Goal: Task Accomplishment & Management: Manage account settings

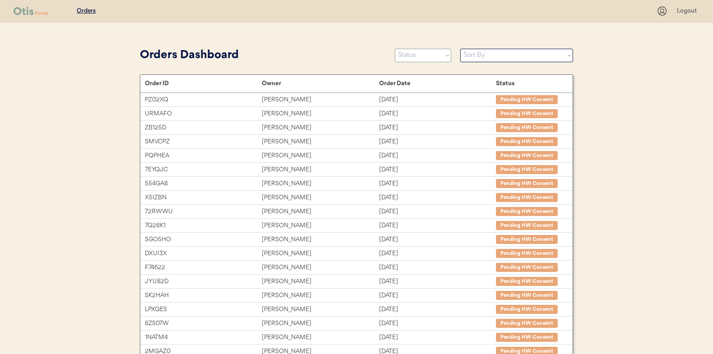
click at [426, 60] on select "Status On Hold New In Progress Complete Pending HW Consent Canceled" at bounding box center [423, 56] width 56 height 14
select select ""new""
click at [395, 49] on select "Status On Hold New In Progress Complete Pending HW Consent Canceled" at bounding box center [423, 56] width 56 height 14
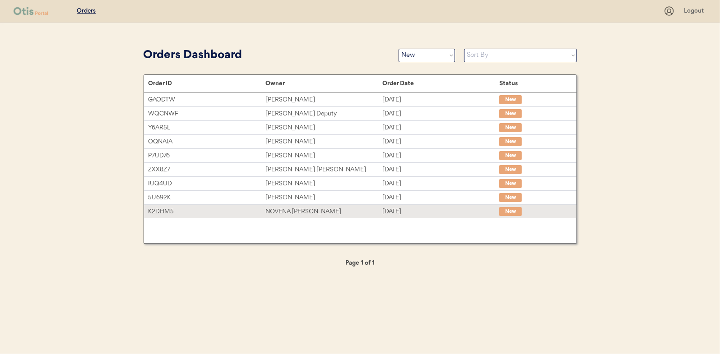
click at [281, 209] on div "NOVENA [PERSON_NAME]" at bounding box center [323, 212] width 117 height 10
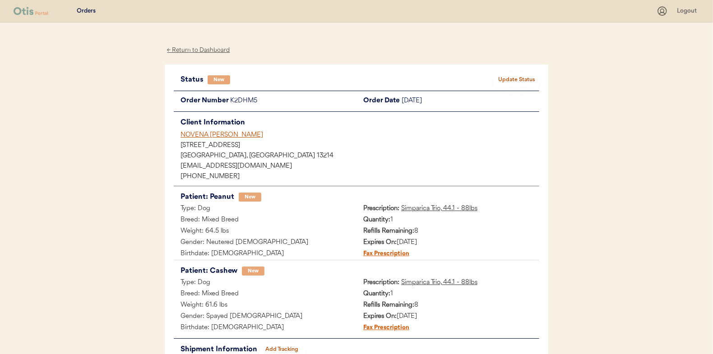
scroll to position [45, 0]
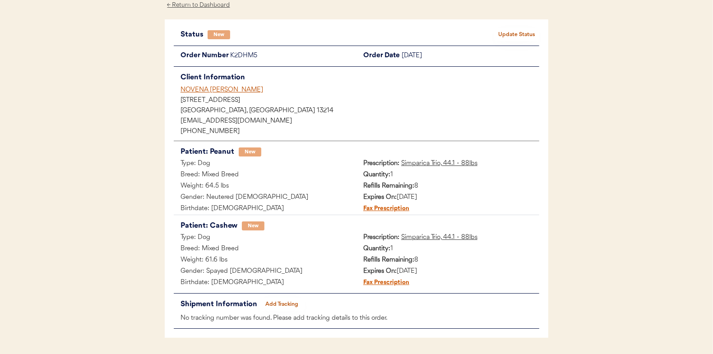
click at [497, 28] on div "Status New Update Status Order Number K2DHM5 Order Date [DATE] Client Informati…" at bounding box center [357, 178] width 384 height 319
click at [514, 35] on button "Update Status" at bounding box center [516, 34] width 45 height 13
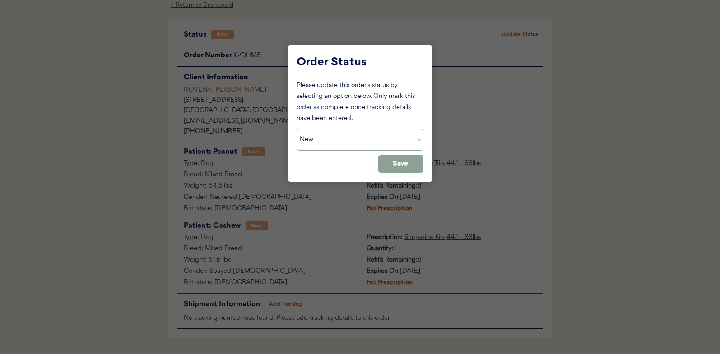
click at [319, 135] on select "Status On Hold New In Progress Complete Pending HW Consent Canceled" at bounding box center [360, 140] width 126 height 22
select select ""in_progress""
click at [297, 129] on select "Status On Hold New In Progress Complete Pending HW Consent Canceled" at bounding box center [360, 140] width 126 height 22
click at [395, 167] on button "Save" at bounding box center [400, 164] width 45 height 18
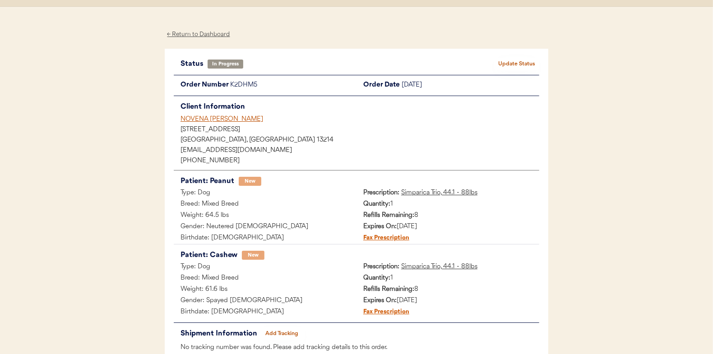
scroll to position [0, 0]
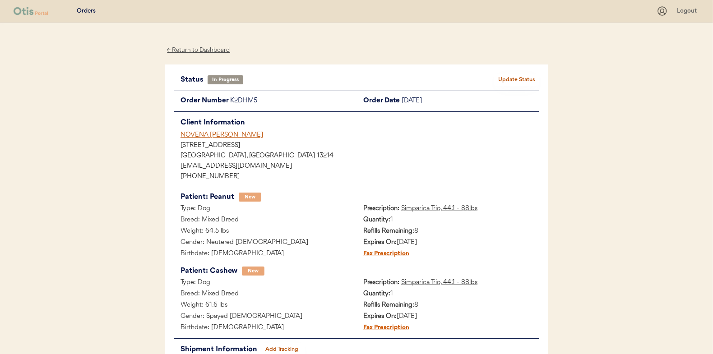
click at [206, 48] on div "← Return to Dashboard" at bounding box center [199, 50] width 68 height 10
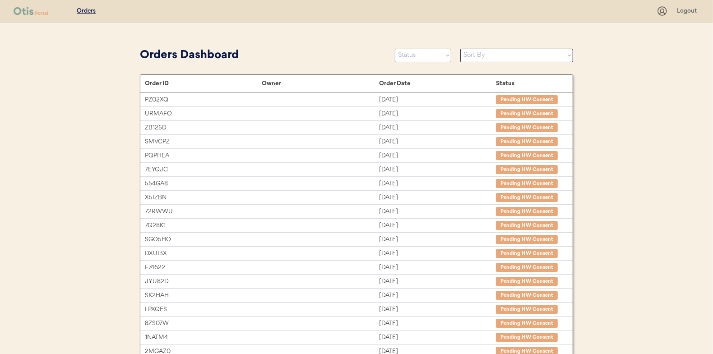
click at [414, 57] on select "Status On Hold New In Progress Complete Pending HW Consent Canceled" at bounding box center [423, 56] width 56 height 14
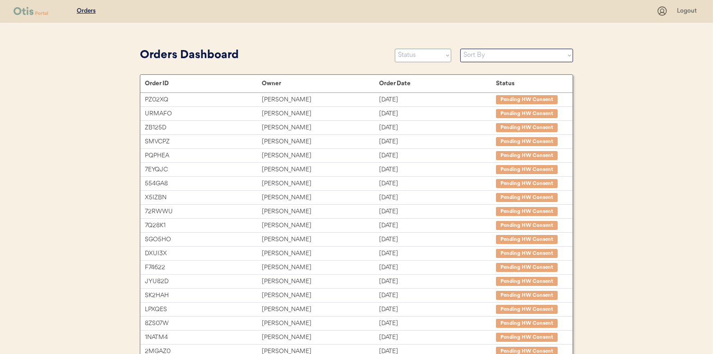
select select ""new""
click at [395, 49] on select "Status On Hold New In Progress Complete Pending HW Consent Canceled" at bounding box center [423, 56] width 56 height 14
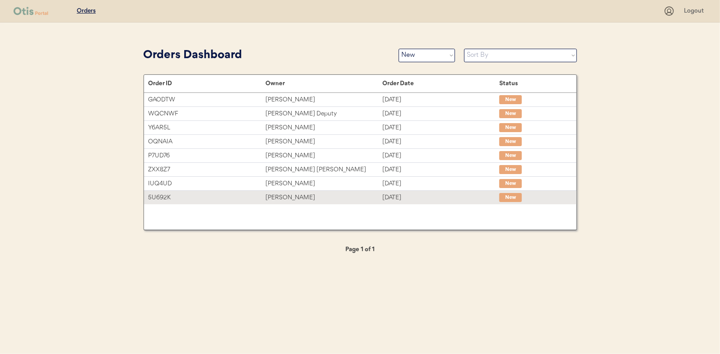
click at [283, 197] on div "Angela King" at bounding box center [323, 198] width 117 height 10
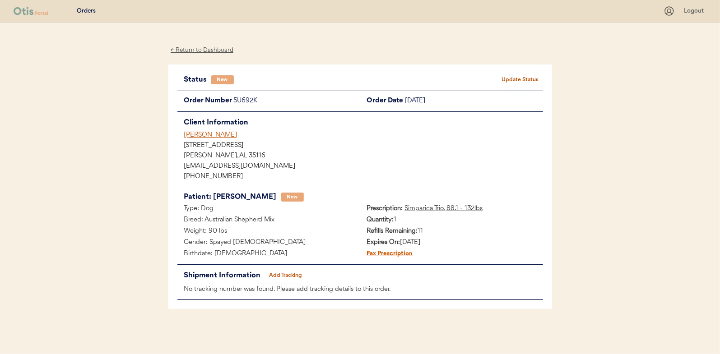
click at [523, 77] on button "Update Status" at bounding box center [520, 80] width 45 height 13
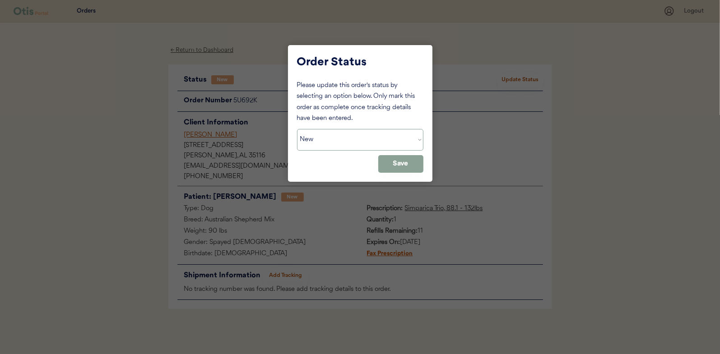
click at [354, 139] on select "Status On Hold New In Progress Complete Pending HW Consent Canceled" at bounding box center [360, 140] width 126 height 22
select select ""in_progress""
click at [297, 129] on select "Status On Hold New In Progress Complete Pending HW Consent Canceled" at bounding box center [360, 140] width 126 height 22
click at [412, 162] on button "Save" at bounding box center [400, 164] width 45 height 18
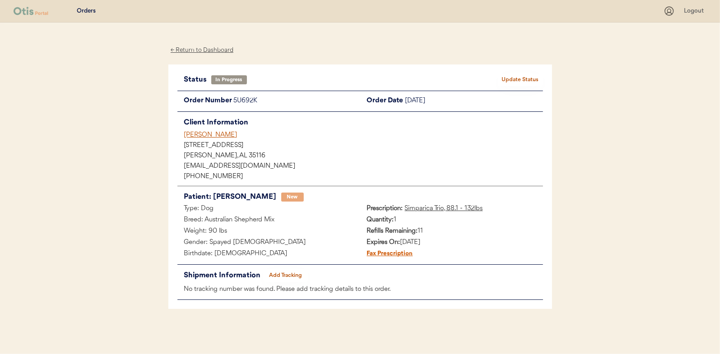
click at [199, 49] on div "← Return to Dashboard" at bounding box center [202, 50] width 68 height 10
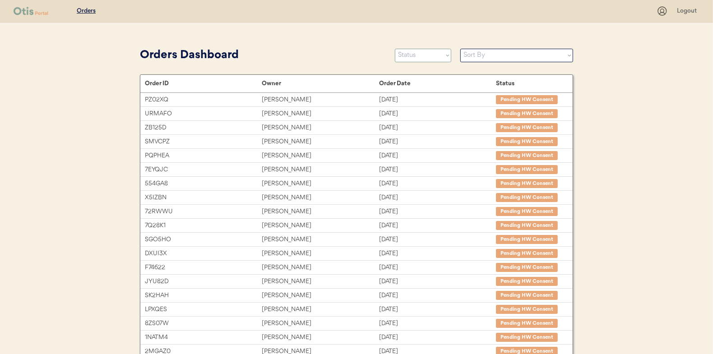
click at [417, 58] on select "Status On Hold New In Progress Complete Pending HW Consent Canceled" at bounding box center [423, 56] width 56 height 14
select select ""new""
click at [395, 49] on select "Status On Hold New In Progress Complete Pending HW Consent Canceled" at bounding box center [423, 56] width 56 height 14
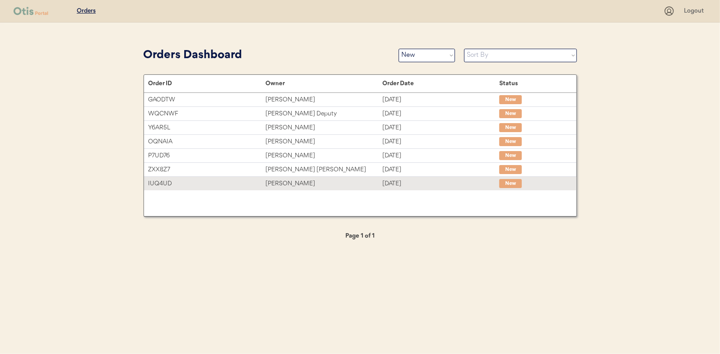
click at [288, 184] on div "Helen Budrock" at bounding box center [323, 184] width 117 height 10
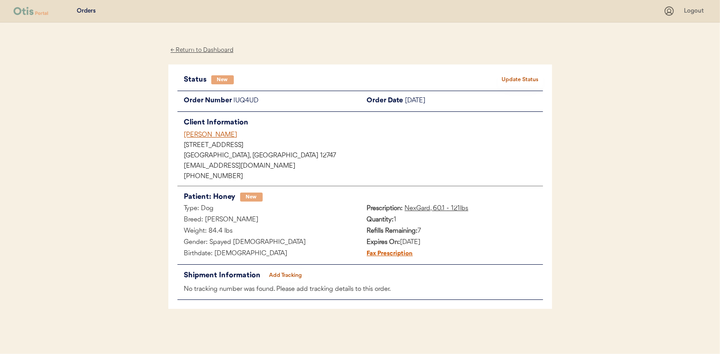
click at [538, 74] on button "Update Status" at bounding box center [520, 80] width 45 height 13
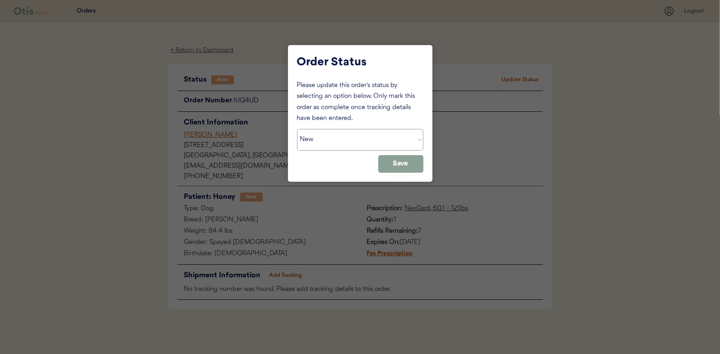
click at [376, 142] on select "Status On Hold New In Progress Complete Pending HW Consent Canceled" at bounding box center [360, 140] width 126 height 22
select select ""in_progress""
click at [297, 129] on select "Status On Hold New In Progress Complete Pending HW Consent Canceled" at bounding box center [360, 140] width 126 height 22
click at [412, 167] on button "Save" at bounding box center [400, 164] width 45 height 18
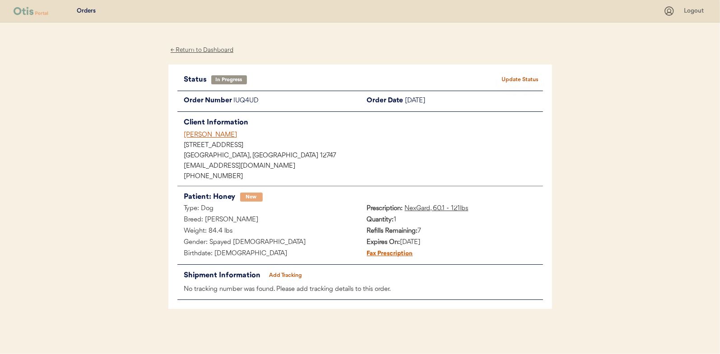
click at [198, 52] on div "← Return to Dashboard" at bounding box center [202, 50] width 68 height 10
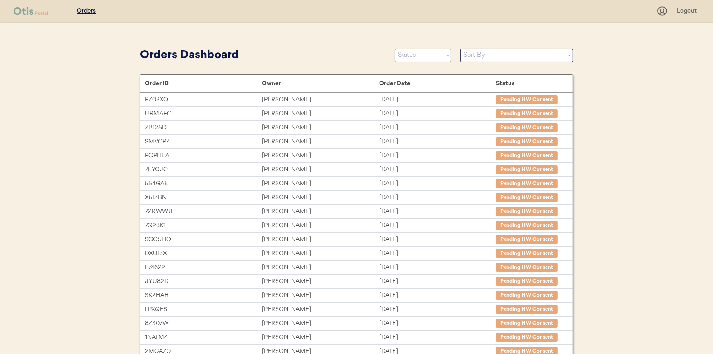
click at [403, 59] on select "Status On Hold New In Progress Complete Pending HW Consent Canceled" at bounding box center [423, 56] width 56 height 14
select select ""new""
click at [395, 49] on select "Status On Hold New In Progress Complete Pending HW Consent Canceled" at bounding box center [423, 56] width 56 height 14
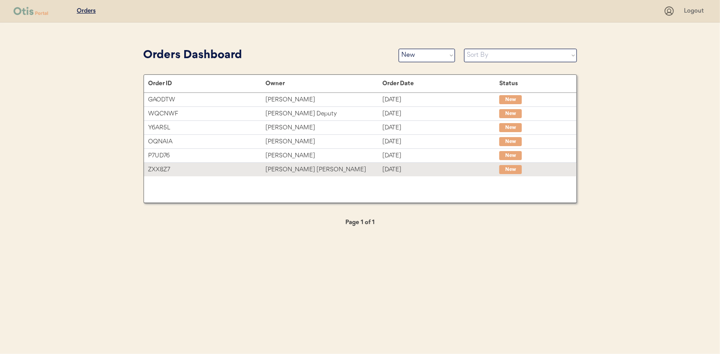
click at [303, 166] on div "[PERSON_NAME] [PERSON_NAME]" at bounding box center [323, 170] width 117 height 10
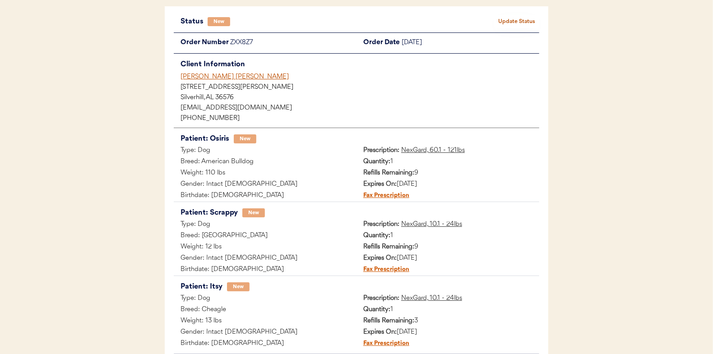
scroll to position [45, 0]
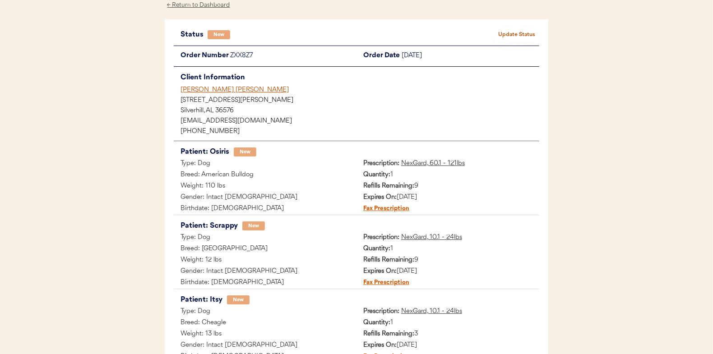
click at [522, 28] on button "Update Status" at bounding box center [516, 34] width 45 height 13
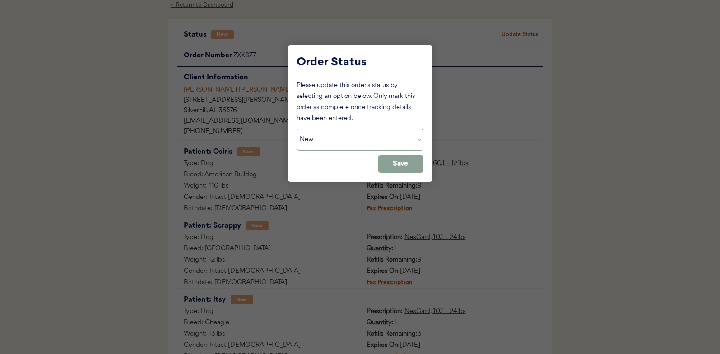
click at [349, 139] on select "Status On Hold New In Progress Complete Pending HW Consent Canceled" at bounding box center [360, 140] width 126 height 22
select select ""in_progress""
click at [297, 129] on select "Status On Hold New In Progress Complete Pending HW Consent Canceled" at bounding box center [360, 140] width 126 height 22
click at [407, 163] on button "Save" at bounding box center [400, 164] width 45 height 18
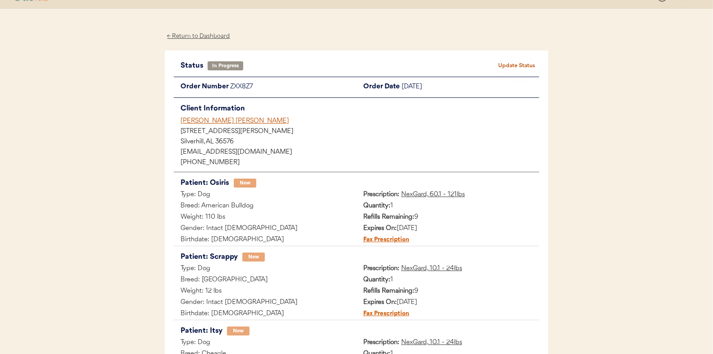
scroll to position [0, 0]
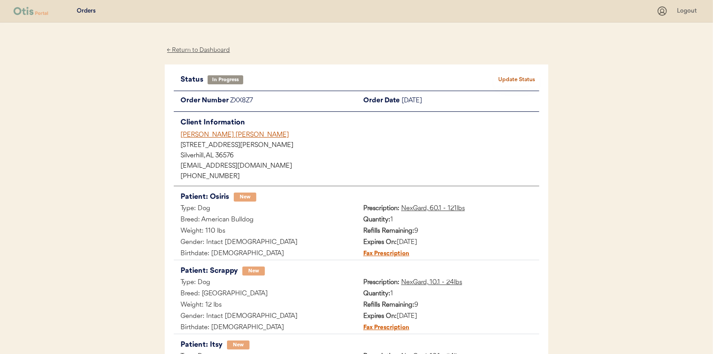
click at [205, 51] on div "← Return to Dashboard" at bounding box center [199, 50] width 68 height 10
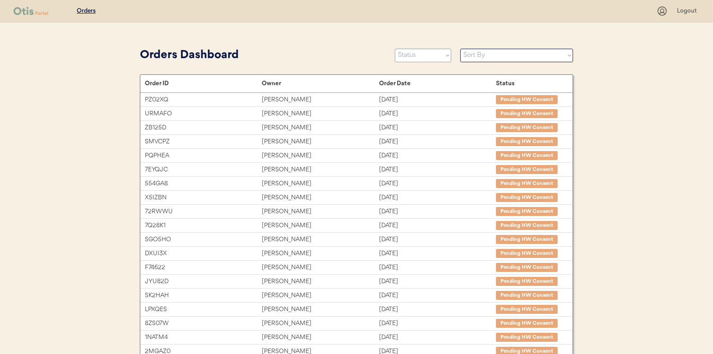
click at [410, 53] on select "Status On Hold New In Progress Complete Pending HW Consent Canceled" at bounding box center [423, 56] width 56 height 14
select select ""new""
click at [395, 49] on select "Status On Hold New In Progress Complete Pending HW Consent Canceled" at bounding box center [423, 56] width 56 height 14
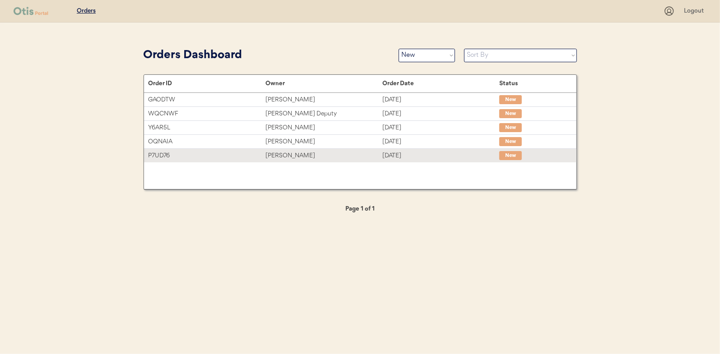
click at [278, 156] on div "Hayley Carter" at bounding box center [323, 156] width 117 height 10
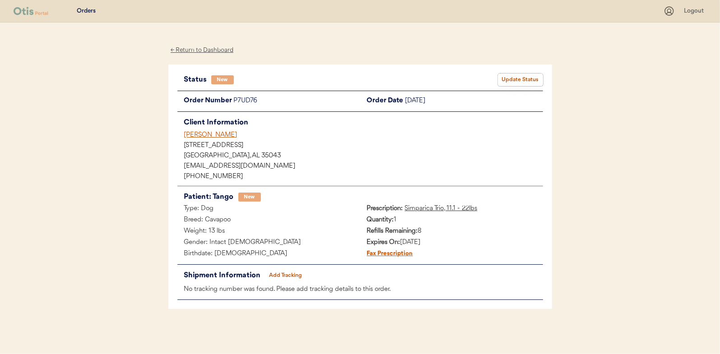
click at [535, 75] on button "Update Status" at bounding box center [520, 80] width 45 height 13
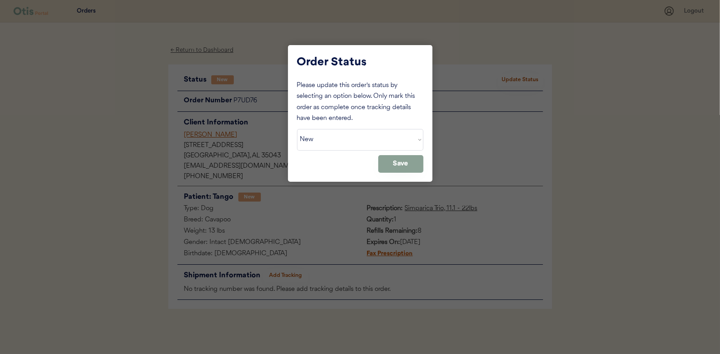
click at [285, 137] on div at bounding box center [360, 177] width 720 height 354
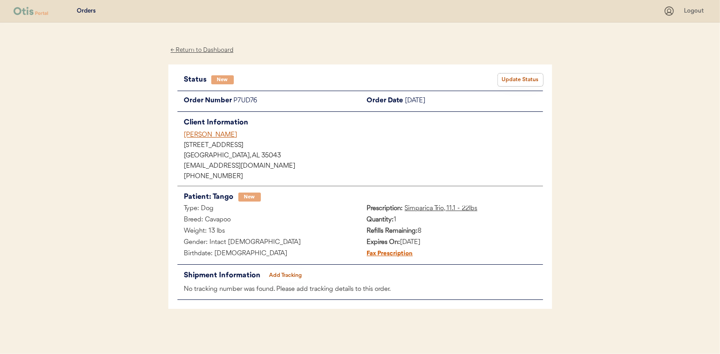
click at [521, 76] on button "Update Status" at bounding box center [520, 80] width 45 height 13
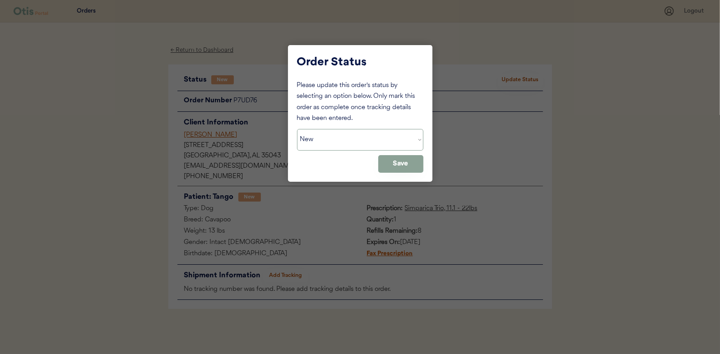
click at [336, 144] on select "Status On Hold New In Progress Complete Pending HW Consent Canceled" at bounding box center [360, 140] width 126 height 22
select select ""in_progress""
click at [297, 129] on select "Status On Hold New In Progress Complete Pending HW Consent Canceled" at bounding box center [360, 140] width 126 height 22
click at [404, 159] on button "Save" at bounding box center [400, 164] width 45 height 18
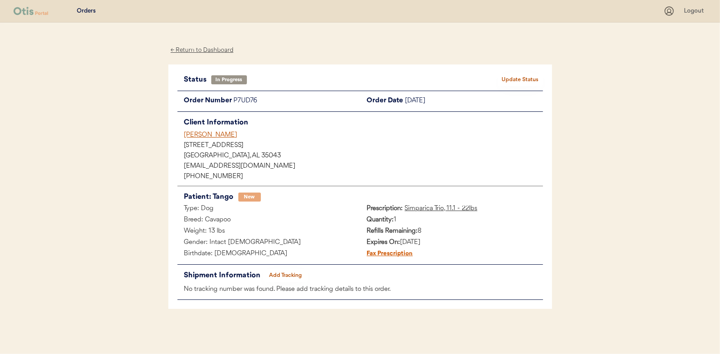
click at [204, 49] on div "← Return to Dashboard" at bounding box center [202, 50] width 68 height 10
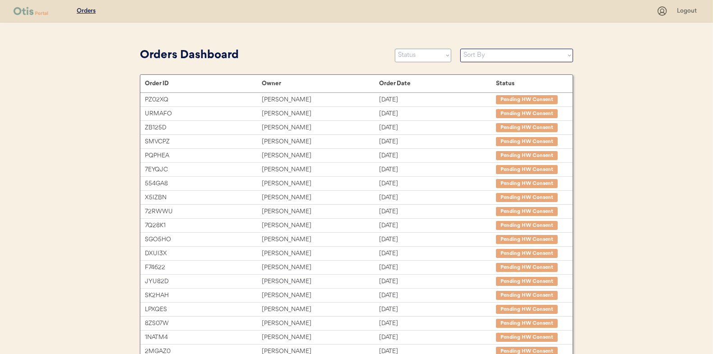
click at [417, 56] on select "Status On Hold New In Progress Complete Pending HW Consent Canceled" at bounding box center [423, 56] width 56 height 14
select select ""new""
click at [395, 49] on select "Status On Hold New In Progress Complete Pending HW Consent Canceled" at bounding box center [423, 56] width 56 height 14
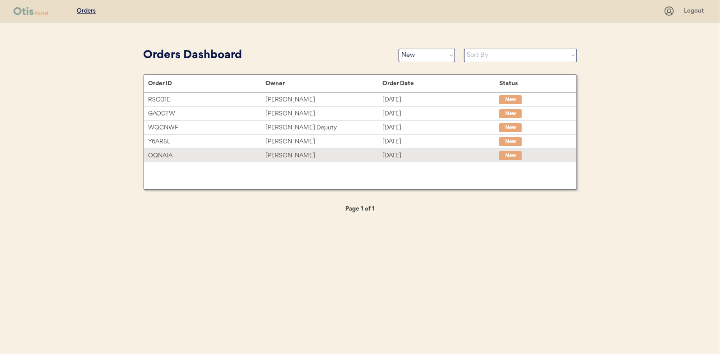
click at [286, 156] on div "[PERSON_NAME]" at bounding box center [323, 156] width 117 height 10
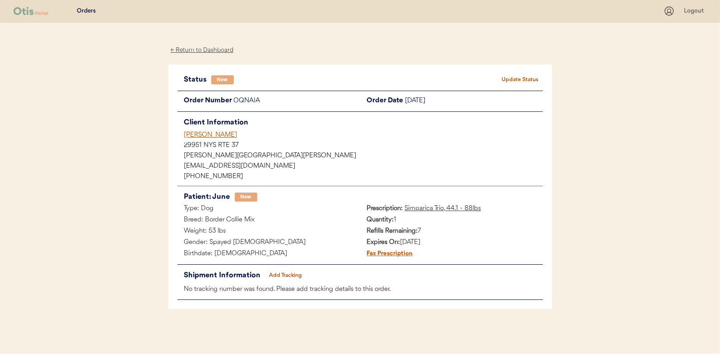
click at [534, 76] on button "Update Status" at bounding box center [520, 80] width 45 height 13
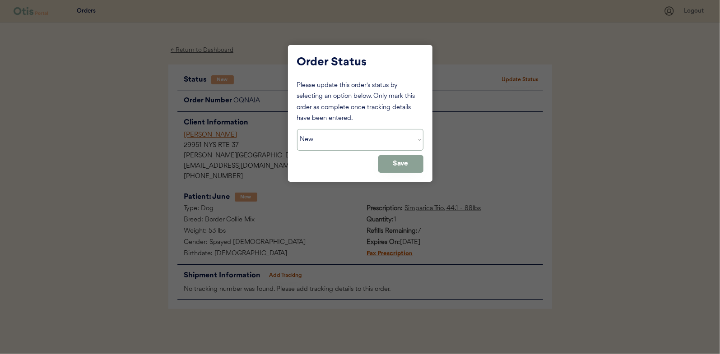
click at [346, 133] on select "Status On Hold New In Progress Complete Pending HW Consent Canceled" at bounding box center [360, 140] width 126 height 22
select select ""in_progress""
click at [297, 129] on select "Status On Hold New In Progress Complete Pending HW Consent Canceled" at bounding box center [360, 140] width 126 height 22
click at [397, 164] on button "Save" at bounding box center [400, 164] width 45 height 18
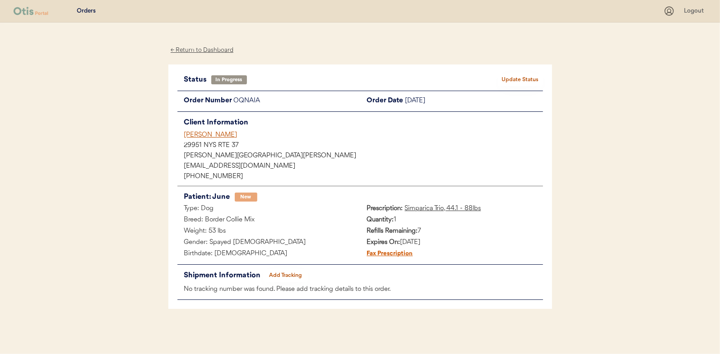
click at [200, 50] on div "← Return to Dashboard" at bounding box center [202, 50] width 68 height 10
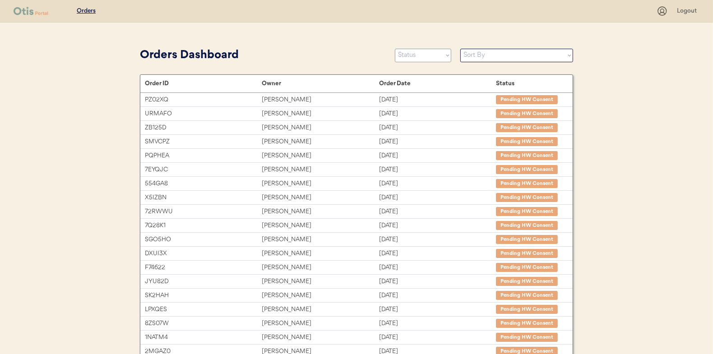
click at [410, 55] on select "Status On Hold New In Progress Complete Pending HW Consent Canceled" at bounding box center [423, 56] width 56 height 14
select select ""new""
click at [395, 49] on select "Status On Hold New In Progress Complete Pending HW Consent Canceled" at bounding box center [423, 56] width 56 height 14
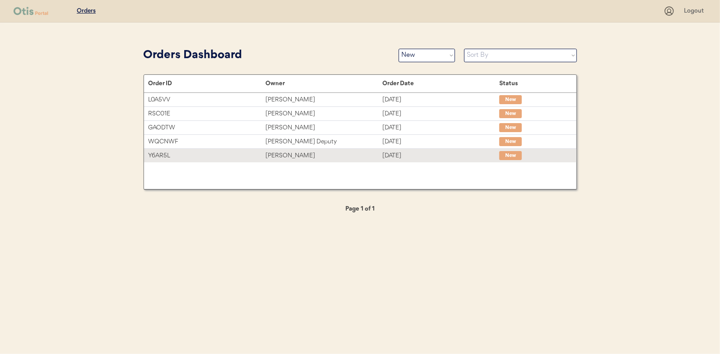
click at [285, 153] on div "Gisela Baurmann" at bounding box center [323, 156] width 117 height 10
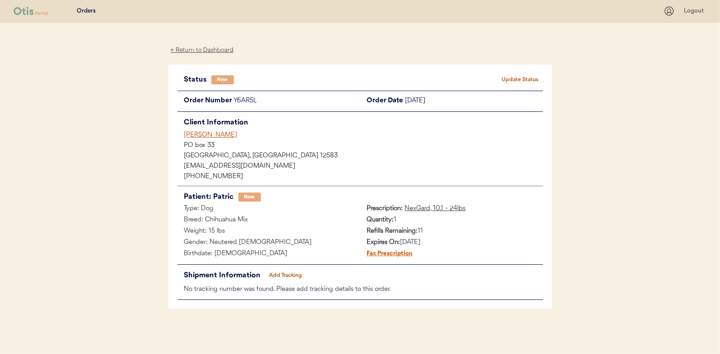
click at [518, 76] on button "Update Status" at bounding box center [520, 80] width 45 height 13
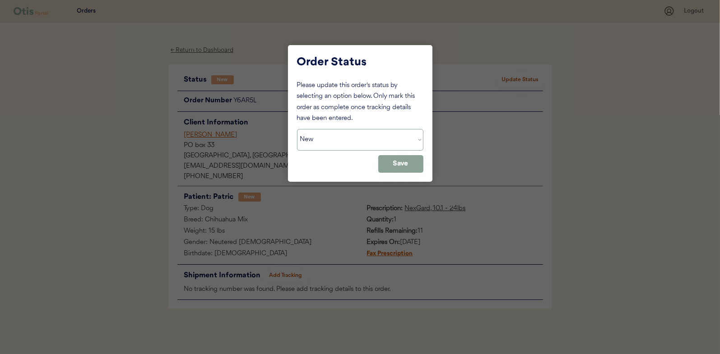
click at [326, 139] on select "Status On Hold New In Progress Complete Pending HW Consent Canceled" at bounding box center [360, 140] width 126 height 22
select select ""in_progress""
click at [297, 129] on select "Status On Hold New In Progress Complete Pending HW Consent Canceled" at bounding box center [360, 140] width 126 height 22
click at [418, 160] on button "Save" at bounding box center [400, 164] width 45 height 18
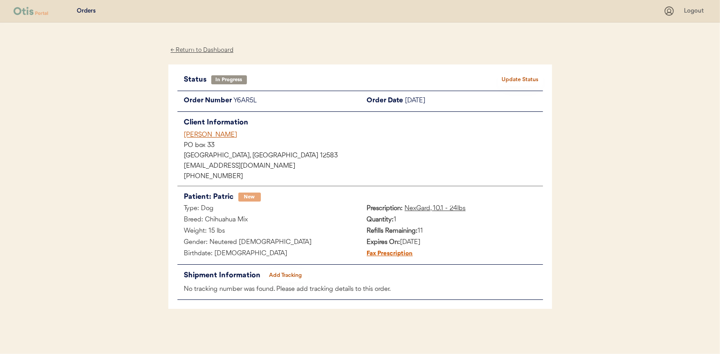
click at [193, 50] on div "← Return to Dashboard" at bounding box center [202, 50] width 68 height 10
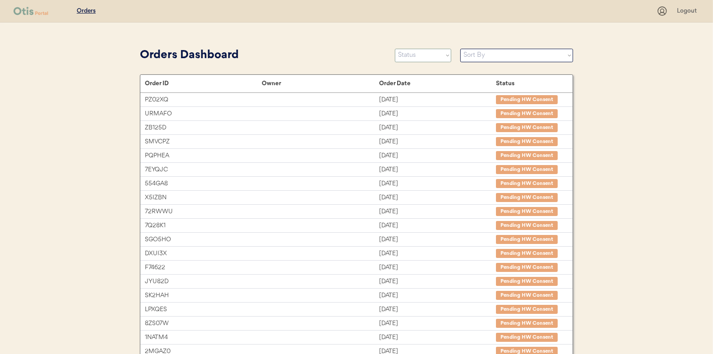
click at [427, 56] on select "Status On Hold New In Progress Complete Pending HW Consent Canceled" at bounding box center [423, 56] width 56 height 14
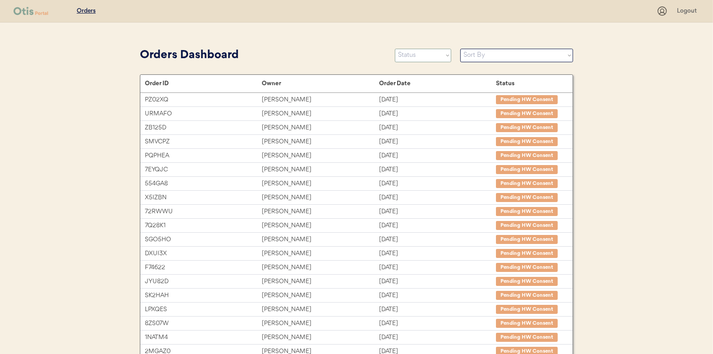
select select ""new""
click at [395, 49] on select "Status On Hold New In Progress Complete Pending HW Consent Canceled" at bounding box center [423, 56] width 56 height 14
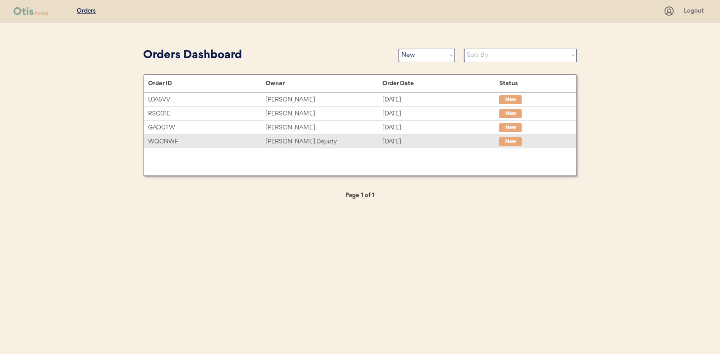
click at [283, 144] on div "[PERSON_NAME] Deputy" at bounding box center [323, 142] width 117 height 10
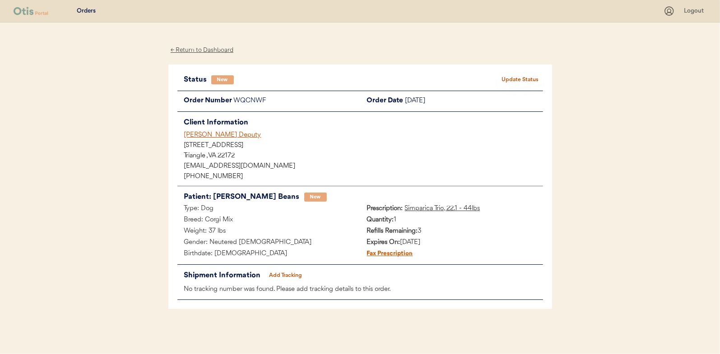
click at [512, 76] on button "Update Status" at bounding box center [520, 80] width 45 height 13
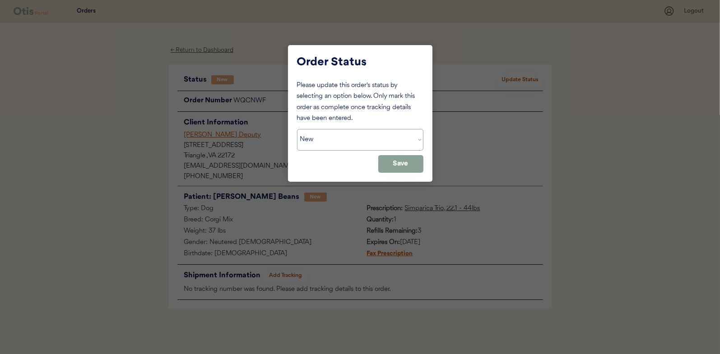
click at [315, 142] on select "Status On Hold New In Progress Complete Pending HW Consent Canceled" at bounding box center [360, 140] width 126 height 22
select select ""in_progress""
click at [297, 129] on select "Status On Hold New In Progress Complete Pending HW Consent Canceled" at bounding box center [360, 140] width 126 height 22
click at [396, 172] on button "Save" at bounding box center [400, 164] width 45 height 18
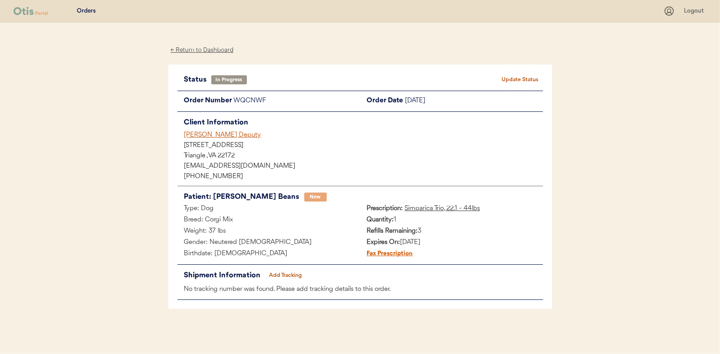
click at [192, 49] on div "← Return to Dashboard" at bounding box center [202, 50] width 68 height 10
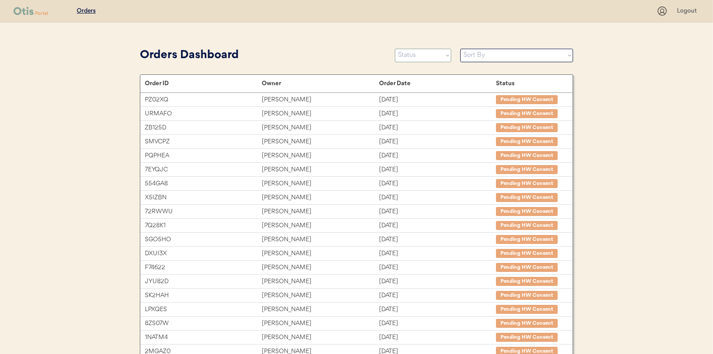
click at [419, 52] on select "Status On Hold New In Progress Complete Pending HW Consent Canceled" at bounding box center [423, 56] width 56 height 14
select select ""new""
click at [395, 49] on select "Status On Hold New In Progress Complete Pending HW Consent Canceled" at bounding box center [423, 56] width 56 height 14
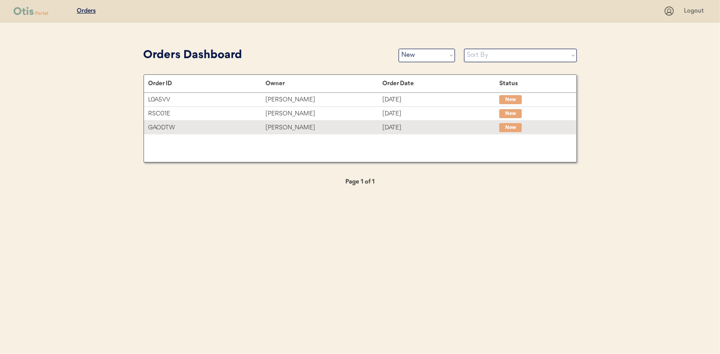
click at [283, 128] on div "[PERSON_NAME]" at bounding box center [323, 128] width 117 height 10
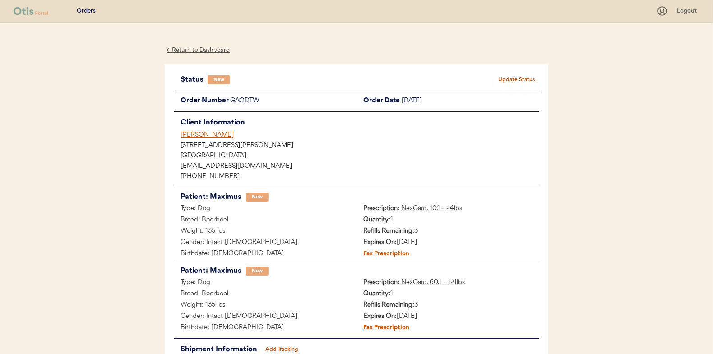
click at [125, 254] on div "Patients Consults Orders Logout ← Return to Dashboard Status New Update Status …" at bounding box center [356, 214] width 713 height 428
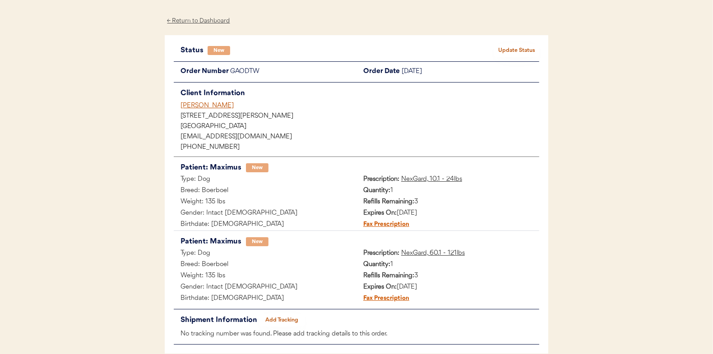
scroll to position [45, 0]
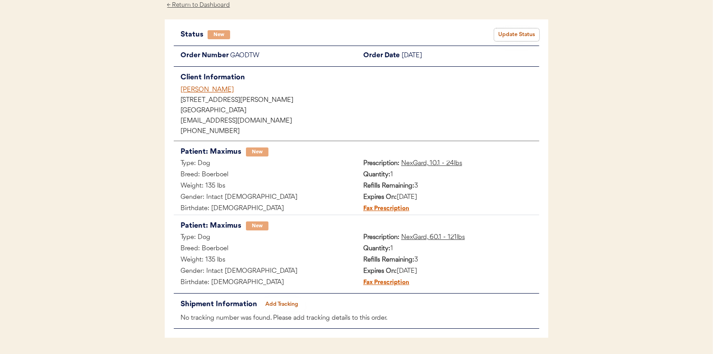
click at [519, 32] on button "Update Status" at bounding box center [516, 34] width 45 height 13
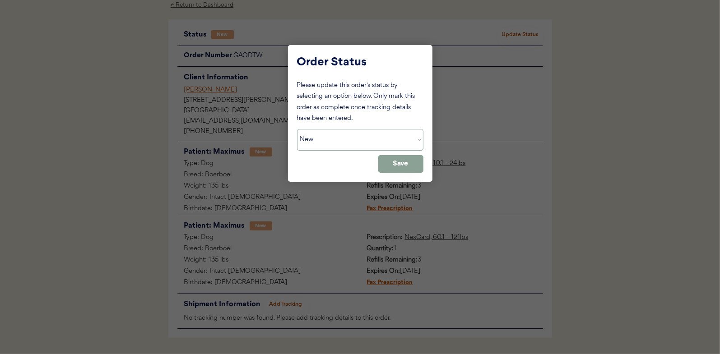
click at [326, 140] on select "Status On Hold New In Progress Complete Pending HW Consent Canceled" at bounding box center [360, 140] width 126 height 22
select select ""in_progress""
click at [297, 129] on select "Status On Hold New In Progress Complete Pending HW Consent Canceled" at bounding box center [360, 140] width 126 height 22
click at [400, 162] on button "Save" at bounding box center [400, 164] width 45 height 18
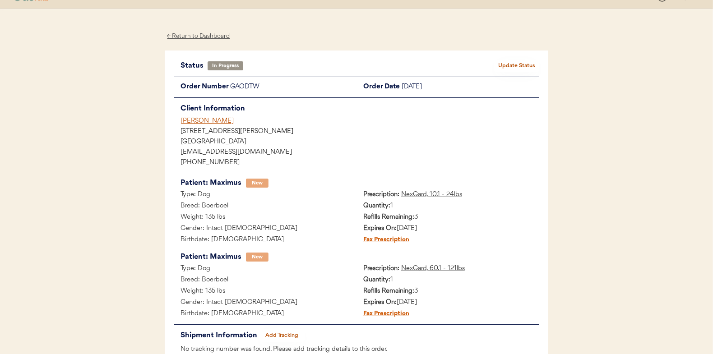
scroll to position [0, 0]
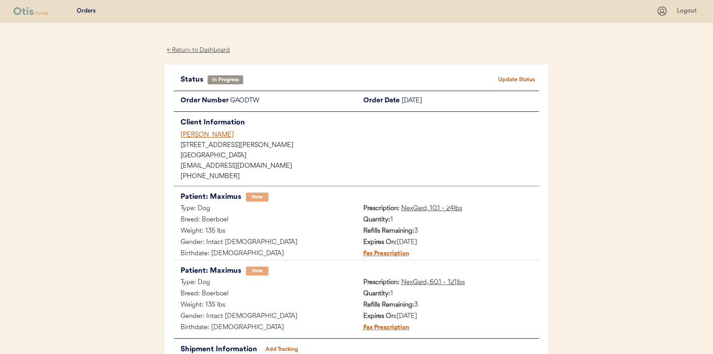
click at [206, 49] on div "← Return to Dashboard" at bounding box center [199, 50] width 68 height 10
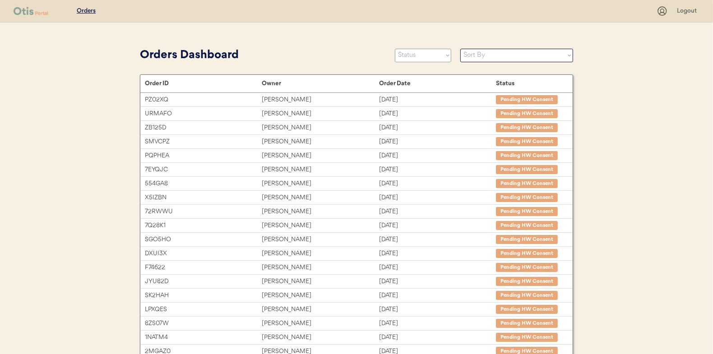
click at [430, 54] on select "Status On Hold New In Progress Complete Pending HW Consent Canceled" at bounding box center [423, 56] width 56 height 14
select select ""new""
click at [395, 49] on select "Status On Hold New In Progress Complete Pending HW Consent Canceled" at bounding box center [423, 56] width 56 height 14
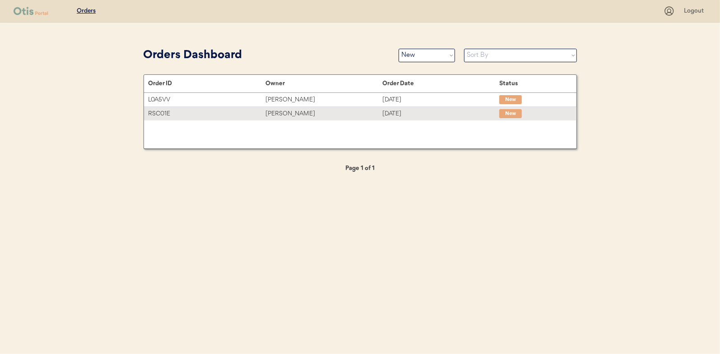
click at [286, 111] on div "[PERSON_NAME]" at bounding box center [323, 114] width 117 height 10
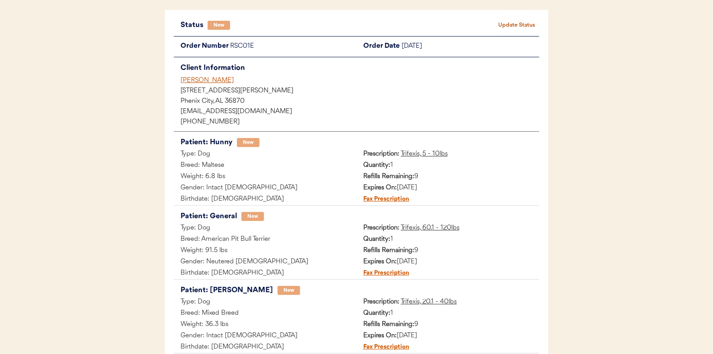
scroll to position [41, 0]
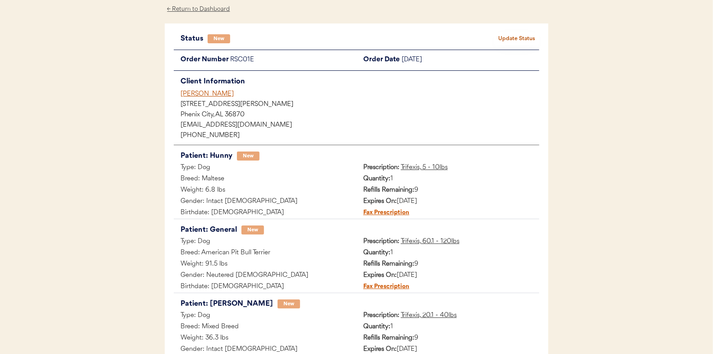
click at [521, 40] on button "Update Status" at bounding box center [516, 38] width 45 height 13
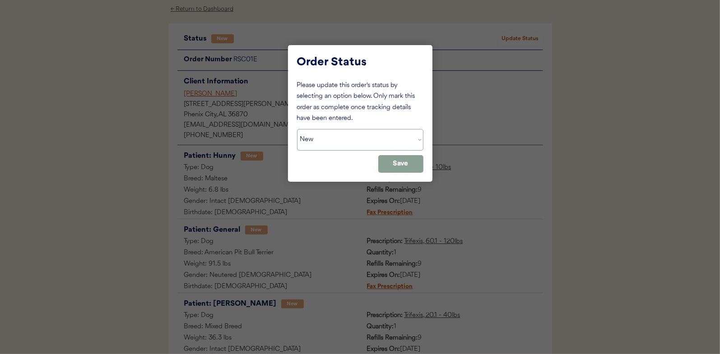
click at [320, 136] on select "Status On Hold New In Progress Complete Pending HW Consent Canceled" at bounding box center [360, 140] width 126 height 22
select select ""in_progress""
click at [297, 129] on select "Status On Hold New In Progress Complete Pending HW Consent Canceled" at bounding box center [360, 140] width 126 height 22
click at [403, 167] on button "Save" at bounding box center [400, 164] width 45 height 18
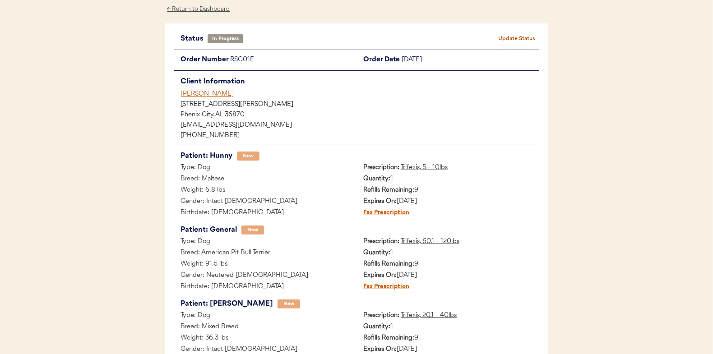
scroll to position [0, 0]
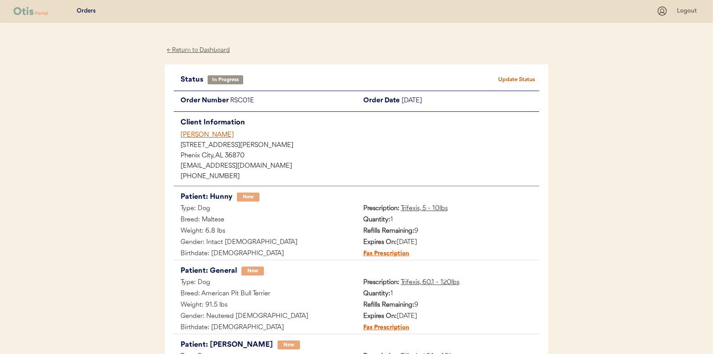
click at [197, 52] on div "← Return to Dashboard" at bounding box center [199, 50] width 68 height 10
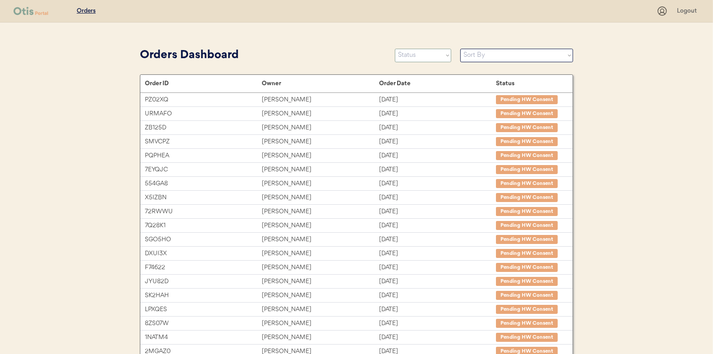
click at [413, 60] on select "Status On Hold New In Progress Complete Pending HW Consent Canceled" at bounding box center [423, 56] width 56 height 14
select select ""new""
click at [395, 49] on select "Status On Hold New In Progress Complete Pending HW Consent Canceled" at bounding box center [423, 56] width 56 height 14
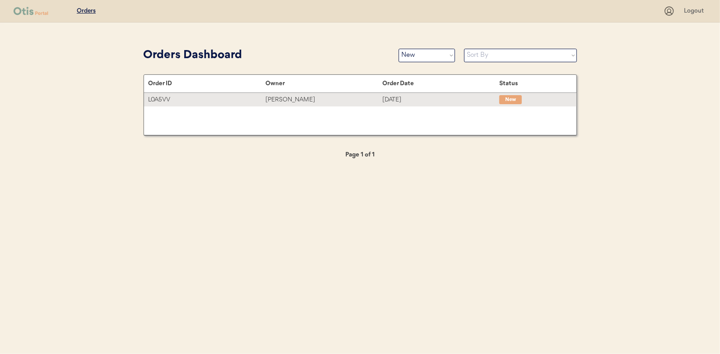
click at [312, 102] on div "[PERSON_NAME]" at bounding box center [323, 100] width 117 height 10
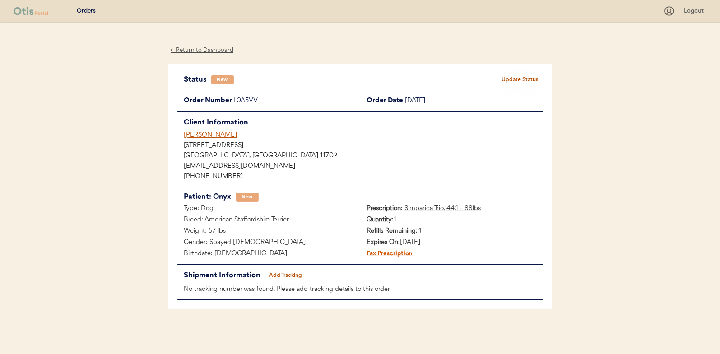
click at [513, 78] on button "Update Status" at bounding box center [520, 80] width 45 height 13
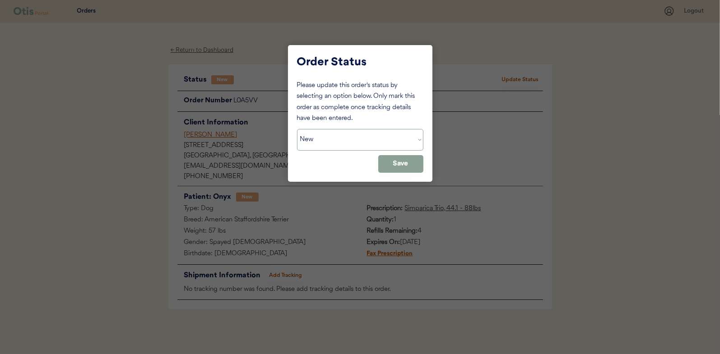
click at [326, 145] on select "Status On Hold New In Progress Complete Pending HW Consent Canceled" at bounding box center [360, 140] width 126 height 22
select select ""in_progress""
click at [297, 129] on select "Status On Hold New In Progress Complete Pending HW Consent Canceled" at bounding box center [360, 140] width 126 height 22
click at [392, 162] on button "Save" at bounding box center [400, 164] width 45 height 18
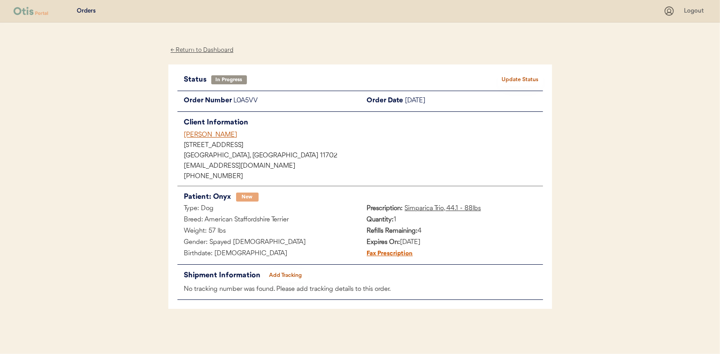
click at [186, 46] on div "← Return to Dashboard" at bounding box center [202, 50] width 68 height 10
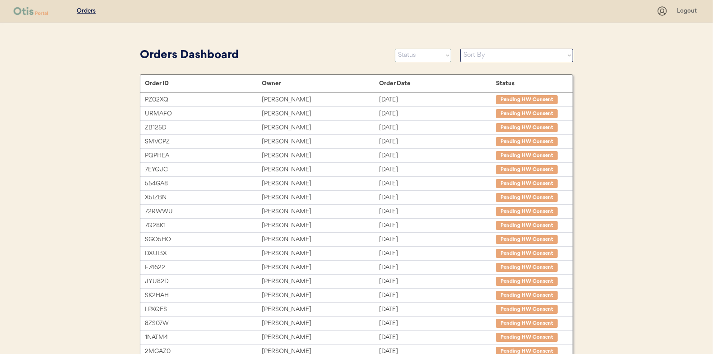
click at [427, 53] on select "Status On Hold New In Progress Complete Pending HW Consent Canceled" at bounding box center [423, 56] width 56 height 14
click at [395, 49] on select "Status On Hold New In Progress Complete Pending HW Consent Canceled" at bounding box center [423, 56] width 56 height 14
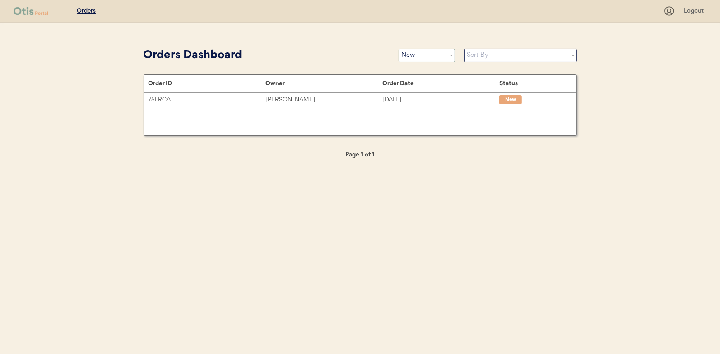
click at [420, 51] on select "Status On Hold New In Progress Complete Pending HW Consent Canceled" at bounding box center [426, 56] width 56 height 14
select select ""in_progress""
click at [398, 49] on select "Status On Hold New In Progress Complete Pending HW Consent Canceled" at bounding box center [426, 56] width 56 height 14
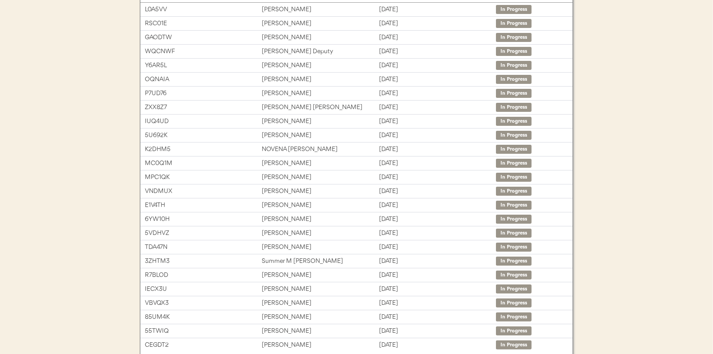
scroll to position [135, 0]
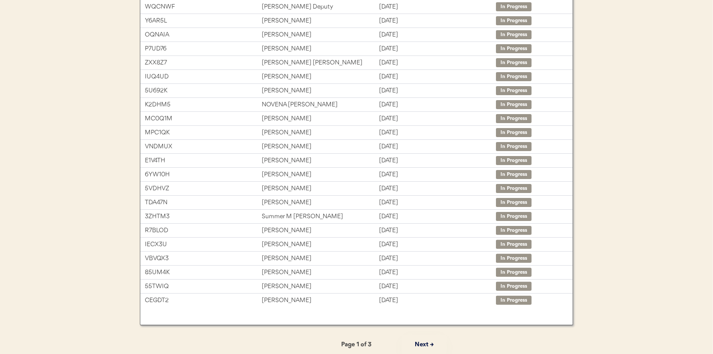
click at [426, 342] on button "Next →" at bounding box center [424, 345] width 45 height 20
click at [285, 342] on button "← Previous" at bounding box center [288, 345] width 45 height 20
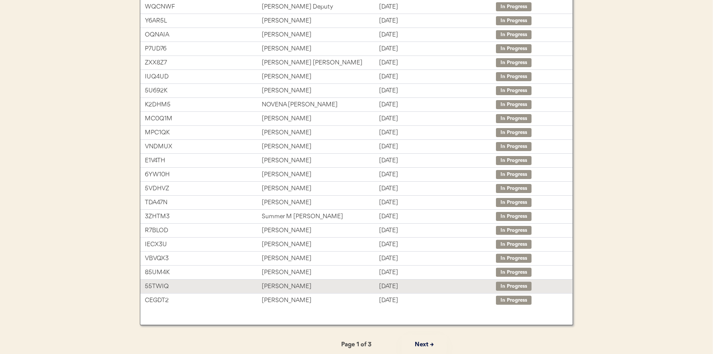
click at [292, 284] on div "Isaiah Sandroni" at bounding box center [320, 287] width 117 height 10
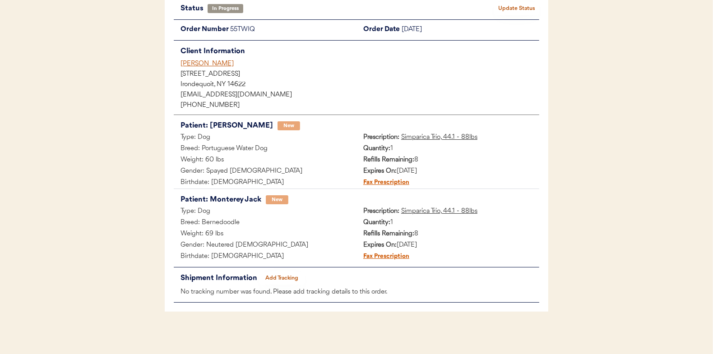
scroll to position [74, 0]
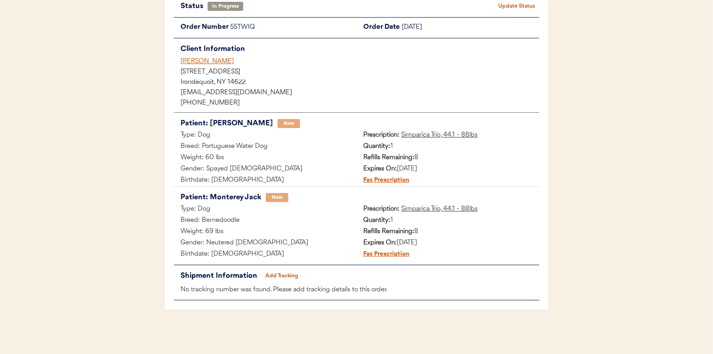
click at [287, 276] on button "Add Tracking" at bounding box center [281, 276] width 45 height 13
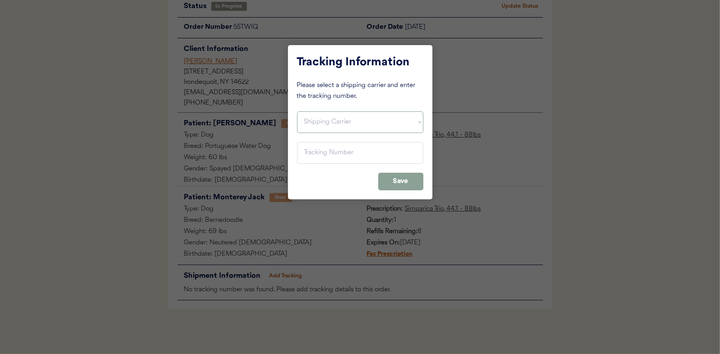
click at [307, 122] on select "Shipping Carrier FedEx FedEx Ground Economy UPS USPS" at bounding box center [360, 122] width 126 height 22
select select ""usps""
click at [297, 111] on select "Shipping Carrier FedEx FedEx Ground Economy UPS USPS" at bounding box center [360, 122] width 126 height 22
click at [310, 154] on input "input" at bounding box center [360, 153] width 126 height 22
paste input "9400150105798039379055"
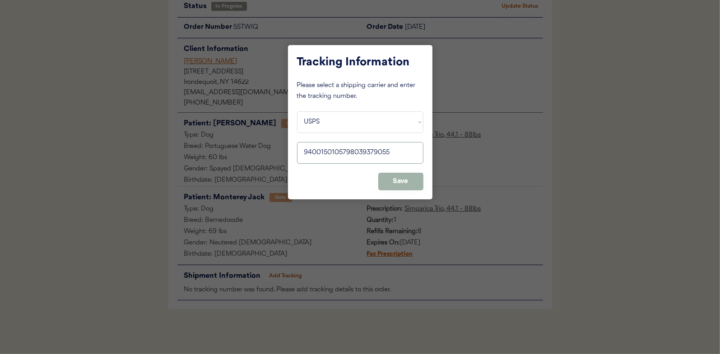
type input "9400150105798039379055"
click at [403, 178] on button "Save" at bounding box center [400, 182] width 45 height 18
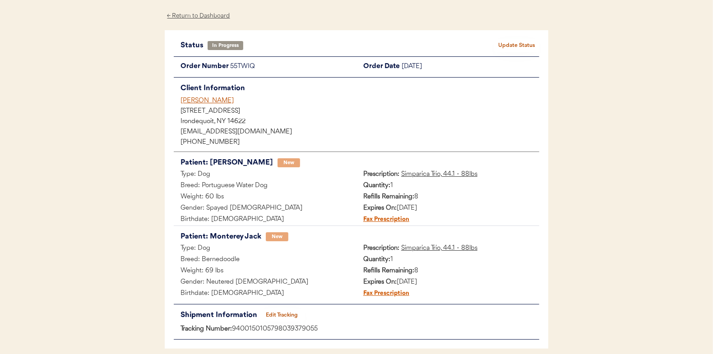
scroll to position [0, 0]
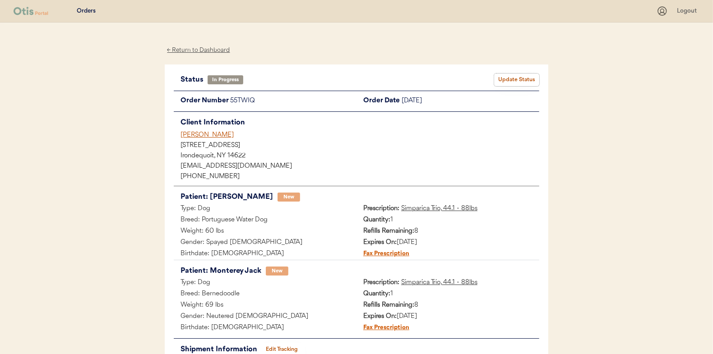
click at [516, 80] on button "Update Status" at bounding box center [516, 80] width 45 height 13
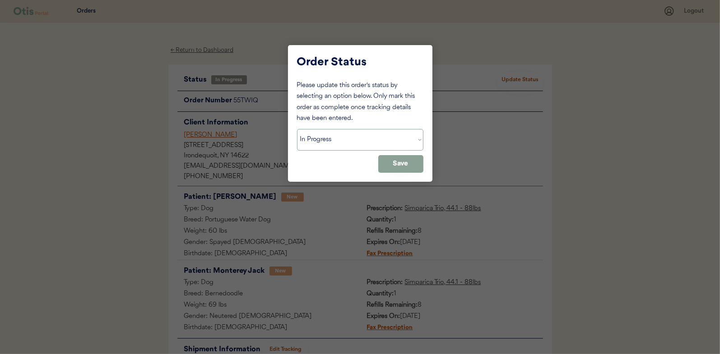
click at [314, 142] on select "Status On Hold New In Progress Complete Pending HW Consent Canceled" at bounding box center [360, 140] width 126 height 22
select select ""complete""
click at [297, 129] on select "Status On Hold New In Progress Complete Pending HW Consent Canceled" at bounding box center [360, 140] width 126 height 22
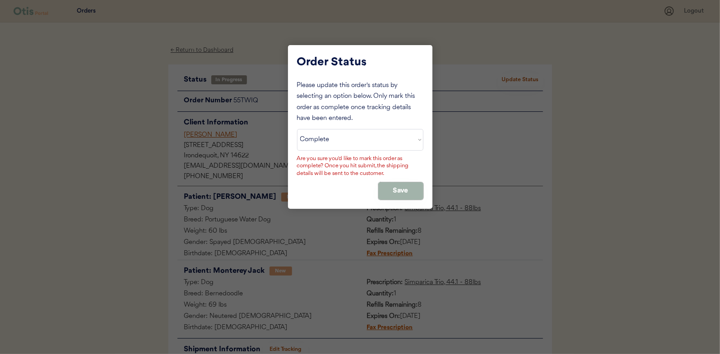
click at [398, 190] on button "Save" at bounding box center [400, 191] width 45 height 18
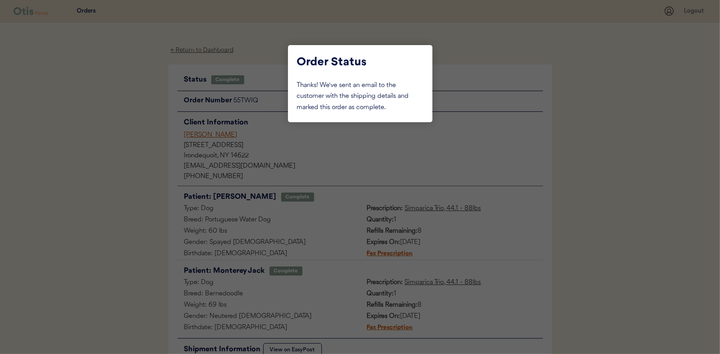
click at [124, 138] on div at bounding box center [360, 177] width 720 height 354
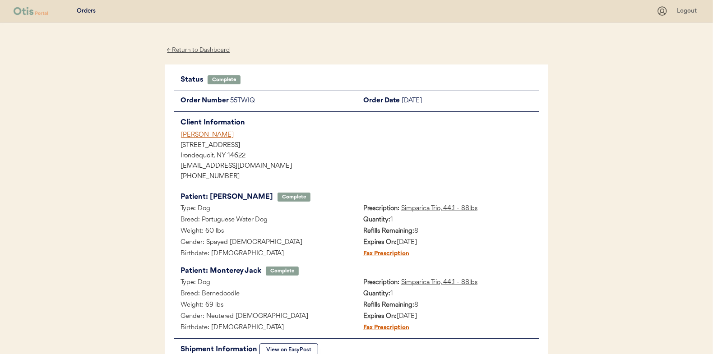
click at [199, 51] on div "← Return to Dashboard" at bounding box center [199, 50] width 68 height 10
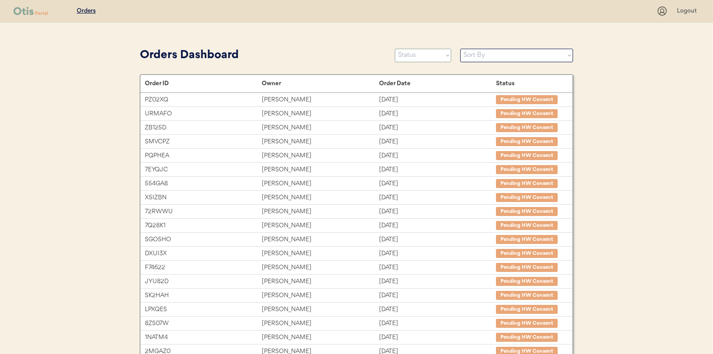
click at [408, 55] on select "Status On Hold New In Progress Complete Pending HW Consent Canceled" at bounding box center [423, 56] width 56 height 14
select select ""in_progress""
click at [395, 49] on select "Status On Hold New In Progress Complete Pending HW Consent Canceled" at bounding box center [423, 56] width 56 height 14
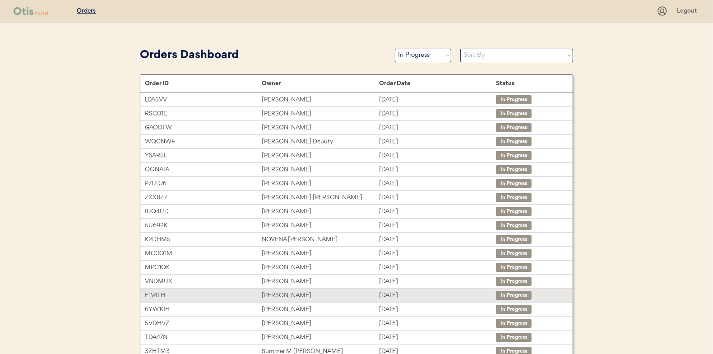
click at [284, 294] on div "[PERSON_NAME]" at bounding box center [320, 296] width 117 height 10
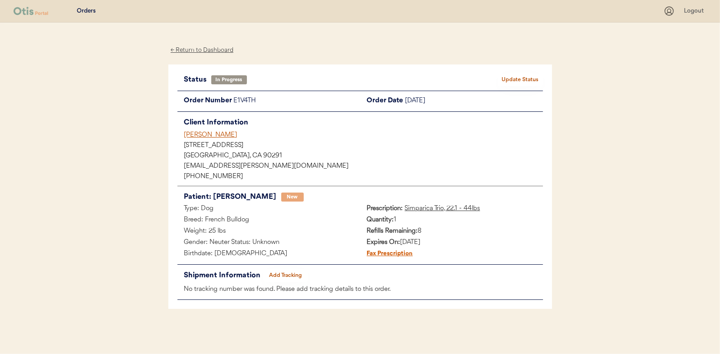
click at [279, 271] on button "Add Tracking" at bounding box center [285, 275] width 45 height 13
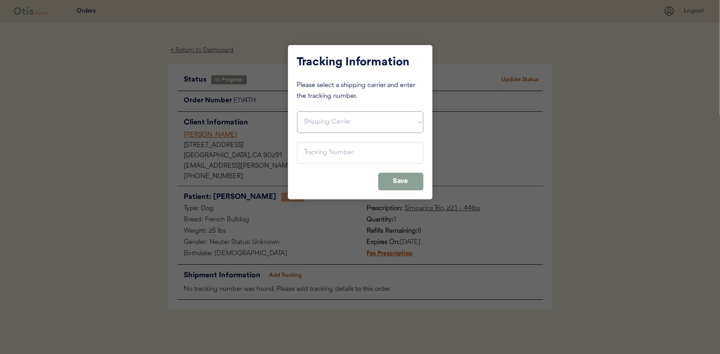
click at [324, 120] on select "Shipping Carrier FedEx FedEx Ground Economy UPS USPS" at bounding box center [360, 122] width 126 height 22
select select ""usps""
click at [297, 111] on select "Shipping Carrier FedEx FedEx Ground Economy UPS USPS" at bounding box center [360, 122] width 126 height 22
click at [301, 150] on input "input" at bounding box center [360, 153] width 126 height 22
paste input "9400150105800039309984"
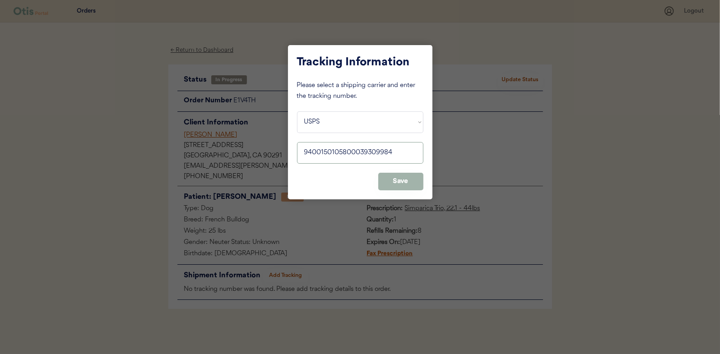
type input "9400150105800039309984"
click at [397, 176] on button "Save" at bounding box center [400, 182] width 45 height 18
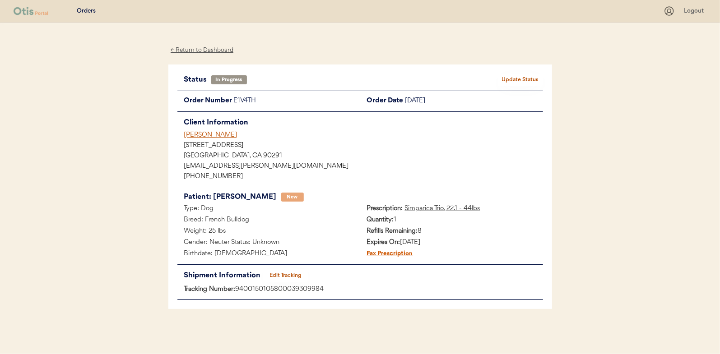
click at [515, 76] on button "Update Status" at bounding box center [520, 80] width 45 height 13
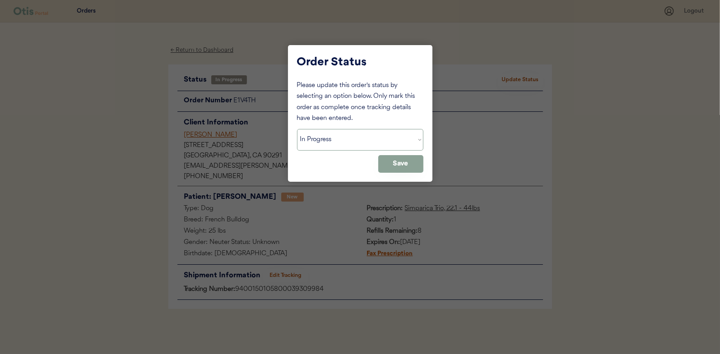
click at [328, 142] on select "Status On Hold New In Progress Complete Pending HW Consent Canceled" at bounding box center [360, 140] width 126 height 22
select select ""complete""
click at [297, 129] on select "Status On Hold New In Progress Complete Pending HW Consent Canceled" at bounding box center [360, 140] width 126 height 22
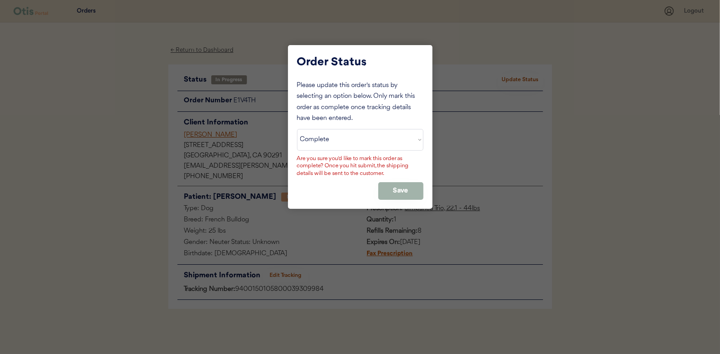
click at [390, 185] on button "Save" at bounding box center [400, 191] width 45 height 18
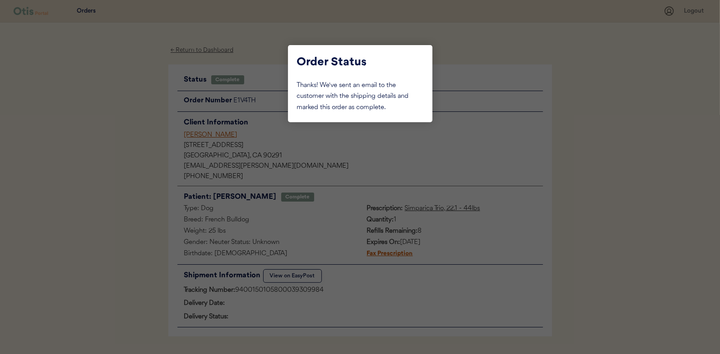
click at [143, 116] on div at bounding box center [360, 177] width 720 height 354
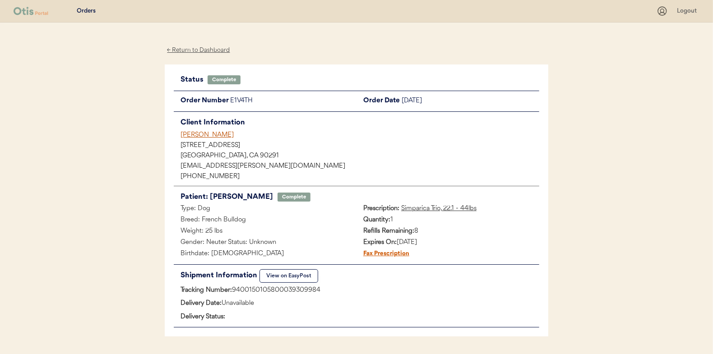
click at [190, 51] on div "← Return to Dashboard" at bounding box center [199, 50] width 68 height 10
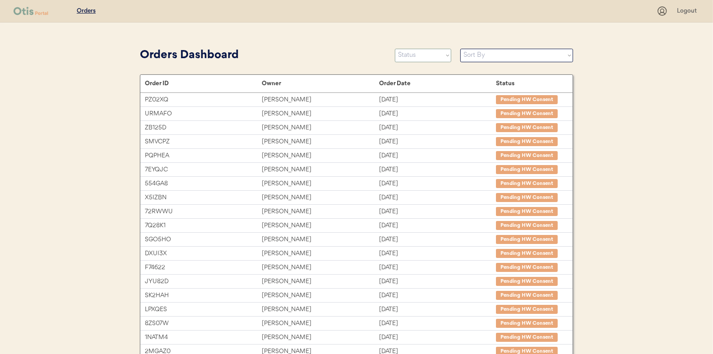
click at [434, 53] on select "Status On Hold New In Progress Complete Pending HW Consent Canceled" at bounding box center [423, 56] width 56 height 14
select select ""in_progress""
click at [395, 49] on select "Status On Hold New In Progress Complete Pending HW Consent Canceled" at bounding box center [423, 56] width 56 height 14
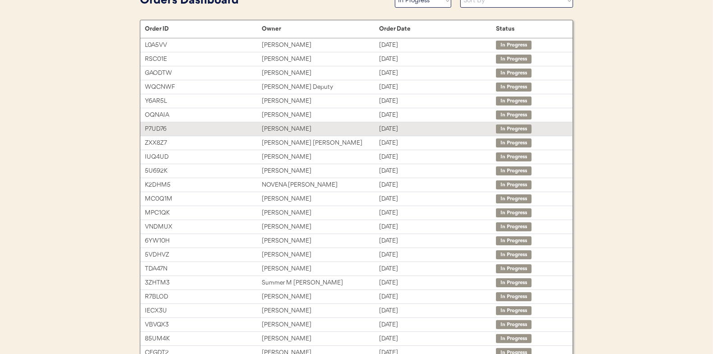
scroll to position [90, 0]
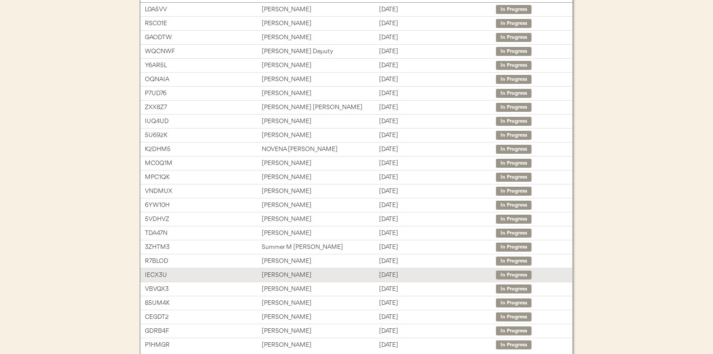
click at [270, 270] on div "[PERSON_NAME]" at bounding box center [320, 275] width 117 height 10
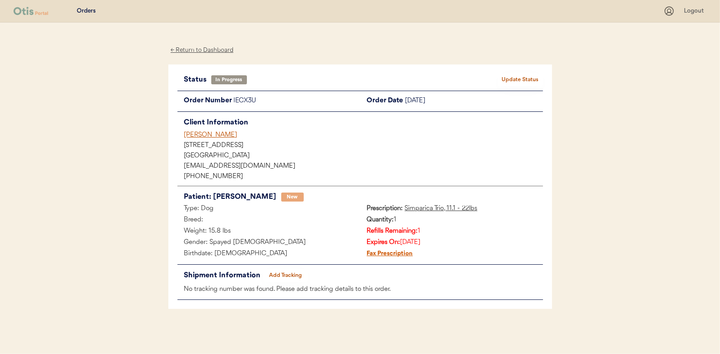
click at [290, 273] on button "Add Tracking" at bounding box center [285, 275] width 45 height 13
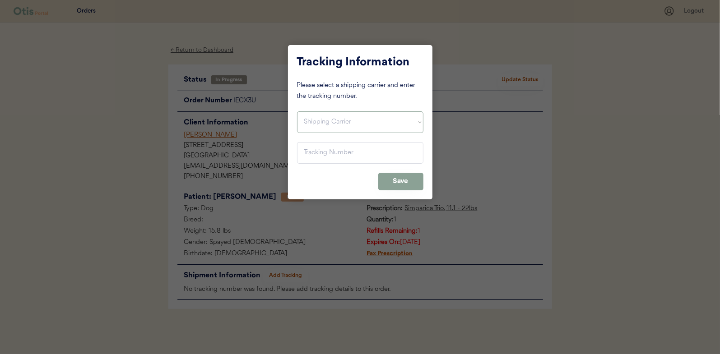
click at [327, 120] on select "Shipping Carrier FedEx FedEx Ground Economy UPS USPS" at bounding box center [360, 122] width 126 height 22
select select ""usps""
click at [297, 111] on select "Shipping Carrier FedEx FedEx Ground Economy UPS USPS" at bounding box center [360, 122] width 126 height 22
click at [312, 151] on input "input" at bounding box center [360, 153] width 126 height 22
paste input "9400150105497039578061"
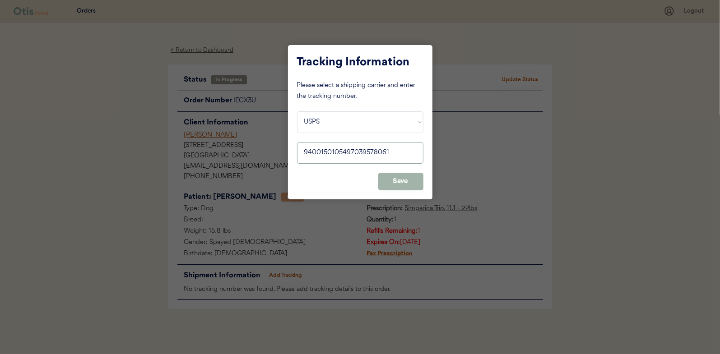
type input "9400150105497039578061"
click at [405, 180] on button "Save" at bounding box center [400, 182] width 45 height 18
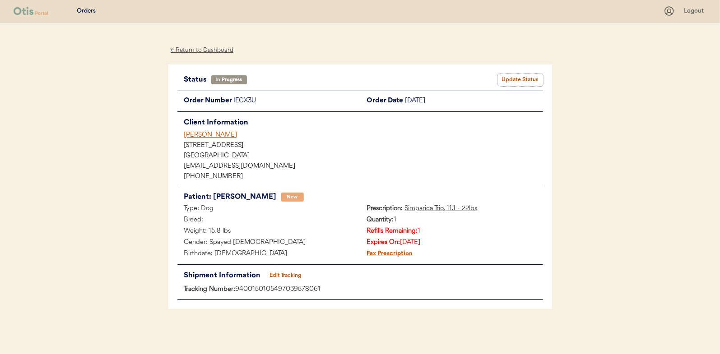
click at [520, 78] on button "Update Status" at bounding box center [520, 80] width 45 height 13
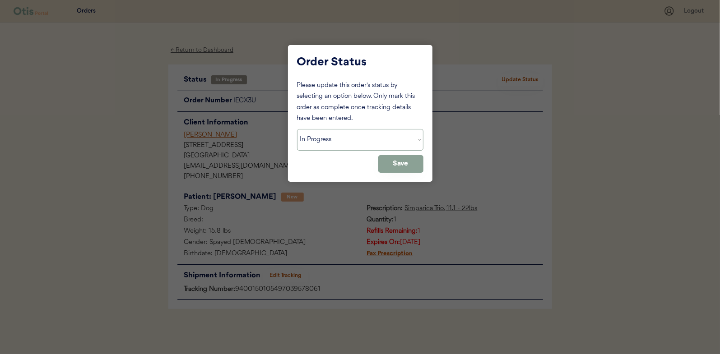
click at [328, 139] on select "Status On Hold New In Progress Complete Pending HW Consent Canceled" at bounding box center [360, 140] width 126 height 22
select select ""complete""
click at [297, 129] on select "Status On Hold New In Progress Complete Pending HW Consent Canceled" at bounding box center [360, 140] width 126 height 22
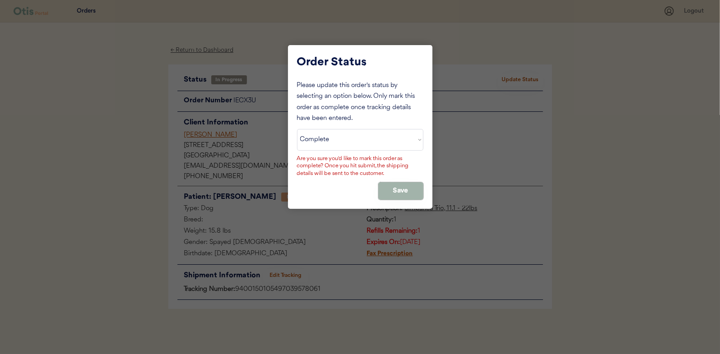
click at [396, 190] on button "Save" at bounding box center [400, 191] width 45 height 18
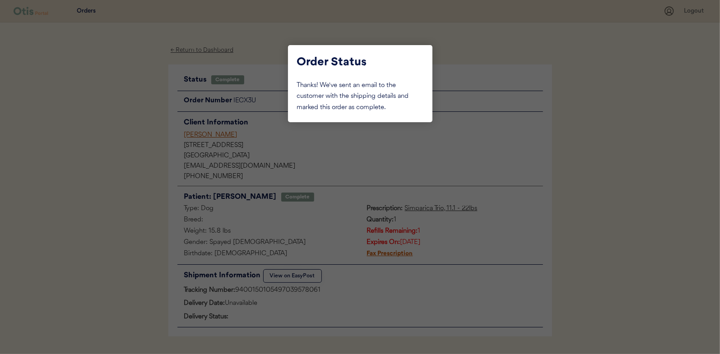
click at [107, 143] on div at bounding box center [360, 177] width 720 height 354
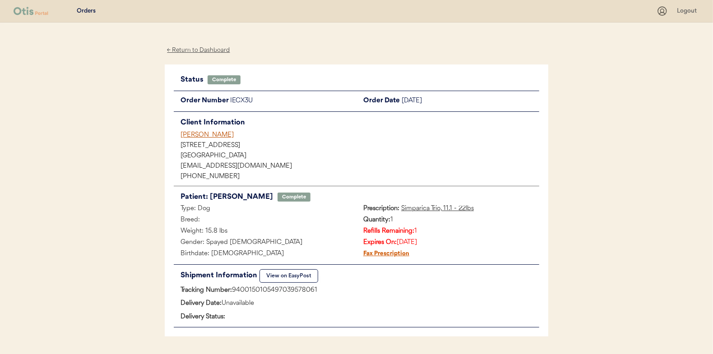
click at [195, 46] on div "← Return to Dashboard" at bounding box center [199, 50] width 68 height 10
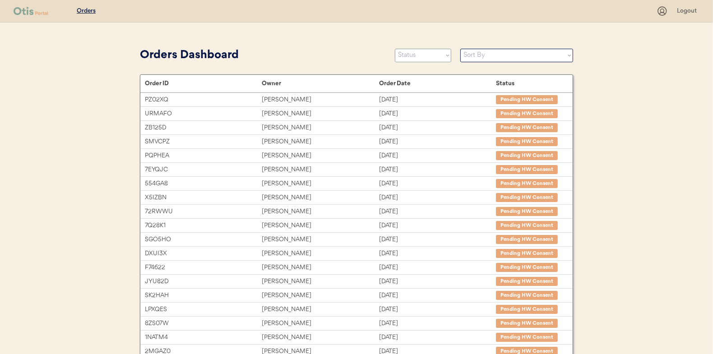
click at [412, 51] on select "Status On Hold New In Progress Complete Pending HW Consent Canceled" at bounding box center [423, 56] width 56 height 14
select select ""in_progress""
click at [395, 49] on select "Status On Hold New In Progress Complete Pending HW Consent Canceled" at bounding box center [423, 56] width 56 height 14
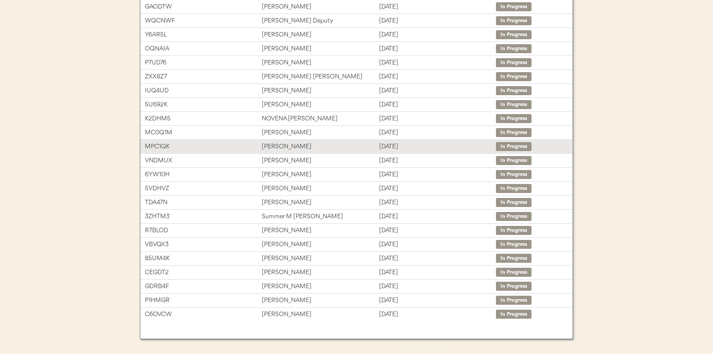
scroll to position [135, 0]
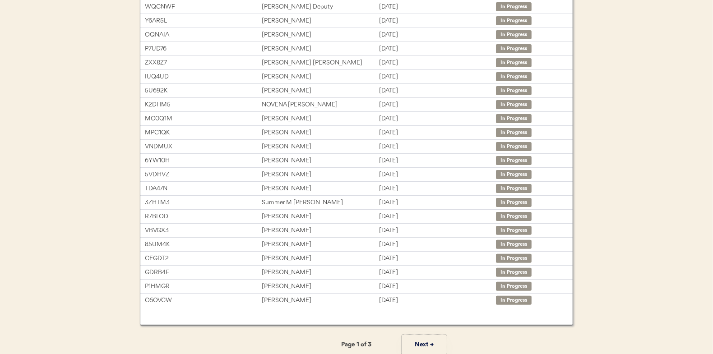
click at [421, 344] on button "Next →" at bounding box center [424, 345] width 45 height 20
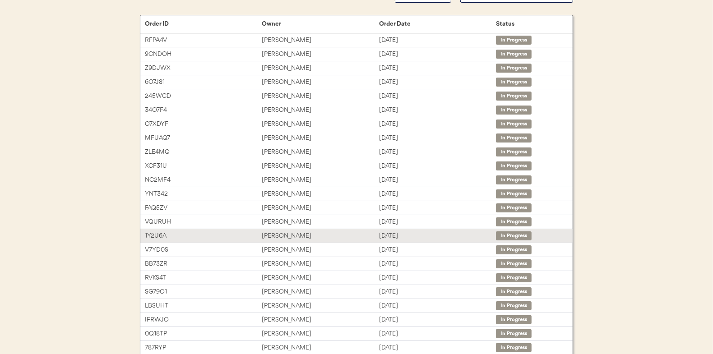
scroll to position [45, 0]
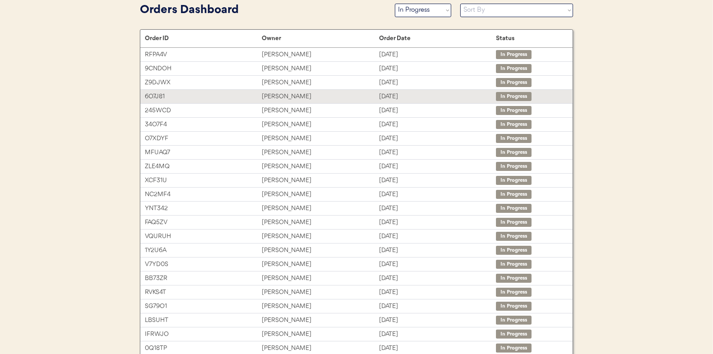
click at [280, 92] on div "Amanda Delaney" at bounding box center [320, 97] width 117 height 10
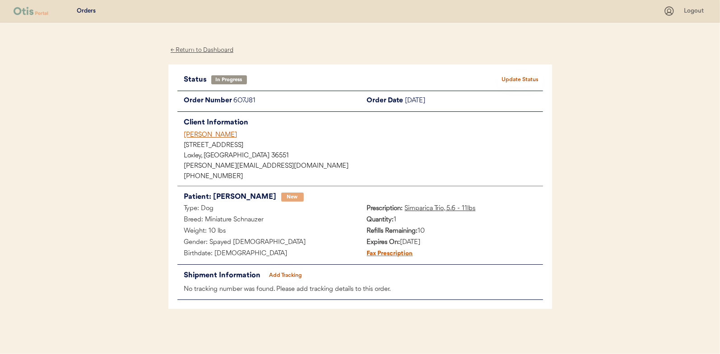
click at [290, 275] on button "Add Tracking" at bounding box center [285, 275] width 45 height 13
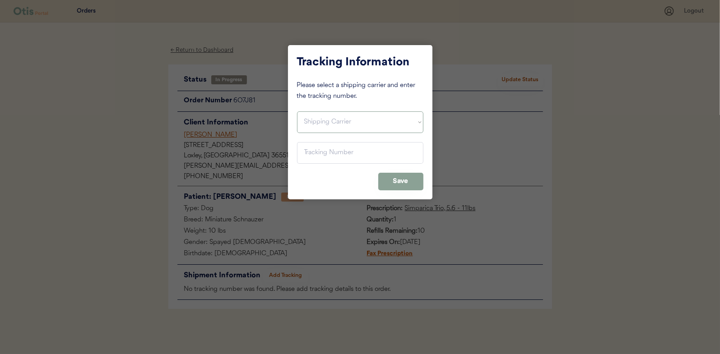
click at [353, 126] on select "Shipping Carrier FedEx FedEx Ground Economy UPS USPS" at bounding box center [360, 122] width 126 height 22
select select ""usps""
click at [297, 111] on select "Shipping Carrier FedEx FedEx Ground Economy UPS USPS" at bounding box center [360, 122] width 126 height 22
click at [315, 149] on input "input" at bounding box center [360, 153] width 126 height 22
paste input "9400150105496041036996"
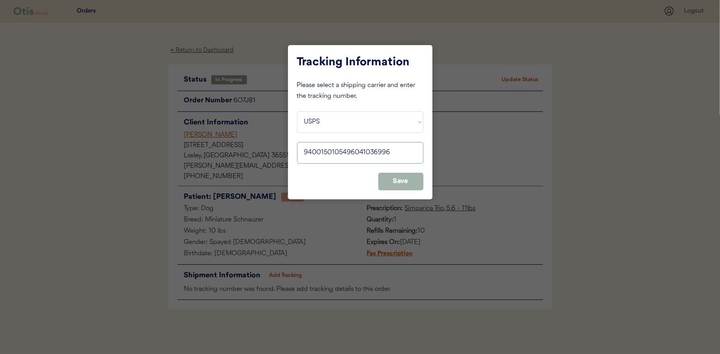
type input "9400150105496041036996"
click at [402, 185] on button "Save" at bounding box center [400, 182] width 45 height 18
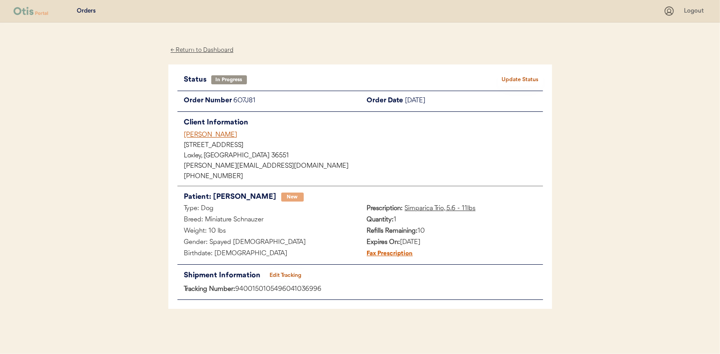
click at [523, 78] on button "Update Status" at bounding box center [520, 80] width 45 height 13
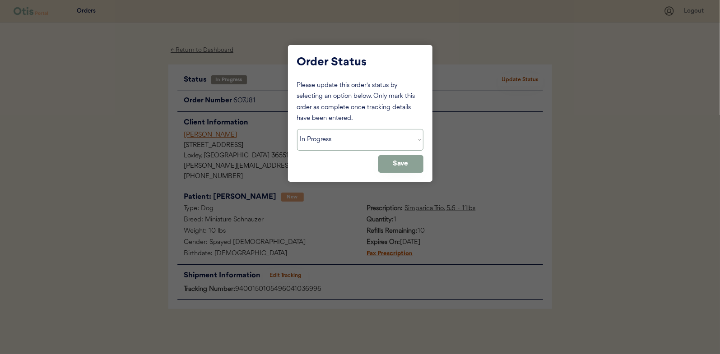
click at [319, 142] on select "Status On Hold New In Progress Complete Pending HW Consent Canceled" at bounding box center [360, 140] width 126 height 22
select select ""complete""
click at [297, 129] on select "Status On Hold New In Progress Complete Pending HW Consent Canceled" at bounding box center [360, 140] width 126 height 22
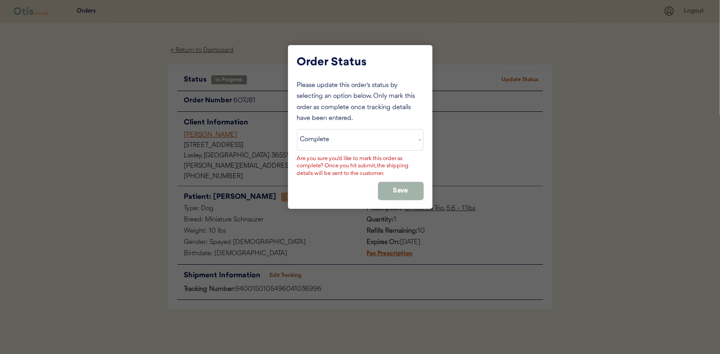
click at [395, 187] on button "Save" at bounding box center [400, 191] width 45 height 18
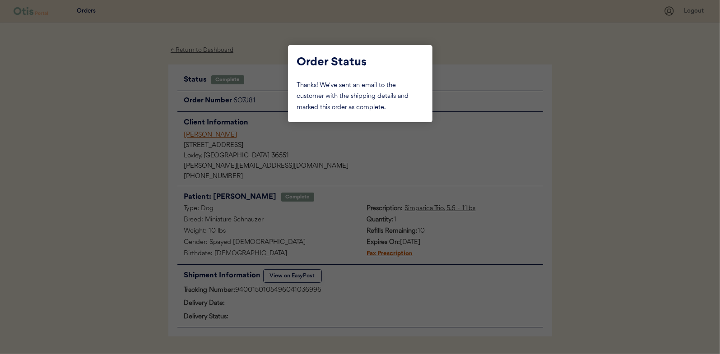
click at [143, 124] on div at bounding box center [360, 177] width 720 height 354
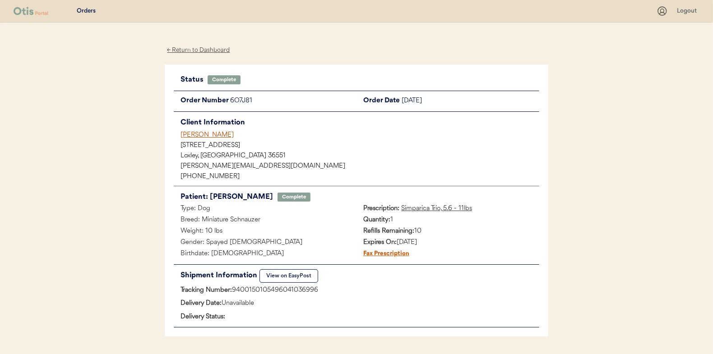
click at [198, 49] on div "← Return to Dashboard" at bounding box center [199, 50] width 68 height 10
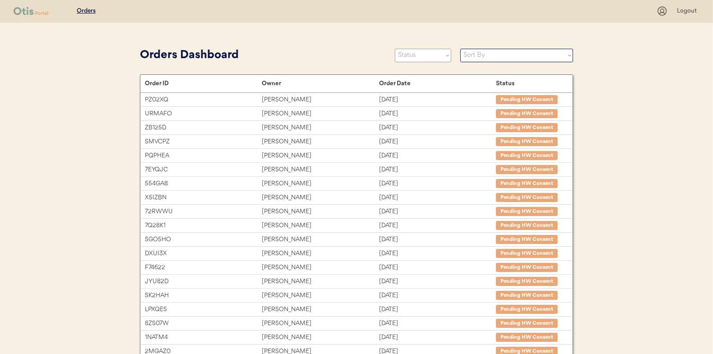
click at [406, 54] on select "Status On Hold New In Progress Complete Pending HW Consent Canceled" at bounding box center [423, 56] width 56 height 14
select select ""new""
click at [395, 49] on select "Status On Hold New In Progress Complete Pending HW Consent Canceled" at bounding box center [423, 56] width 56 height 14
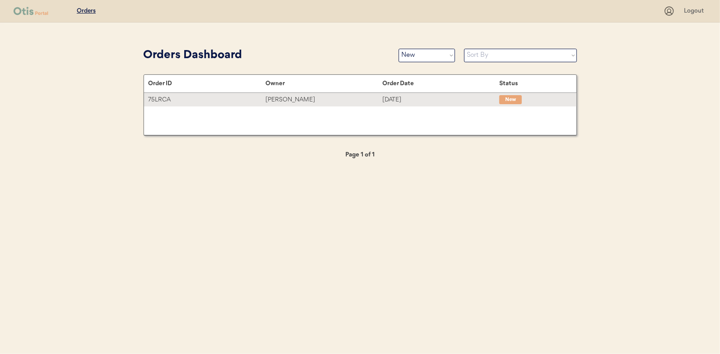
click at [285, 96] on div "[PERSON_NAME]" at bounding box center [323, 100] width 117 height 10
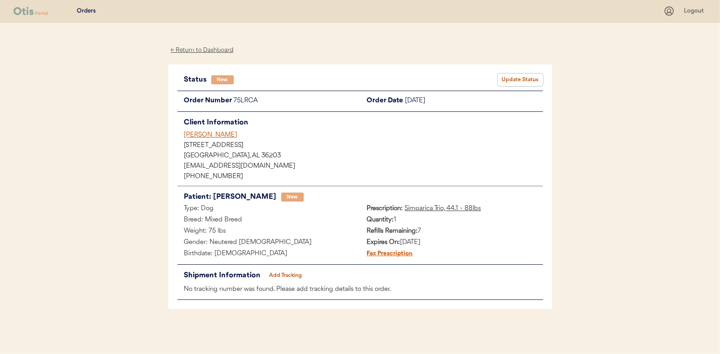
click at [516, 74] on button "Update Status" at bounding box center [520, 80] width 45 height 13
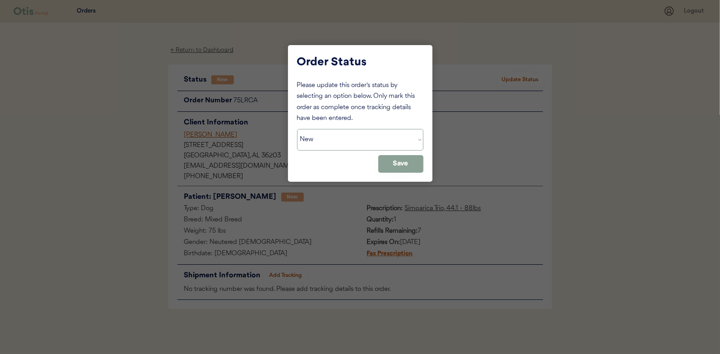
click at [341, 136] on select "Status On Hold New In Progress Complete Pending HW Consent Canceled" at bounding box center [360, 140] width 126 height 22
select select ""in_progress""
click at [297, 129] on select "Status On Hold New In Progress Complete Pending HW Consent Canceled" at bounding box center [360, 140] width 126 height 22
click at [420, 165] on button "Save" at bounding box center [400, 164] width 45 height 18
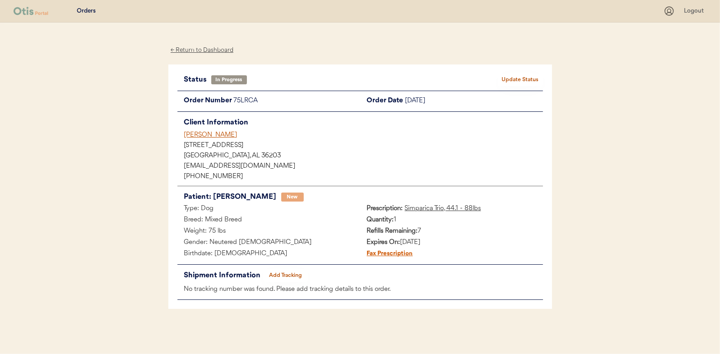
click at [193, 51] on div "← Return to Dashboard" at bounding box center [202, 50] width 68 height 10
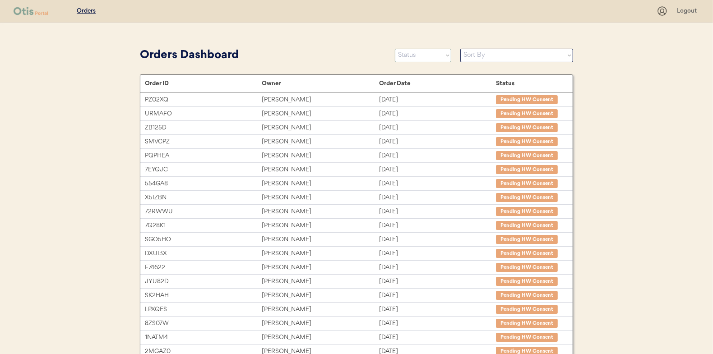
click at [418, 52] on select "Status On Hold New In Progress Complete Pending HW Consent Canceled" at bounding box center [423, 56] width 56 height 14
click at [395, 49] on select "Status On Hold New In Progress Complete Pending HW Consent Canceled" at bounding box center [423, 56] width 56 height 14
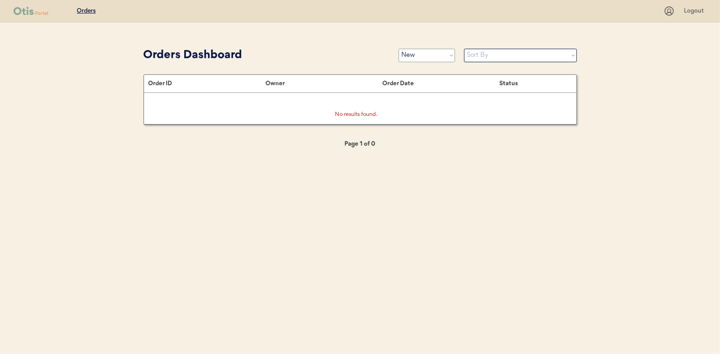
click at [430, 55] on select "Status On Hold New In Progress Complete Pending HW Consent Canceled" at bounding box center [426, 56] width 56 height 14
select select ""in_progress""
click at [398, 49] on select "Status On Hold New In Progress Complete Pending HW Consent Canceled" at bounding box center [426, 56] width 56 height 14
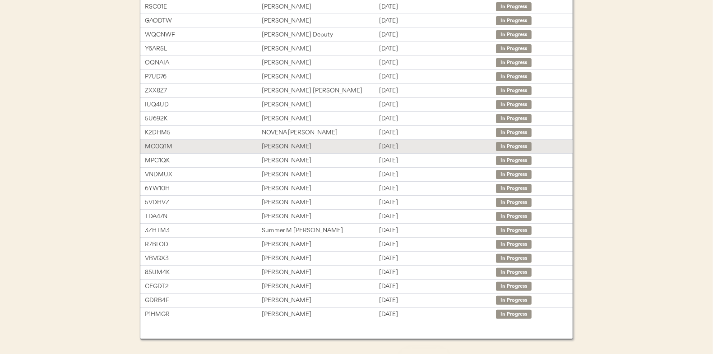
scroll to position [135, 0]
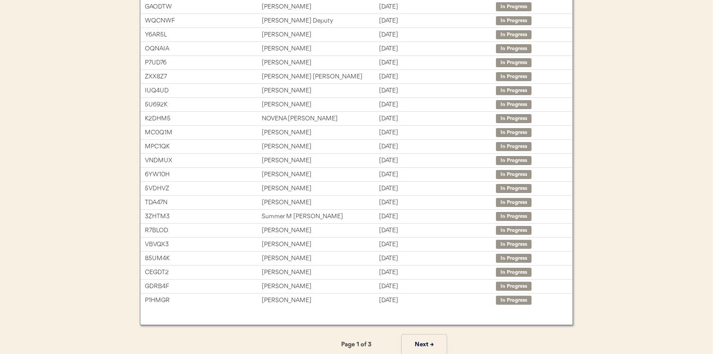
click at [426, 346] on button "Next →" at bounding box center [424, 345] width 45 height 20
click at [426, 342] on button "Next →" at bounding box center [424, 345] width 45 height 20
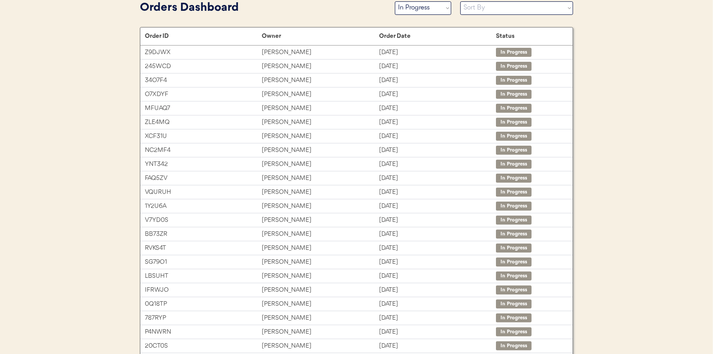
scroll to position [45, 0]
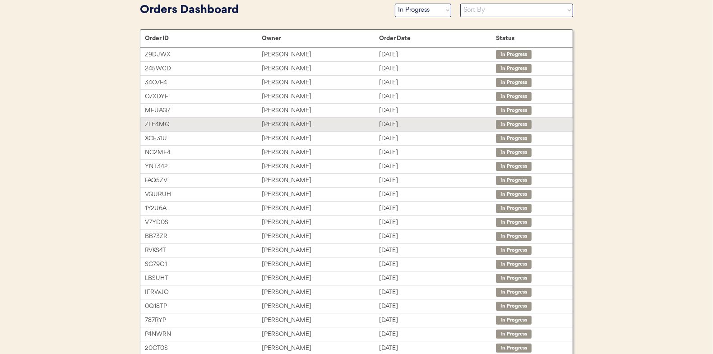
click at [285, 124] on div "Lisa Hilton" at bounding box center [320, 125] width 117 height 10
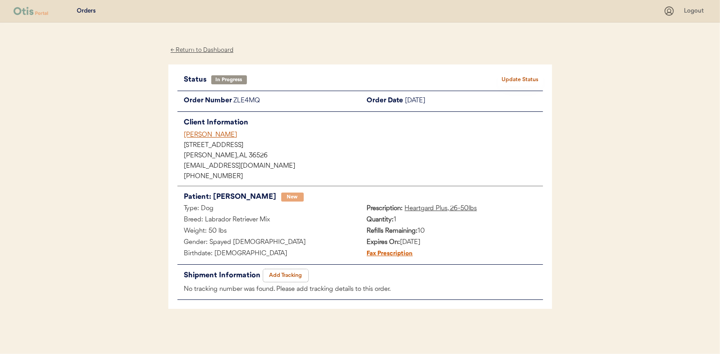
click at [280, 275] on button "Add Tracking" at bounding box center [285, 275] width 45 height 13
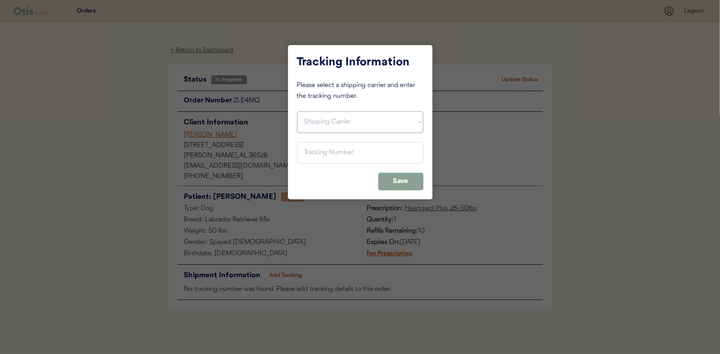
click at [340, 117] on select "Shipping Carrier FedEx FedEx Ground Economy UPS USPS" at bounding box center [360, 122] width 126 height 22
select select ""usps""
click at [297, 111] on select "Shipping Carrier FedEx FedEx Ground Economy UPS USPS" at bounding box center [360, 122] width 126 height 22
click at [316, 157] on input "input" at bounding box center [360, 153] width 126 height 22
paste input "9400150105497039580712"
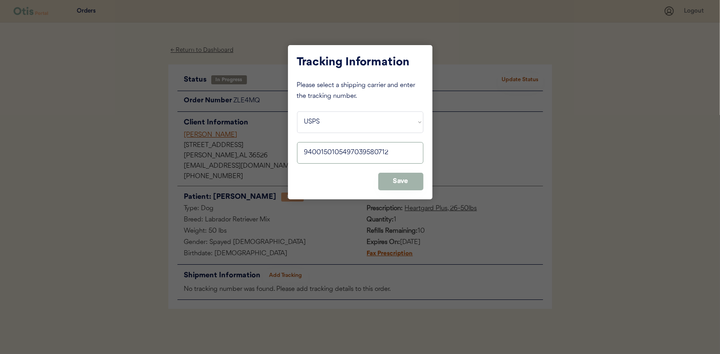
type input "9400150105497039580712"
click at [411, 183] on button "Save" at bounding box center [400, 182] width 45 height 18
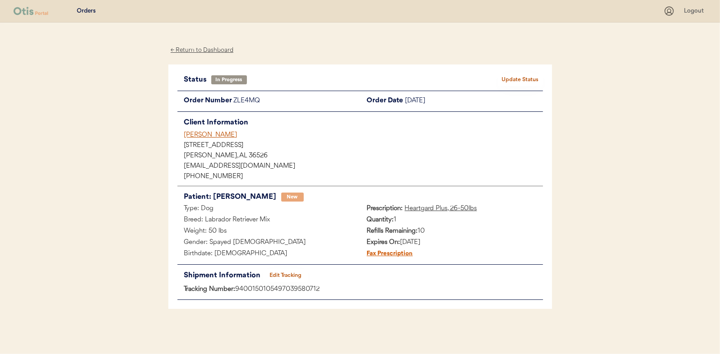
click at [522, 77] on button "Update Status" at bounding box center [520, 80] width 45 height 13
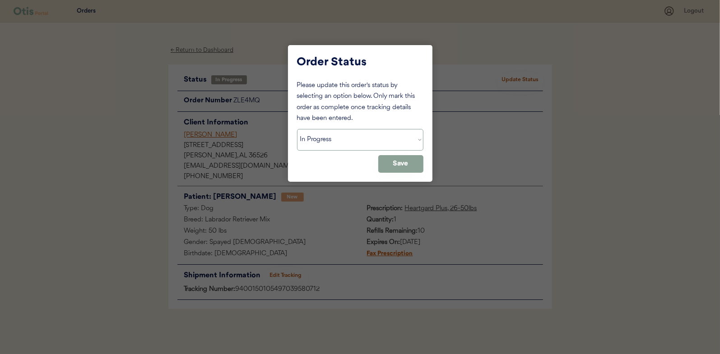
click at [330, 135] on select "Status On Hold New In Progress Complete Pending HW Consent Canceled" at bounding box center [360, 140] width 126 height 22
select select ""complete""
click at [297, 129] on select "Status On Hold New In Progress Complete Pending HW Consent Canceled" at bounding box center [360, 140] width 126 height 22
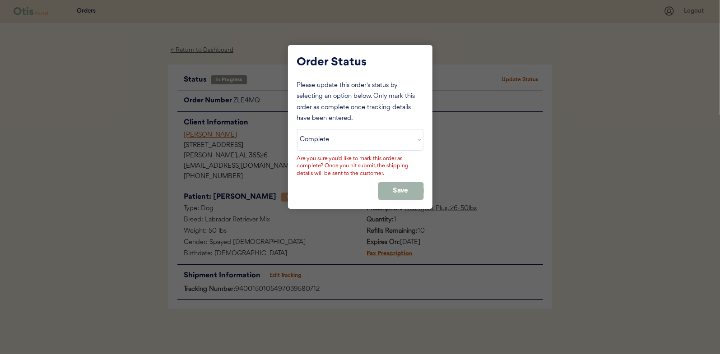
click at [399, 185] on button "Save" at bounding box center [400, 191] width 45 height 18
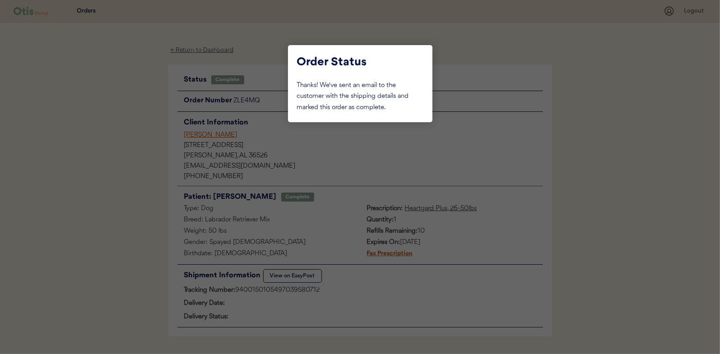
click at [150, 126] on div at bounding box center [360, 177] width 720 height 354
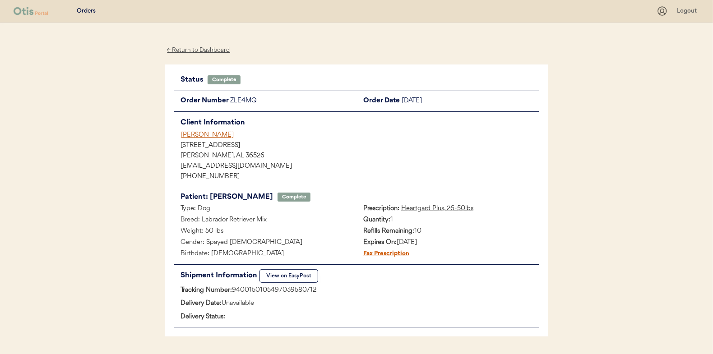
click at [201, 51] on div "← Return to Dashboard" at bounding box center [199, 50] width 68 height 10
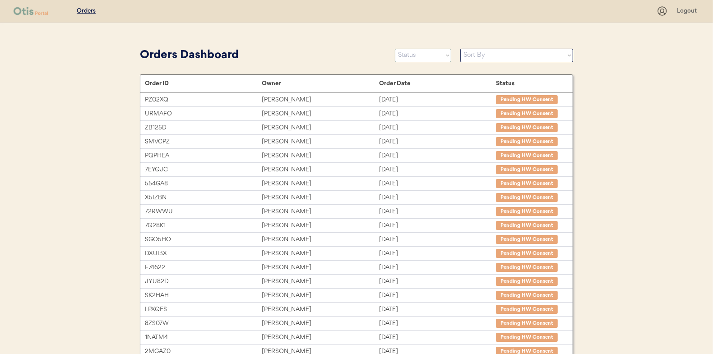
click at [416, 58] on select "Status On Hold New In Progress Complete Pending HW Consent Canceled" at bounding box center [423, 56] width 56 height 14
click at [395, 49] on select "Status On Hold New In Progress Complete Pending HW Consent Canceled" at bounding box center [423, 56] width 56 height 14
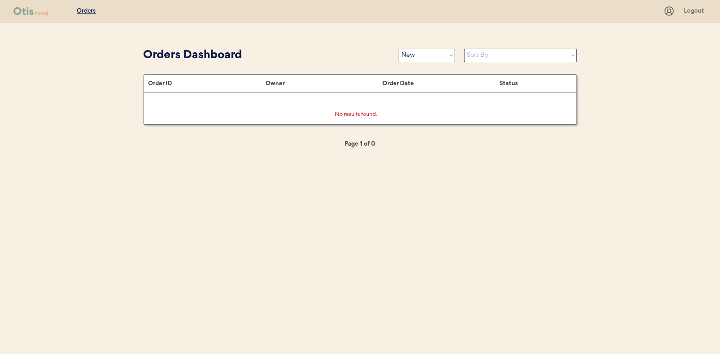
click at [412, 54] on select "Status On Hold New In Progress Complete Pending HW Consent Canceled" at bounding box center [426, 56] width 56 height 14
select select ""in_progress""
click at [398, 49] on select "Status On Hold New In Progress Complete Pending HW Consent Canceled" at bounding box center [426, 56] width 56 height 14
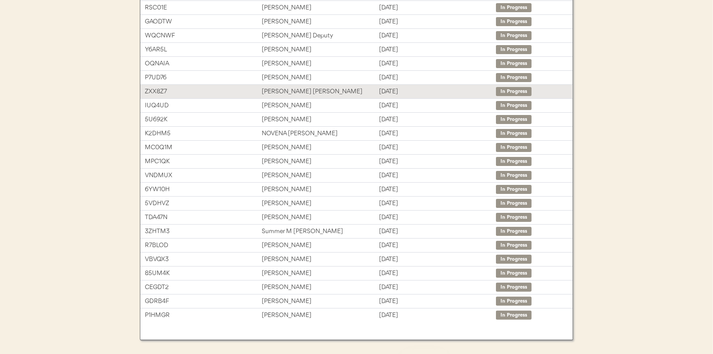
scroll to position [135, 0]
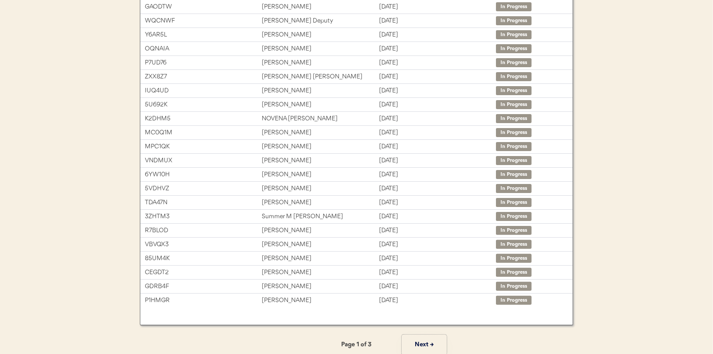
click at [420, 341] on button "Next →" at bounding box center [424, 345] width 45 height 20
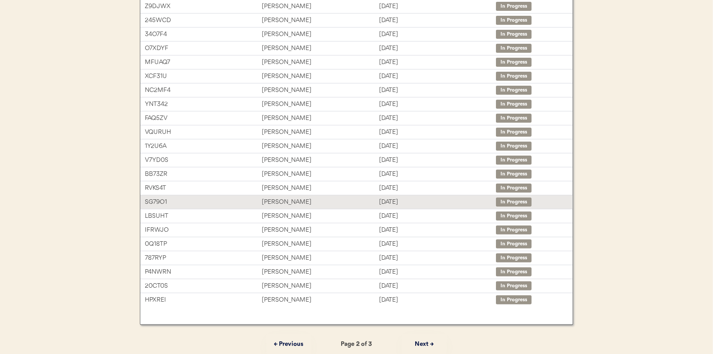
scroll to position [139, 0]
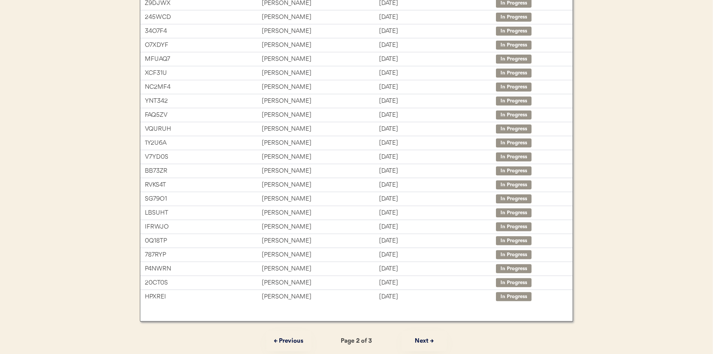
click at [430, 340] on button "Next →" at bounding box center [424, 341] width 45 height 20
click at [293, 340] on button "← Previous" at bounding box center [288, 341] width 45 height 20
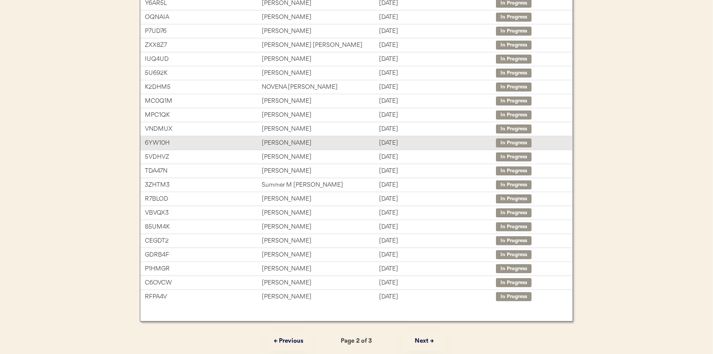
click at [274, 141] on div "Tonya Phillips" at bounding box center [320, 143] width 117 height 10
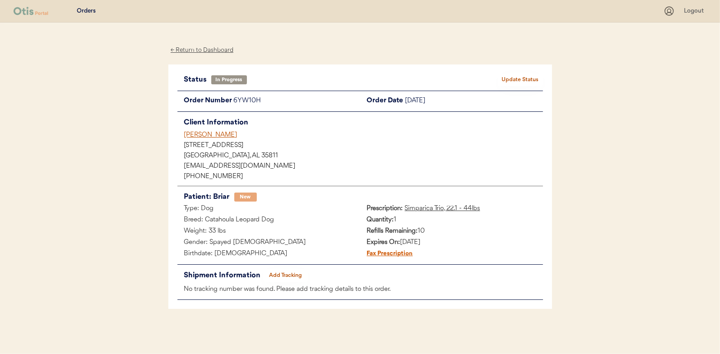
click at [287, 273] on button "Add Tracking" at bounding box center [285, 275] width 45 height 13
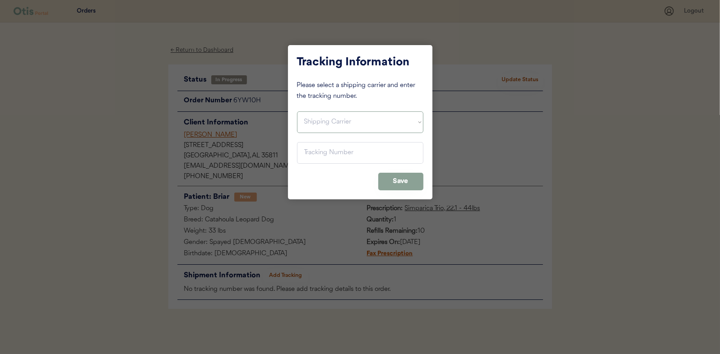
click at [322, 122] on select "Shipping Carrier FedEx FedEx Ground Economy UPS USPS" at bounding box center [360, 122] width 126 height 22
select select ""usps""
click at [297, 111] on select "Shipping Carrier FedEx FedEx Ground Economy UPS USPS" at bounding box center [360, 122] width 126 height 22
click at [319, 155] on input "input" at bounding box center [360, 153] width 126 height 22
paste input "9400150105798039385599"
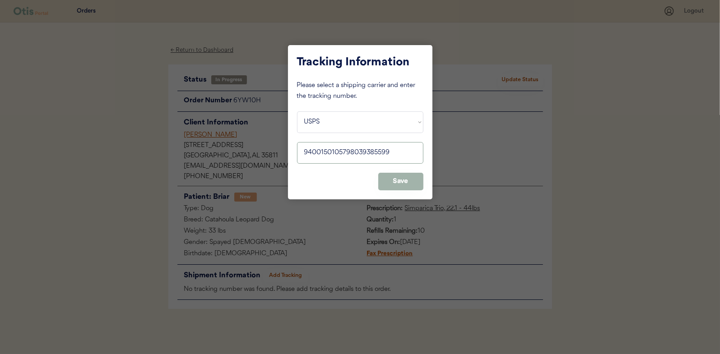
type input "9400150105798039385599"
click at [407, 175] on button "Save" at bounding box center [400, 182] width 45 height 18
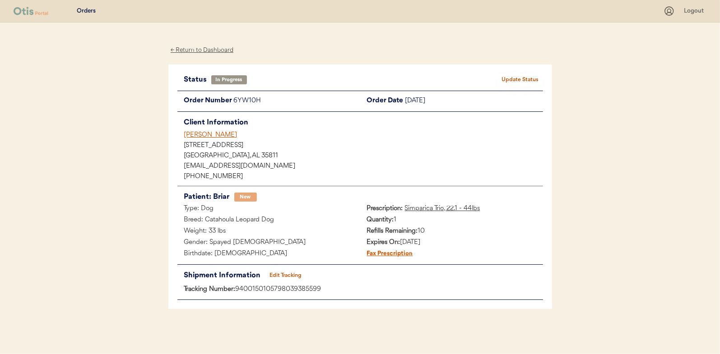
click at [513, 79] on button "Update Status" at bounding box center [520, 80] width 45 height 13
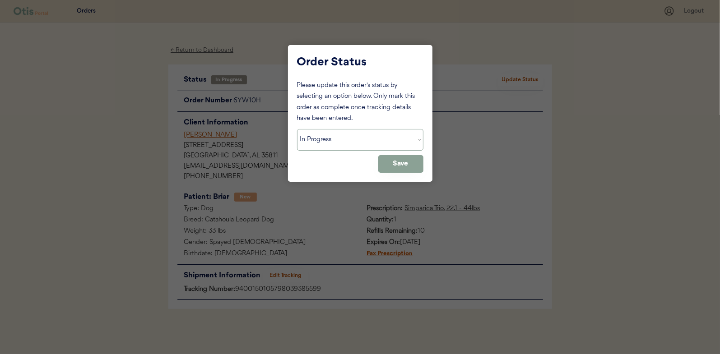
click at [325, 140] on select "Status On Hold New In Progress Complete Pending HW Consent Canceled" at bounding box center [360, 140] width 126 height 22
select select ""complete""
click at [297, 129] on select "Status On Hold New In Progress Complete Pending HW Consent Canceled" at bounding box center [360, 140] width 126 height 22
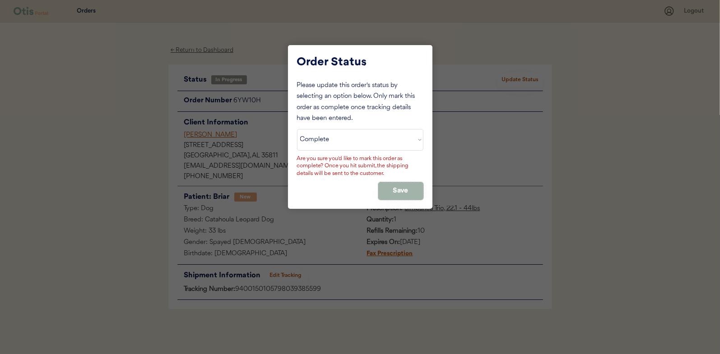
click at [396, 190] on button "Save" at bounding box center [400, 191] width 45 height 18
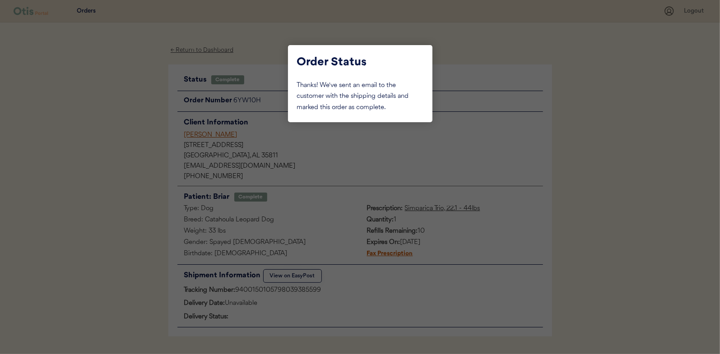
click at [103, 147] on div at bounding box center [360, 177] width 720 height 354
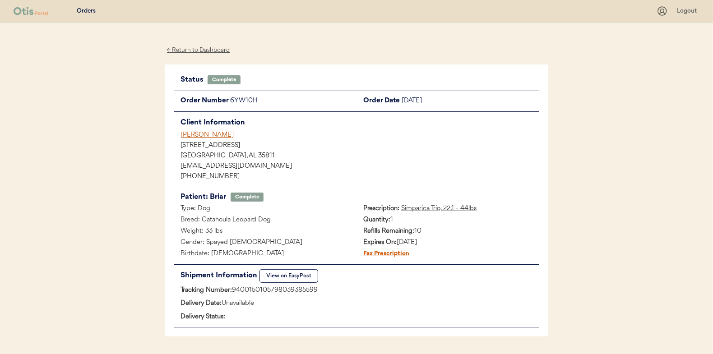
click at [192, 48] on div "← Return to Dashboard" at bounding box center [199, 50] width 68 height 10
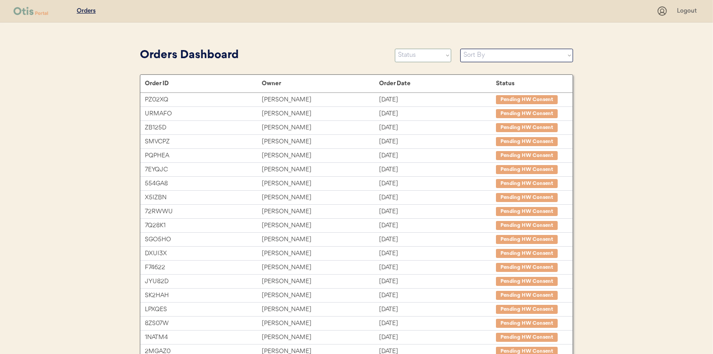
drag, startPoint x: 417, startPoint y: 55, endPoint x: 416, endPoint y: 62, distance: 7.7
click at [417, 55] on select "Status On Hold New In Progress Complete Pending HW Consent Canceled" at bounding box center [423, 56] width 56 height 14
click at [395, 49] on select "Status On Hold New In Progress Complete Pending HW Consent Canceled" at bounding box center [423, 56] width 56 height 14
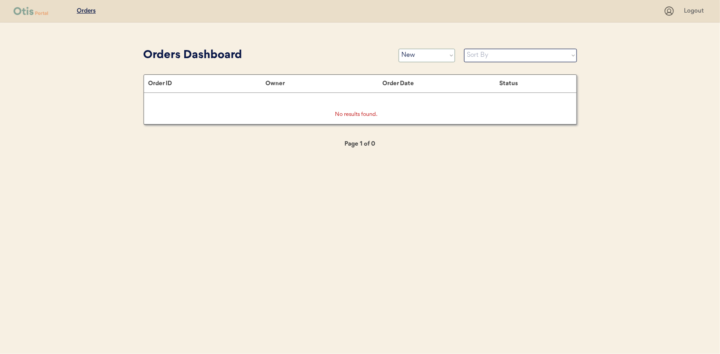
click at [416, 55] on select "Status On Hold New In Progress Complete Pending HW Consent Canceled" at bounding box center [426, 56] width 56 height 14
click at [398, 49] on select "Status On Hold New In Progress Complete Pending HW Consent Canceled" at bounding box center [426, 56] width 56 height 14
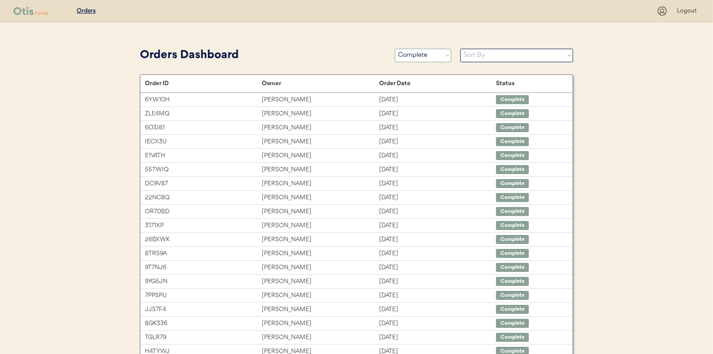
click at [407, 51] on select "Status On Hold New In Progress Complete Pending HW Consent Canceled" at bounding box center [423, 56] width 56 height 14
select select ""in_progress""
click at [395, 49] on select "Status On Hold New In Progress Complete Pending HW Consent Canceled" at bounding box center [423, 56] width 56 height 14
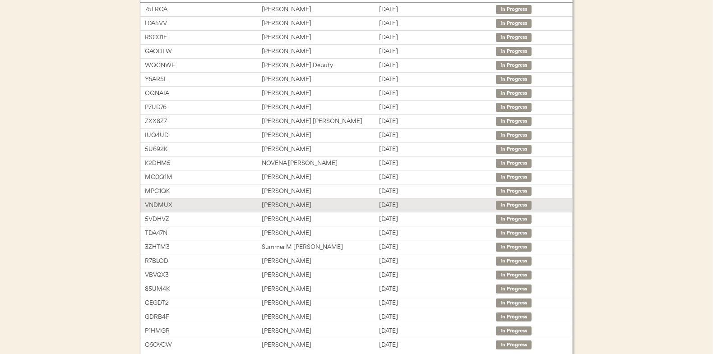
scroll to position [135, 0]
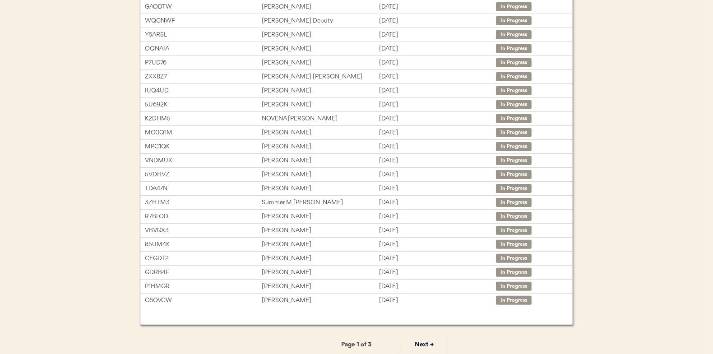
click at [417, 345] on button "Next →" at bounding box center [424, 345] width 45 height 20
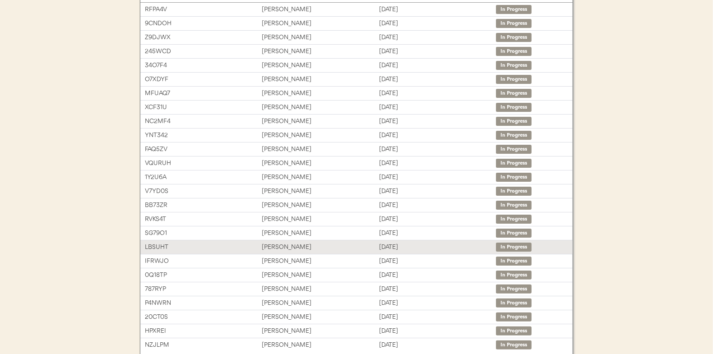
scroll to position [45, 0]
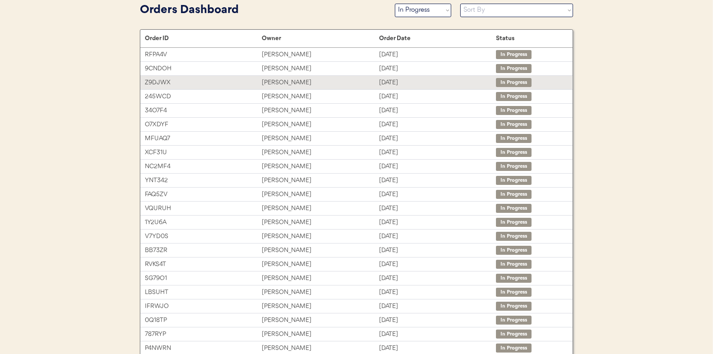
click at [280, 81] on div "Anilsa Paredes" at bounding box center [320, 83] width 117 height 10
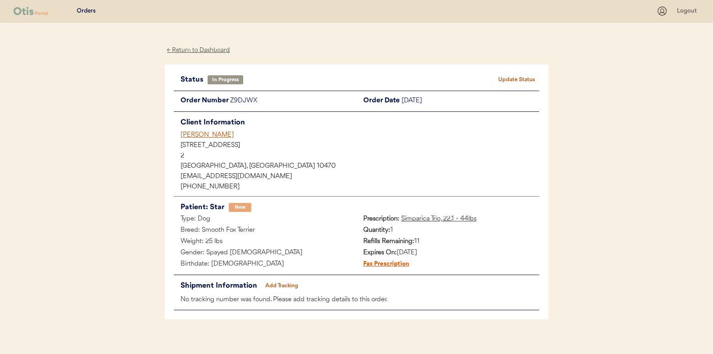
click at [281, 283] on button "Add Tracking" at bounding box center [281, 286] width 45 height 13
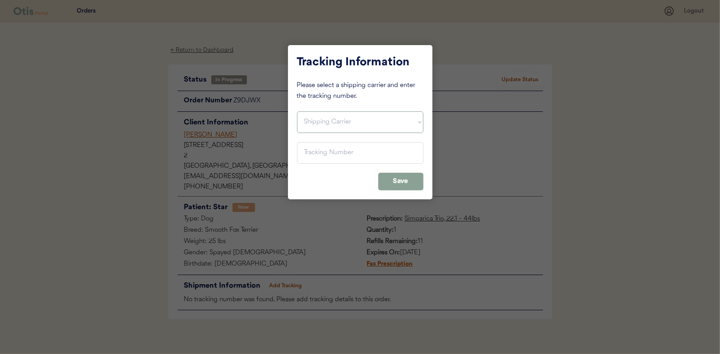
click at [320, 121] on select "Shipping Carrier FedEx FedEx Ground Economy UPS USPS" at bounding box center [360, 122] width 126 height 22
select select ""usps""
click at [297, 111] on select "Shipping Carrier FedEx FedEx Ground Economy UPS USPS" at bounding box center [360, 122] width 126 height 22
click at [308, 149] on input "input" at bounding box center [360, 153] width 126 height 22
paste input "9400150105799039355162"
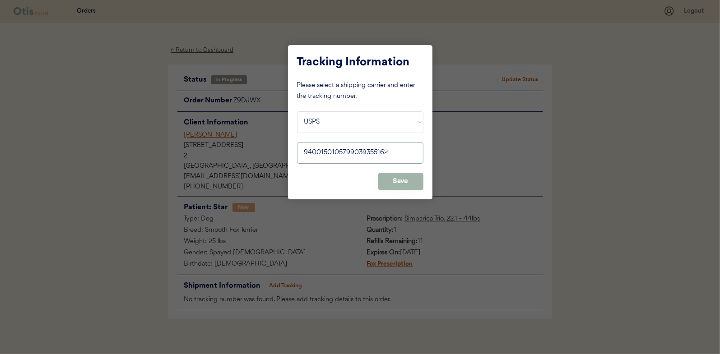
type input "9400150105799039355162"
click at [404, 180] on button "Save" at bounding box center [400, 182] width 45 height 18
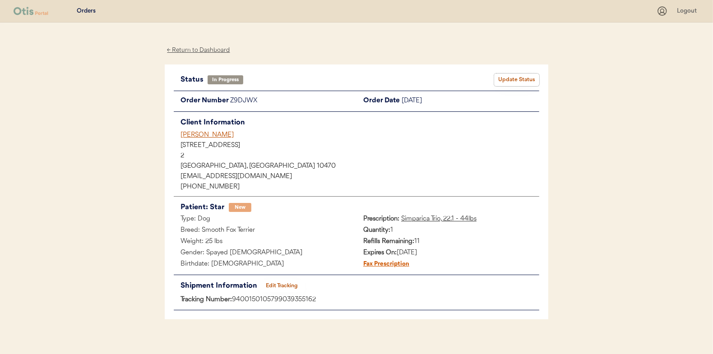
click at [523, 74] on button "Update Status" at bounding box center [516, 80] width 45 height 13
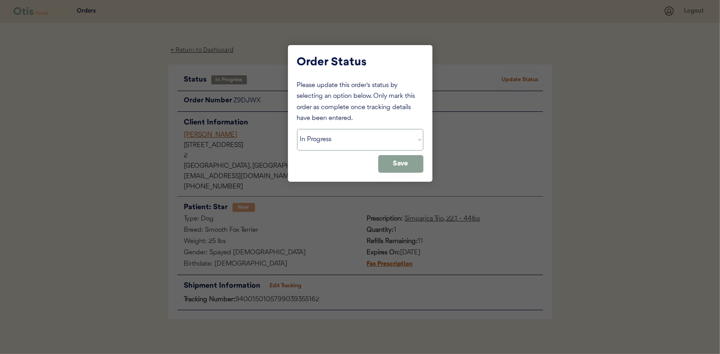
click at [319, 140] on select "Status On Hold New In Progress Complete Pending HW Consent Canceled" at bounding box center [360, 140] width 126 height 22
select select ""complete""
click at [297, 129] on select "Status On Hold New In Progress Complete Pending HW Consent Canceled" at bounding box center [360, 140] width 126 height 22
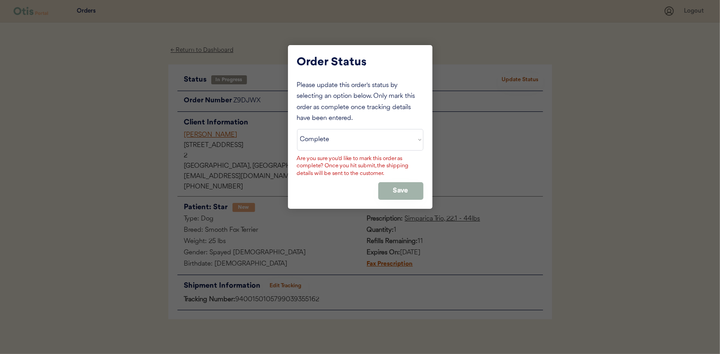
click at [404, 186] on button "Save" at bounding box center [400, 191] width 45 height 18
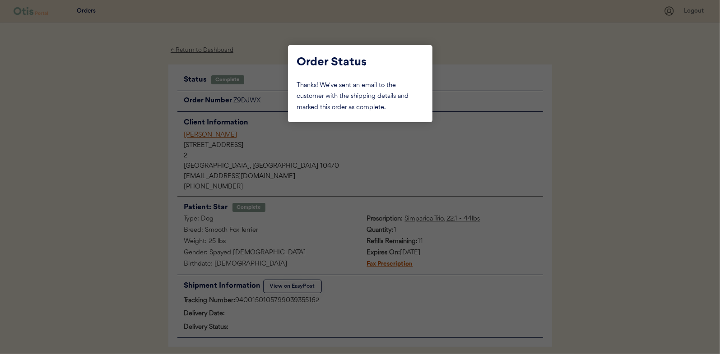
click at [137, 116] on div at bounding box center [360, 177] width 720 height 354
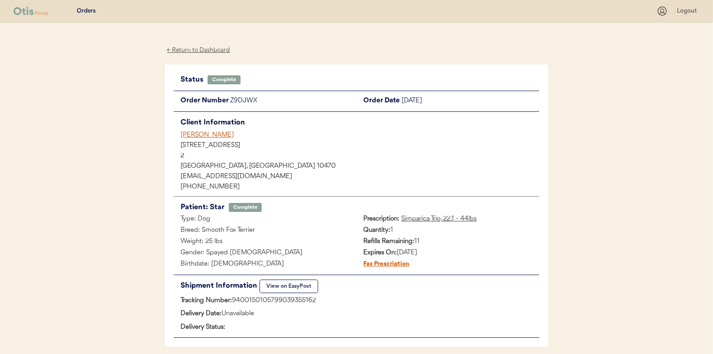
click at [208, 46] on div "← Return to Dashboard" at bounding box center [199, 50] width 68 height 10
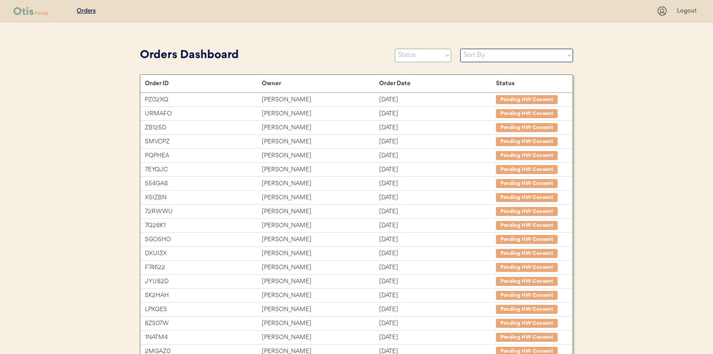
click at [415, 55] on select "Status On Hold New In Progress Complete Pending HW Consent Canceled" at bounding box center [423, 56] width 56 height 14
select select ""in_progress""
click at [395, 49] on select "Status On Hold New In Progress Complete Pending HW Consent Canceled" at bounding box center [423, 56] width 56 height 14
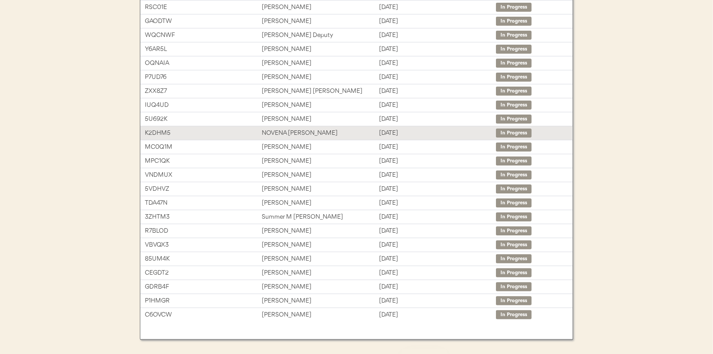
scroll to position [135, 0]
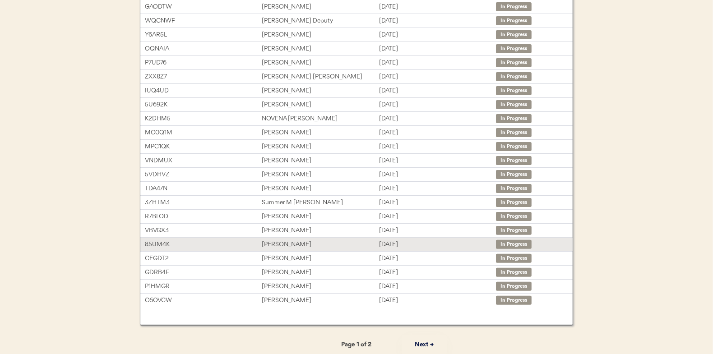
click at [285, 243] on div "Gabriel Hyman" at bounding box center [320, 245] width 117 height 10
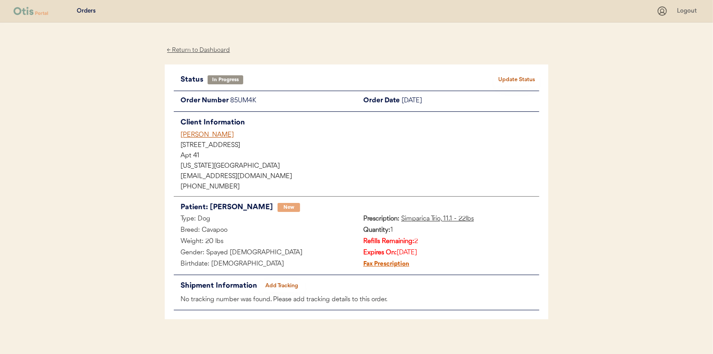
click at [281, 286] on button "Add Tracking" at bounding box center [281, 286] width 45 height 13
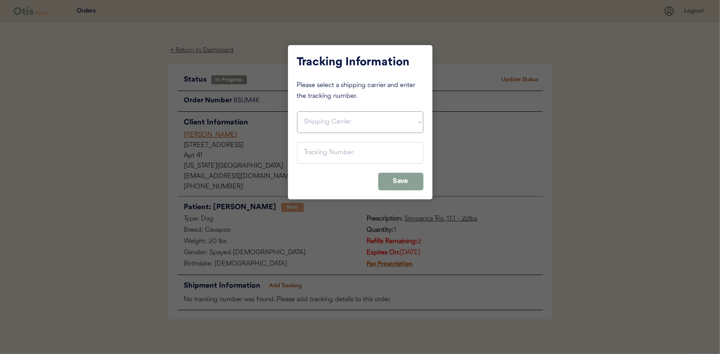
click at [322, 124] on select "Shipping Carrier FedEx FedEx Ground Economy UPS USPS" at bounding box center [360, 122] width 126 height 22
select select ""usps""
click at [297, 111] on select "Shipping Carrier FedEx FedEx Ground Economy UPS USPS" at bounding box center [360, 122] width 126 height 22
click at [310, 152] on input "input" at bounding box center [360, 153] width 126 height 22
paste input "9400150105497039586844"
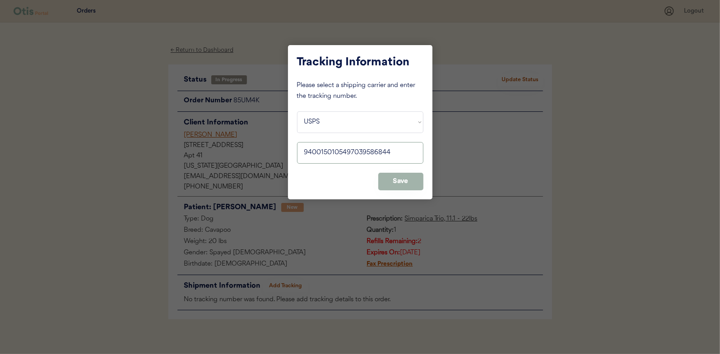
type input "9400150105497039586844"
click at [389, 180] on button "Save" at bounding box center [400, 182] width 45 height 18
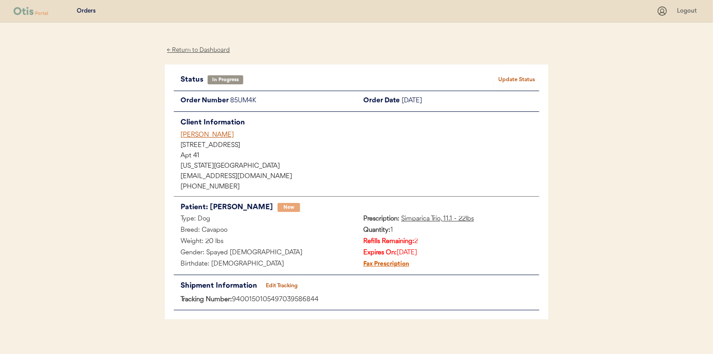
click at [516, 79] on button "Update Status" at bounding box center [516, 80] width 45 height 13
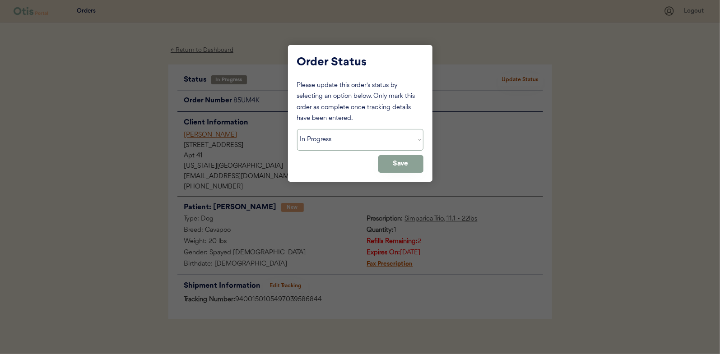
click at [321, 139] on select "Status On Hold New In Progress Complete Pending HW Consent Canceled" at bounding box center [360, 140] width 126 height 22
select select ""complete""
click at [297, 129] on select "Status On Hold New In Progress Complete Pending HW Consent Canceled" at bounding box center [360, 140] width 126 height 22
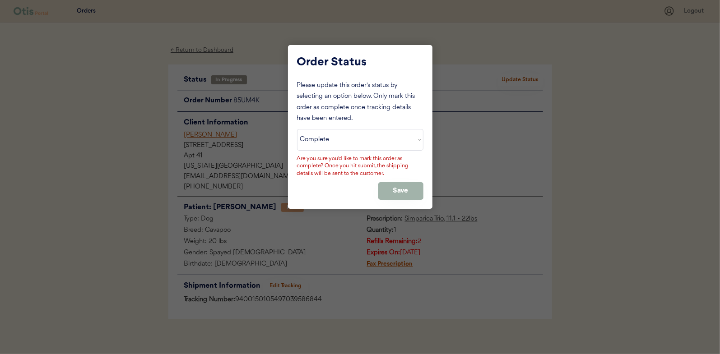
click at [391, 188] on button "Save" at bounding box center [400, 191] width 45 height 18
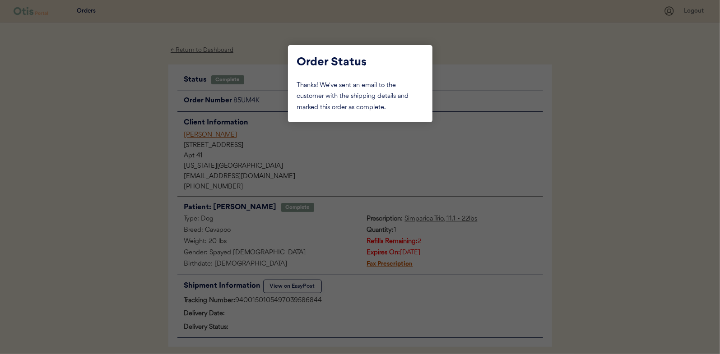
click at [124, 78] on div at bounding box center [360, 177] width 720 height 354
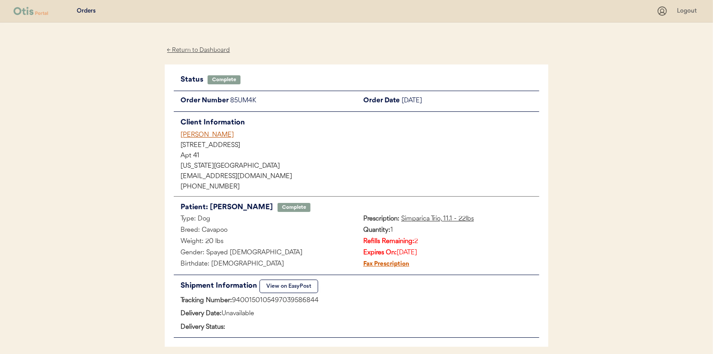
click at [188, 51] on div "← Return to Dashboard" at bounding box center [199, 50] width 68 height 10
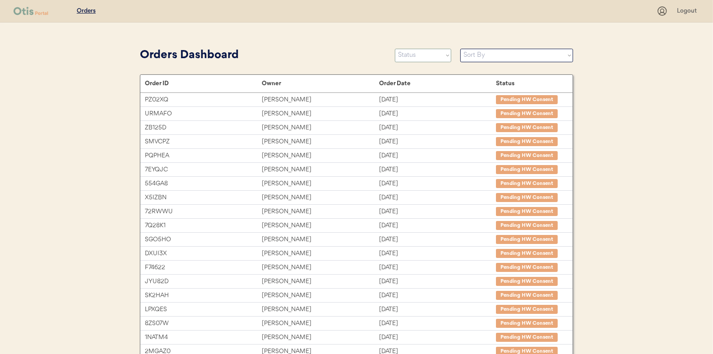
click at [418, 56] on select "Status On Hold New In Progress Complete Pending HW Consent Canceled" at bounding box center [423, 56] width 56 height 14
click at [395, 49] on select "Status On Hold New In Progress Complete Pending HW Consent Canceled" at bounding box center [423, 56] width 56 height 14
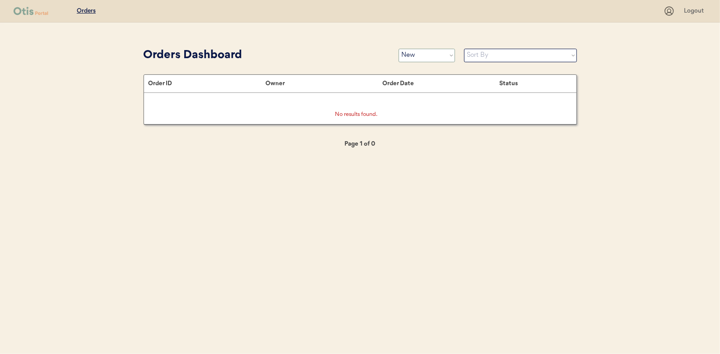
click at [412, 56] on select "Status On Hold New In Progress Complete Pending HW Consent Canceled" at bounding box center [426, 56] width 56 height 14
select select ""in_progress""
click at [398, 49] on select "Status On Hold New In Progress Complete Pending HW Consent Canceled" at bounding box center [426, 56] width 56 height 14
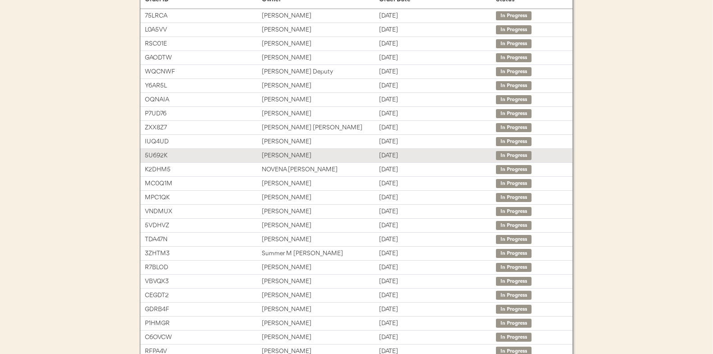
scroll to position [90, 0]
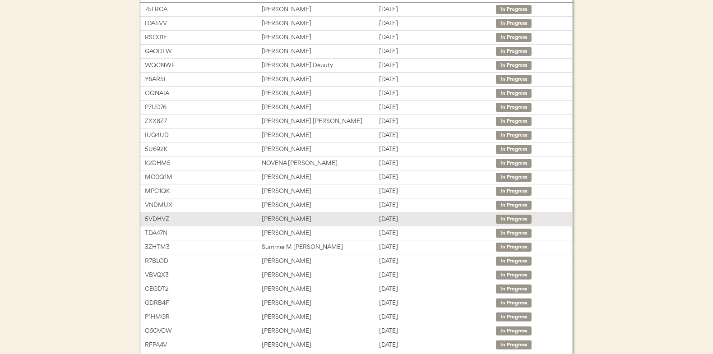
click at [280, 218] on div "[PERSON_NAME]" at bounding box center [320, 219] width 117 height 10
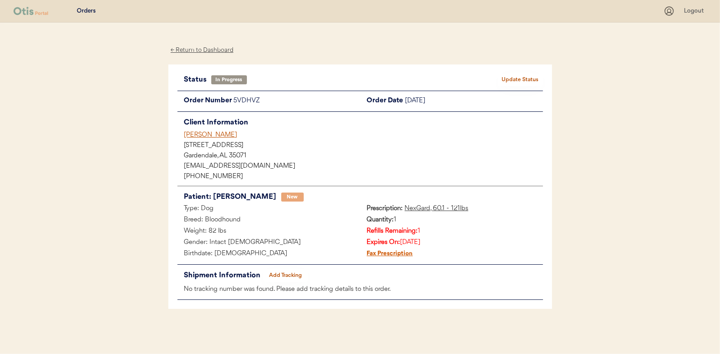
click at [292, 275] on button "Add Tracking" at bounding box center [285, 275] width 45 height 13
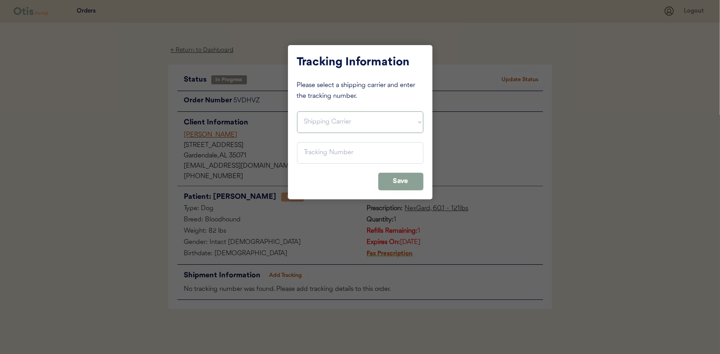
click at [315, 117] on select "Shipping Carrier FedEx FedEx Ground Economy UPS USPS" at bounding box center [360, 122] width 126 height 22
select select ""usps""
click at [297, 111] on select "Shipping Carrier FedEx FedEx Ground Economy UPS USPS" at bounding box center [360, 122] width 126 height 22
click at [315, 156] on input "input" at bounding box center [360, 153] width 126 height 22
paste input "9400150105799039357661"
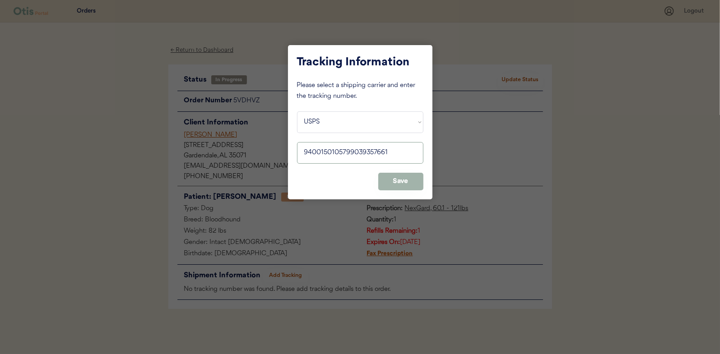
type input "9400150105799039357661"
click at [396, 176] on button "Save" at bounding box center [400, 182] width 45 height 18
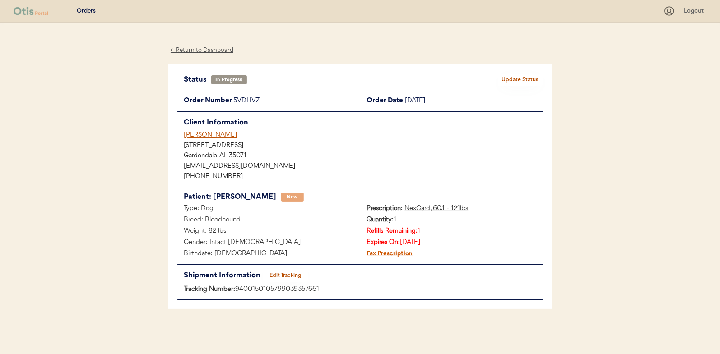
click at [527, 76] on button "Update Status" at bounding box center [520, 80] width 45 height 13
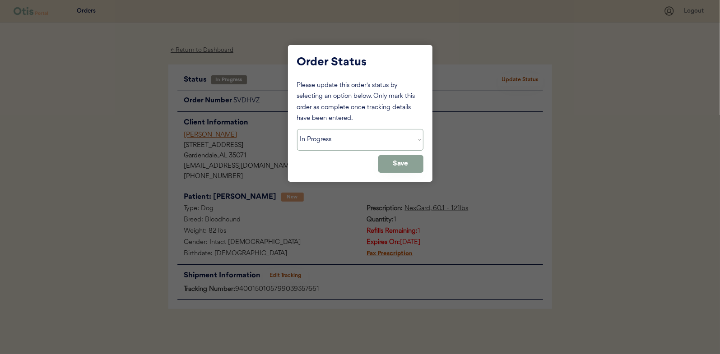
click at [315, 142] on select "Status On Hold New In Progress Complete Pending HW Consent Canceled" at bounding box center [360, 140] width 126 height 22
select select ""complete""
click at [297, 129] on select "Status On Hold New In Progress Complete Pending HW Consent Canceled" at bounding box center [360, 140] width 126 height 22
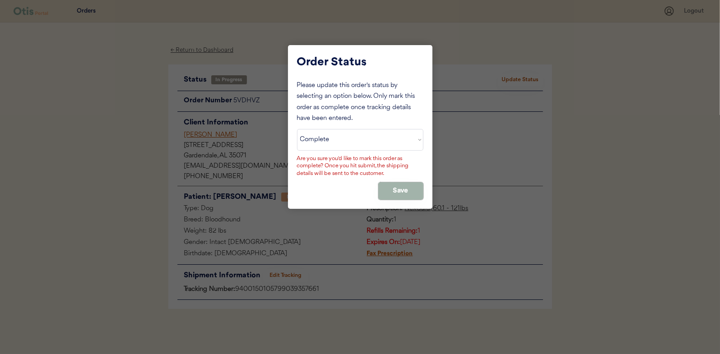
click at [390, 191] on button "Save" at bounding box center [400, 191] width 45 height 18
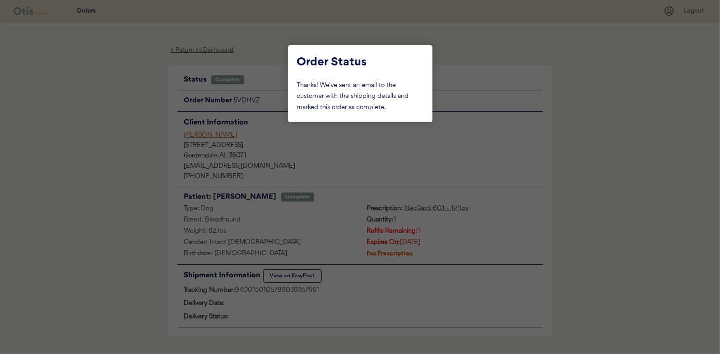
click at [117, 115] on div at bounding box center [360, 177] width 720 height 354
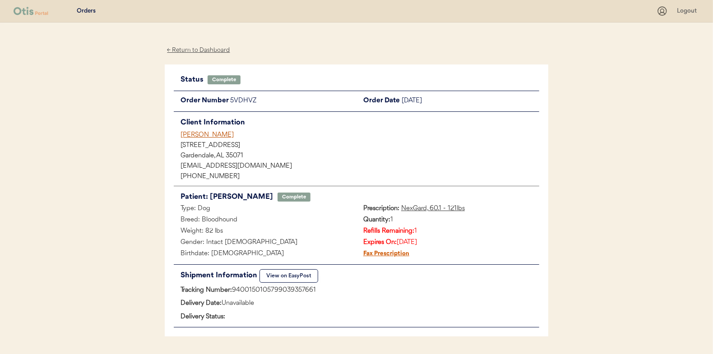
click at [183, 51] on div "← Return to Dashboard" at bounding box center [199, 50] width 68 height 10
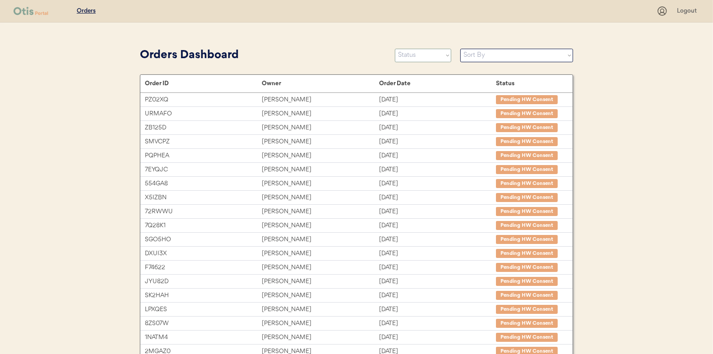
click at [419, 59] on select "Status On Hold New In Progress Complete Pending HW Consent Canceled" at bounding box center [423, 56] width 56 height 14
click at [395, 49] on select "Status On Hold New In Progress Complete Pending HW Consent Canceled" at bounding box center [423, 56] width 56 height 14
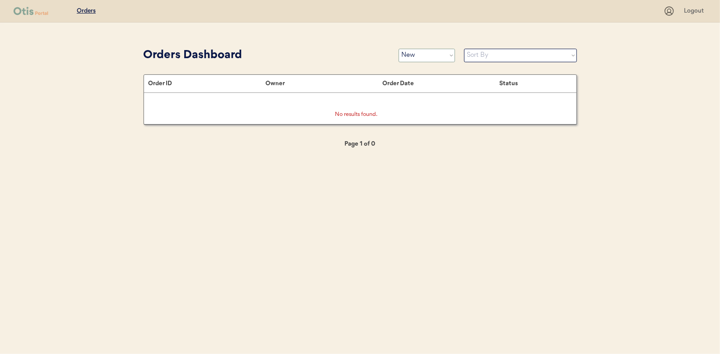
click at [418, 58] on select "Status On Hold New In Progress Complete Pending HW Consent Canceled" at bounding box center [426, 56] width 56 height 14
click at [398, 49] on select "Status On Hold New In Progress Complete Pending HW Consent Canceled" at bounding box center [426, 56] width 56 height 14
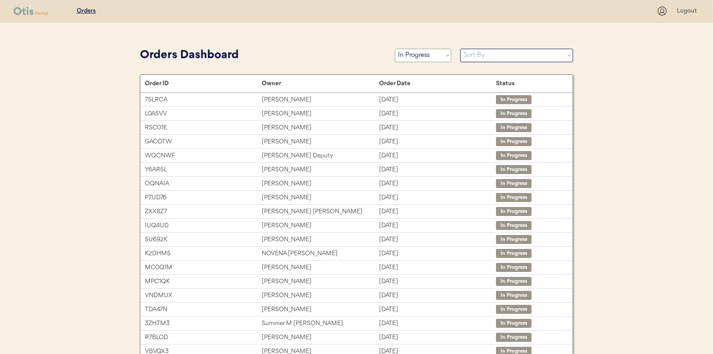
click at [420, 51] on select "Status On Hold New In Progress Complete Pending HW Consent Canceled" at bounding box center [423, 56] width 56 height 14
click at [395, 49] on select "Status On Hold New In Progress Complete Pending HW Consent Canceled" at bounding box center [423, 56] width 56 height 14
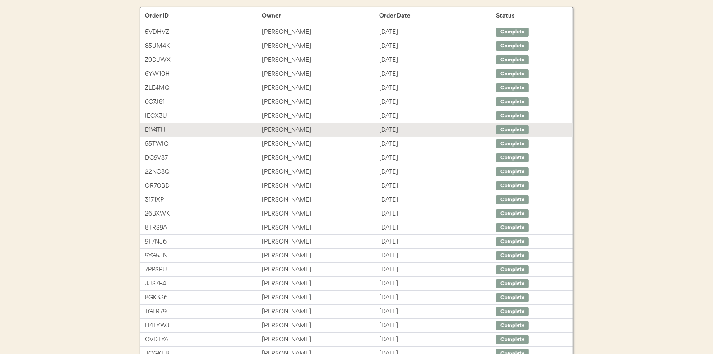
scroll to position [135, 0]
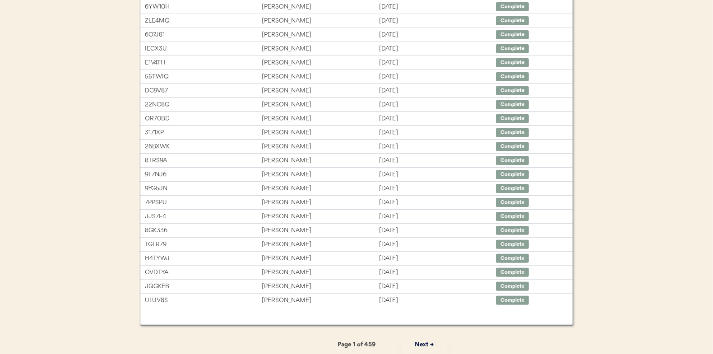
click at [422, 337] on button "Next →" at bounding box center [424, 345] width 45 height 20
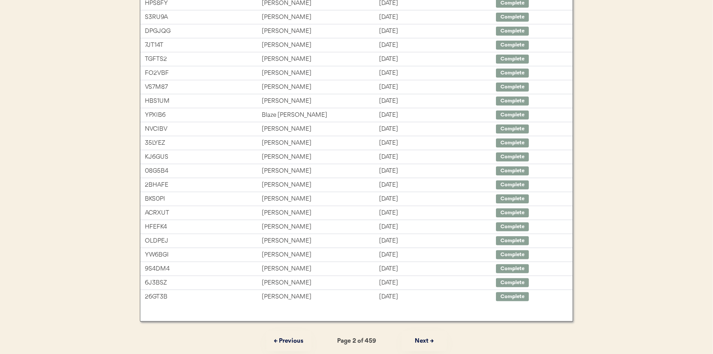
scroll to position [0, 0]
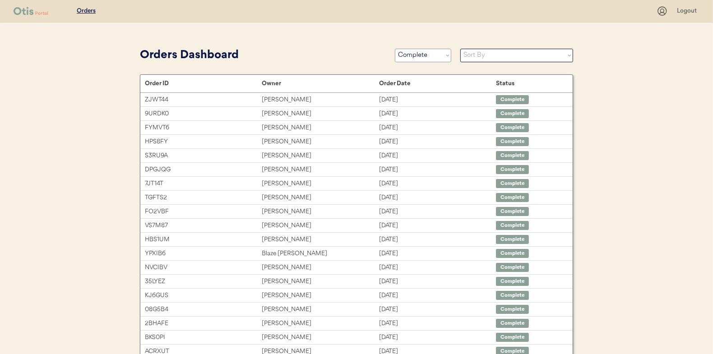
click at [415, 57] on select "Status On Hold New In Progress Complete Pending HW Consent Canceled" at bounding box center [423, 56] width 56 height 14
select select ""in_progress""
click at [395, 49] on select "Status On Hold New In Progress Complete Pending HW Consent Canceled" at bounding box center [423, 56] width 56 height 14
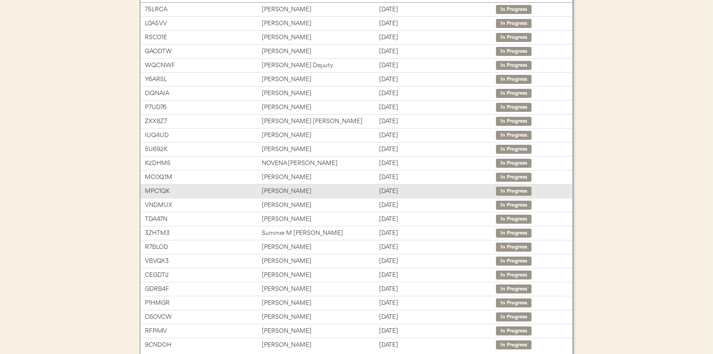
scroll to position [135, 0]
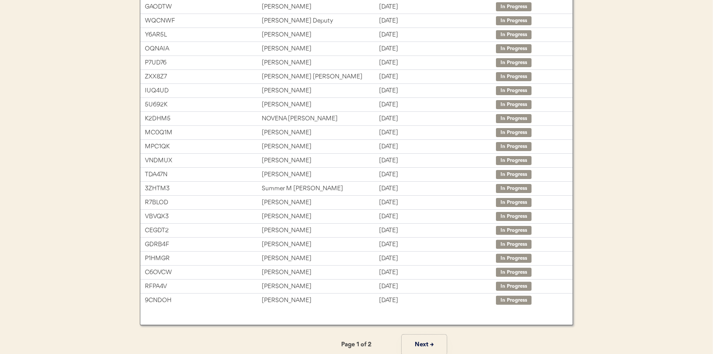
click at [424, 343] on button "Next →" at bounding box center [424, 345] width 45 height 20
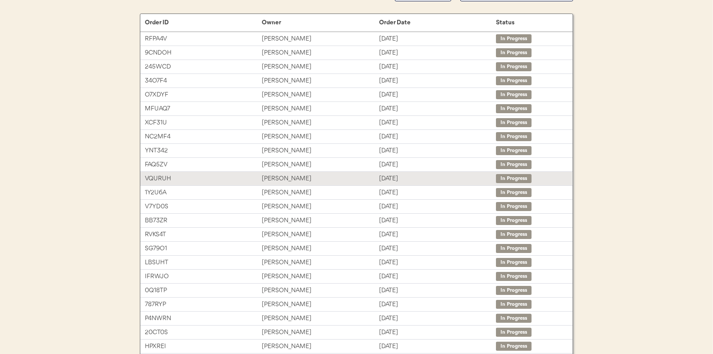
scroll to position [45, 0]
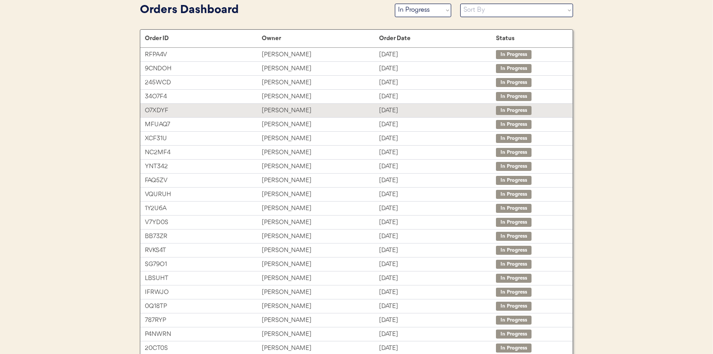
click at [288, 112] on div "Asa Bourgeois" at bounding box center [320, 111] width 117 height 10
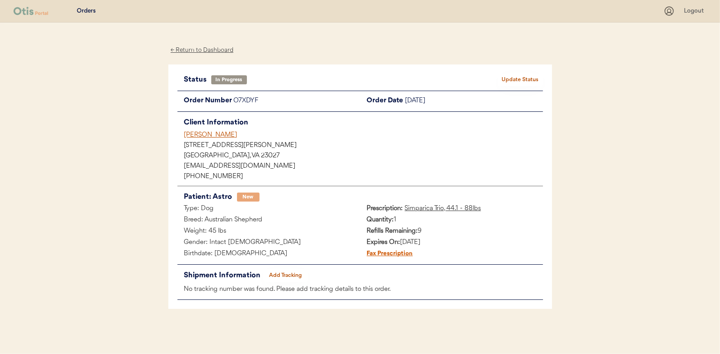
click at [293, 274] on button "Add Tracking" at bounding box center [285, 275] width 45 height 13
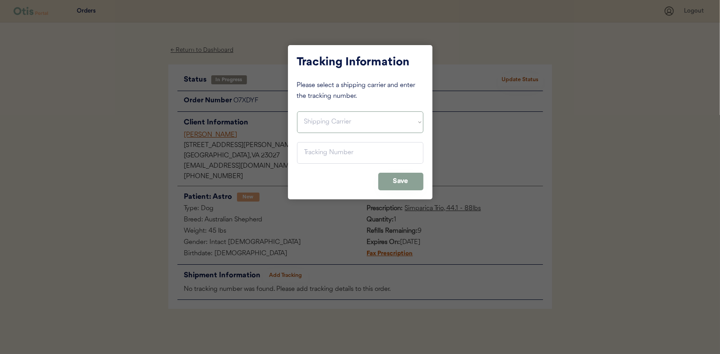
click at [321, 124] on select "Shipping Carrier FedEx FedEx Ground Economy UPS USPS" at bounding box center [360, 122] width 126 height 22
select select ""usps""
click at [297, 111] on select "Shipping Carrier FedEx FedEx Ground Economy UPS USPS" at bounding box center [360, 122] width 126 height 22
click at [308, 156] on input "input" at bounding box center [360, 153] width 126 height 22
paste input "9400150105798039394249"
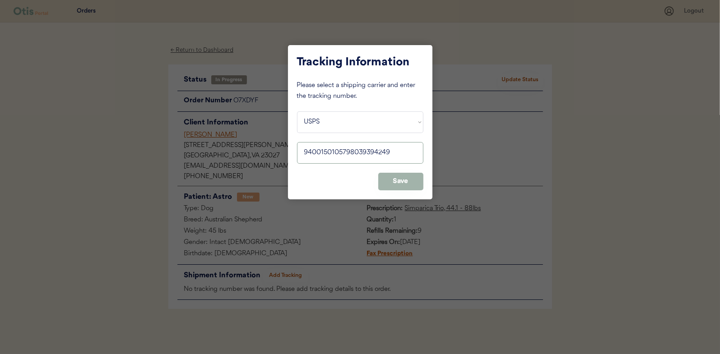
type input "9400150105798039394249"
click at [396, 180] on button "Save" at bounding box center [400, 182] width 45 height 18
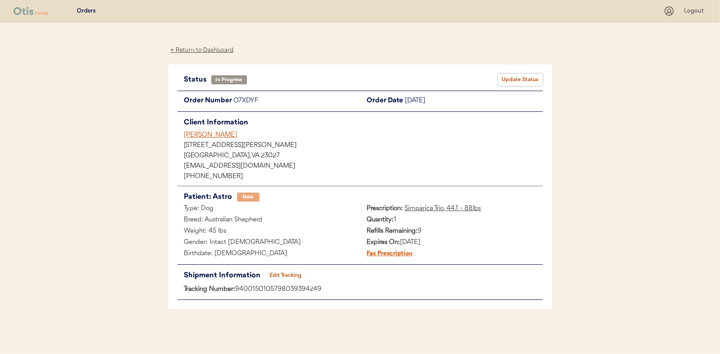
click at [516, 78] on button "Update Status" at bounding box center [520, 80] width 45 height 13
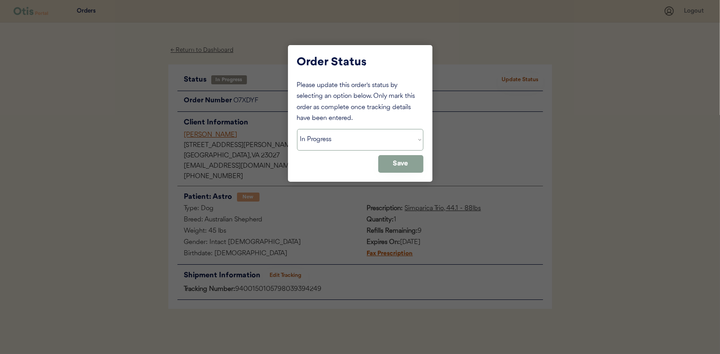
click at [320, 145] on select "Status On Hold New In Progress Complete Pending HW Consent Canceled" at bounding box center [360, 140] width 126 height 22
select select ""complete""
click at [297, 129] on select "Status On Hold New In Progress Complete Pending HW Consent Canceled" at bounding box center [360, 140] width 126 height 22
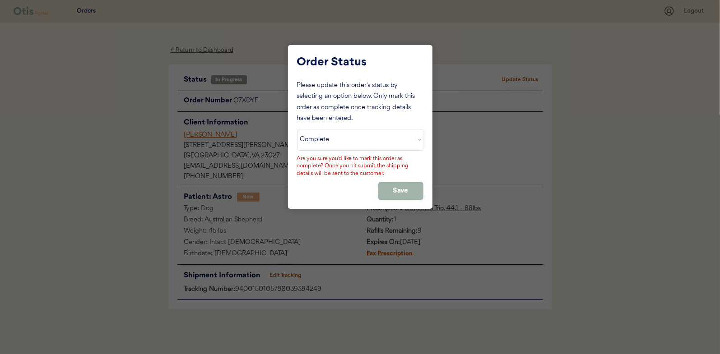
click at [393, 185] on button "Save" at bounding box center [400, 191] width 45 height 18
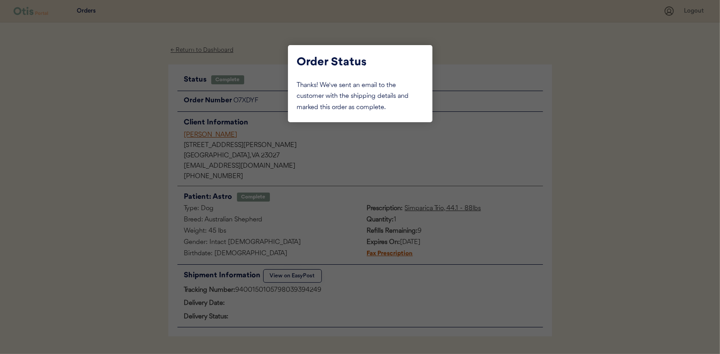
click at [133, 118] on div at bounding box center [360, 177] width 720 height 354
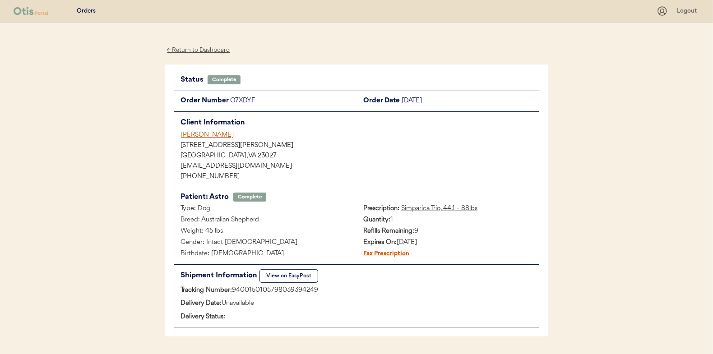
click at [199, 49] on div "← Return to Dashboard" at bounding box center [199, 50] width 68 height 10
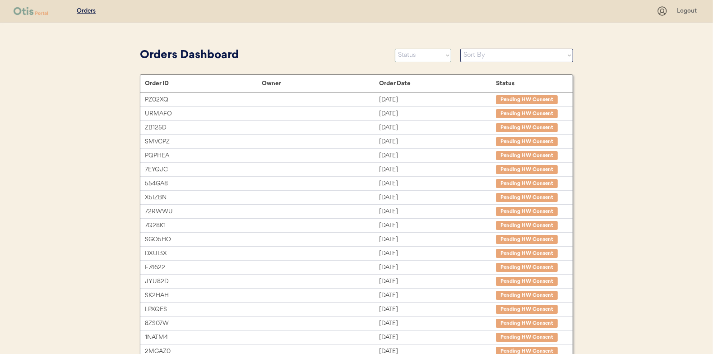
click at [412, 53] on select "Status On Hold New In Progress Complete Pending HW Consent Canceled" at bounding box center [423, 56] width 56 height 14
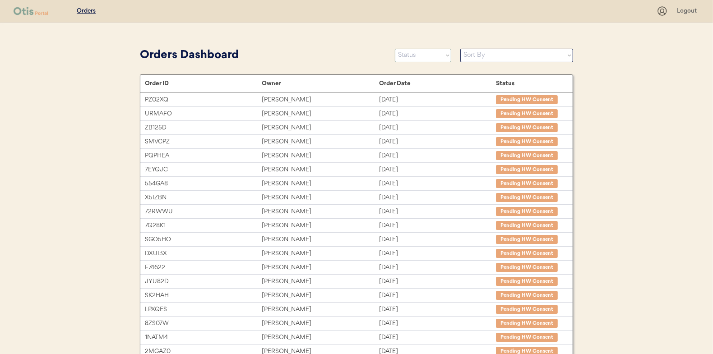
select select ""new""
click at [395, 49] on select "Status On Hold New In Progress Complete Pending HW Consent Canceled" at bounding box center [423, 56] width 56 height 14
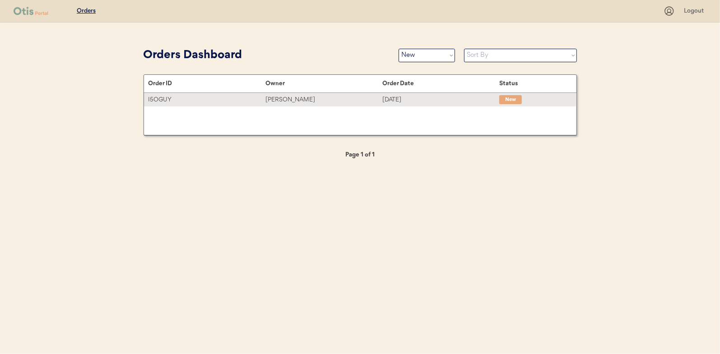
drag, startPoint x: 295, startPoint y: 102, endPoint x: 143, endPoint y: 115, distance: 152.1
click at [295, 102] on div "[PERSON_NAME]" at bounding box center [323, 100] width 117 height 10
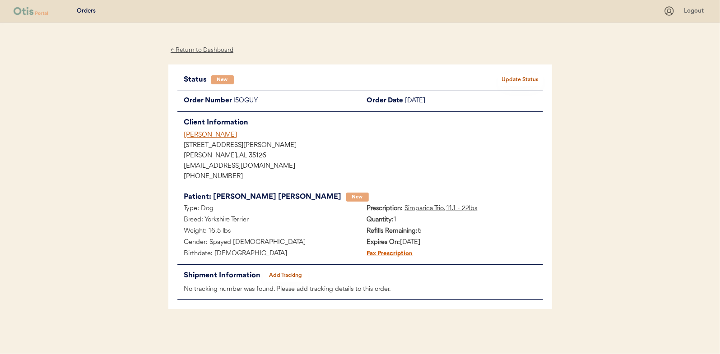
click at [517, 76] on button "Update Status" at bounding box center [520, 80] width 45 height 13
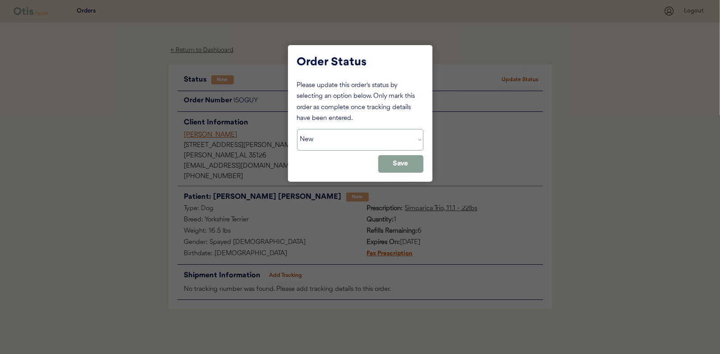
click at [331, 132] on select "Status On Hold New In Progress Complete Pending HW Consent Canceled" at bounding box center [360, 140] width 126 height 22
select select ""in_progress""
click at [297, 129] on select "Status On Hold New In Progress Complete Pending HW Consent Canceled" at bounding box center [360, 140] width 126 height 22
click at [410, 172] on div "Order Status Please update this order's status by selecting an option below. On…" at bounding box center [360, 113] width 144 height 137
click at [393, 164] on button "Save" at bounding box center [400, 164] width 45 height 18
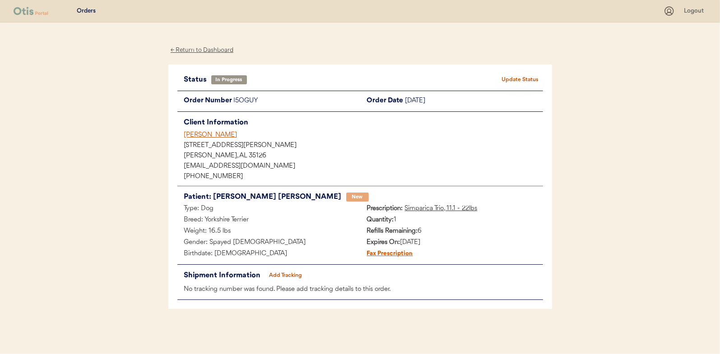
click at [196, 48] on div "← Return to Dashboard" at bounding box center [202, 50] width 68 height 10
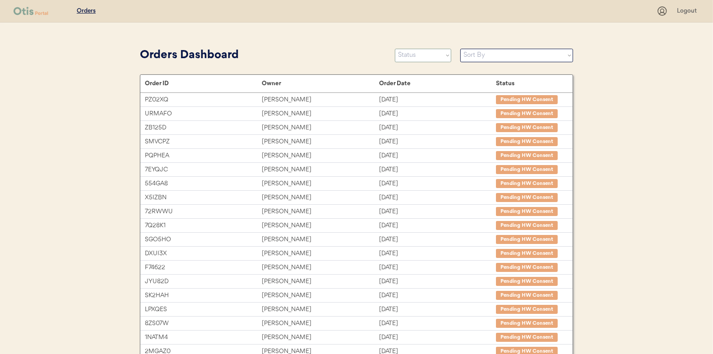
click at [415, 54] on select "Status On Hold New In Progress Complete Pending HW Consent Canceled" at bounding box center [423, 56] width 56 height 14
click at [395, 49] on select "Status On Hold New In Progress Complete Pending HW Consent Canceled" at bounding box center [423, 56] width 56 height 14
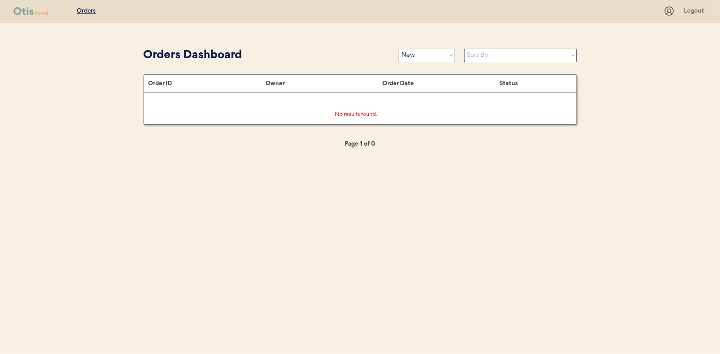
click at [419, 54] on select "Status On Hold New In Progress Complete Pending HW Consent Canceled" at bounding box center [426, 56] width 56 height 14
select select ""in_progress""
click at [398, 49] on select "Status On Hold New In Progress Complete Pending HW Consent Canceled" at bounding box center [426, 56] width 56 height 14
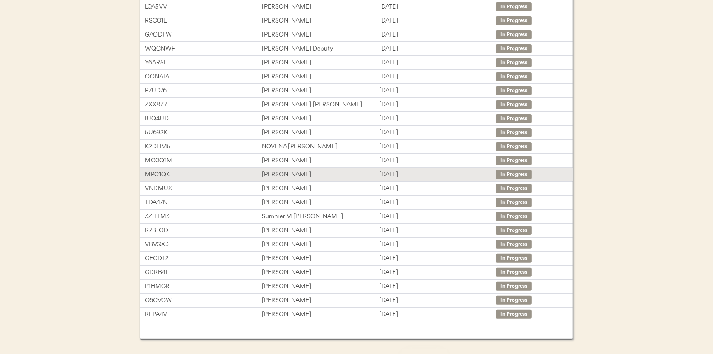
scroll to position [135, 0]
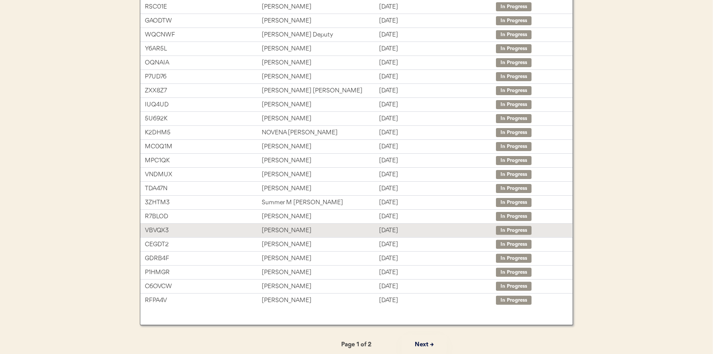
click at [287, 228] on div "Janice Viglianti" at bounding box center [320, 231] width 117 height 10
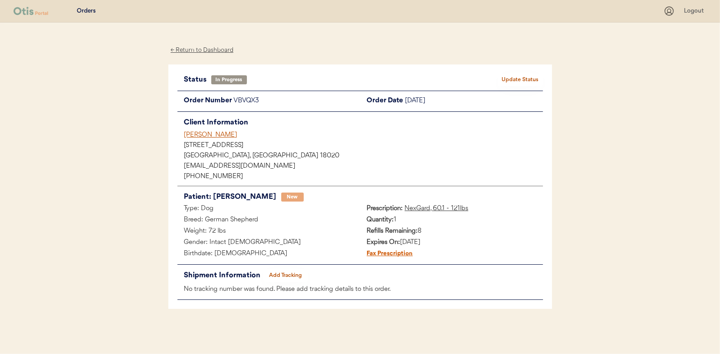
click at [284, 274] on button "Add Tracking" at bounding box center [285, 275] width 45 height 13
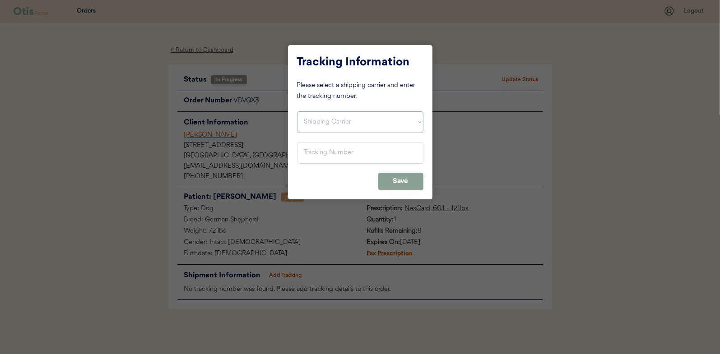
click at [325, 118] on select "Shipping Carrier FedEx FedEx Ground Economy UPS USPS" at bounding box center [360, 122] width 126 height 22
select select ""usps""
click at [297, 111] on select "Shipping Carrier FedEx FedEx Ground Economy UPS USPS" at bounding box center [360, 122] width 126 height 22
click at [314, 156] on input "input" at bounding box center [360, 153] width 126 height 22
paste input "9400150105496041052439"
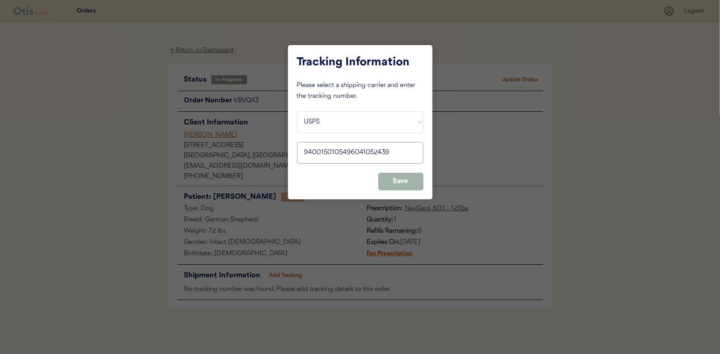
type input "9400150105496041052439"
click at [404, 181] on button "Save" at bounding box center [400, 182] width 45 height 18
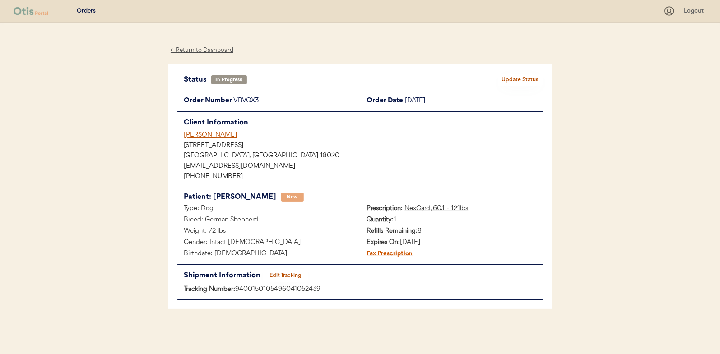
click at [516, 80] on button "Update Status" at bounding box center [520, 80] width 45 height 13
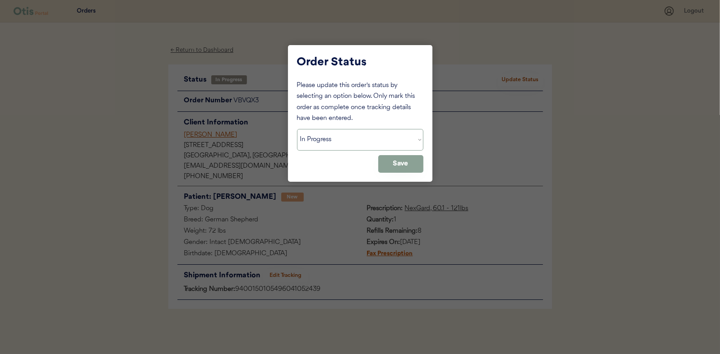
click at [323, 143] on select "Status On Hold New In Progress Complete Pending HW Consent Canceled" at bounding box center [360, 140] width 126 height 22
select select ""complete""
click at [297, 129] on select "Status On Hold New In Progress Complete Pending HW Consent Canceled" at bounding box center [360, 140] width 126 height 22
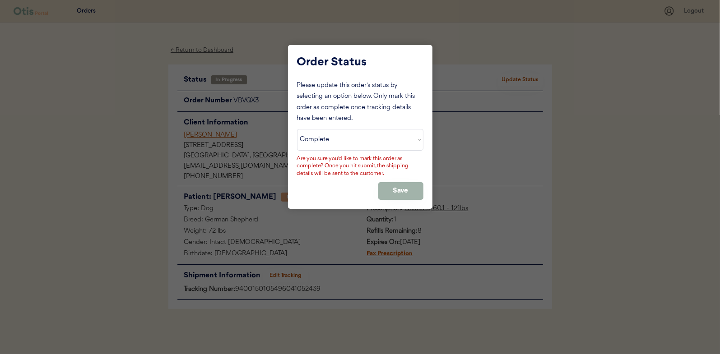
click at [397, 186] on button "Save" at bounding box center [400, 191] width 45 height 18
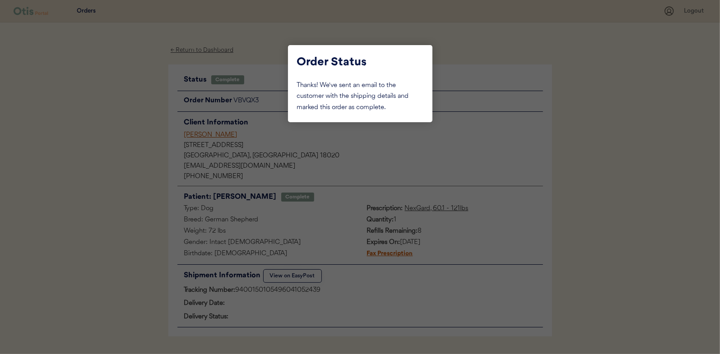
click at [126, 115] on div at bounding box center [360, 177] width 720 height 354
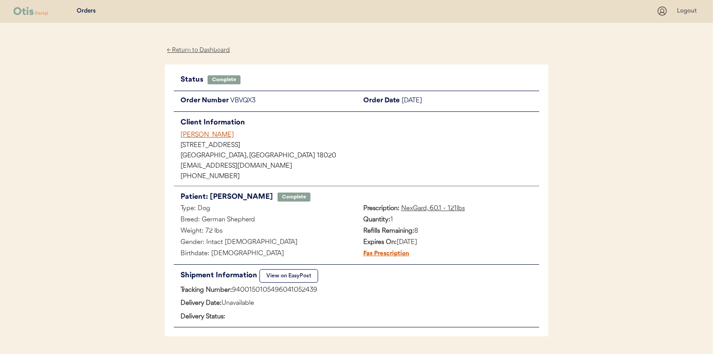
click at [202, 48] on div "← Return to Dashboard" at bounding box center [199, 50] width 68 height 10
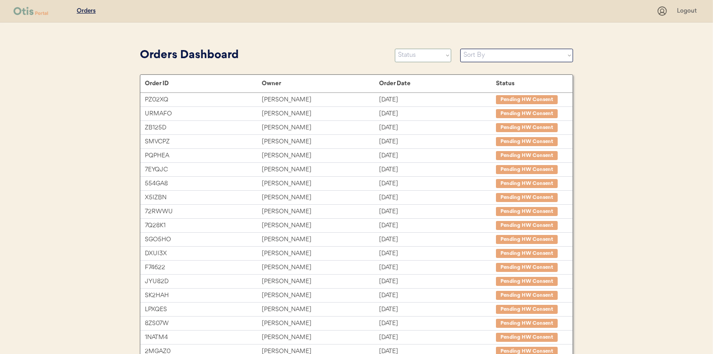
click at [421, 59] on select "Status On Hold New In Progress Complete Pending HW Consent Canceled" at bounding box center [423, 56] width 56 height 14
select select ""in_progress""
click at [395, 49] on select "Status On Hold New In Progress Complete Pending HW Consent Canceled" at bounding box center [423, 56] width 56 height 14
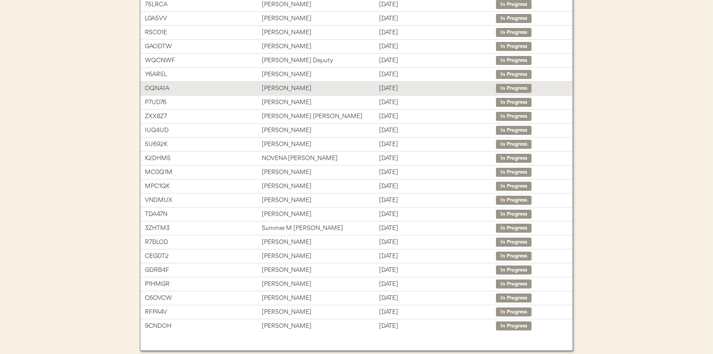
scroll to position [139, 0]
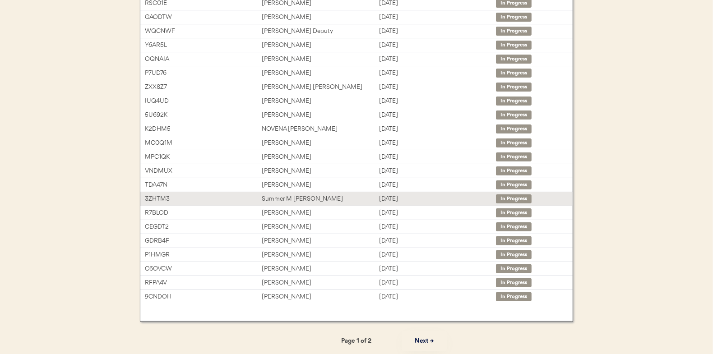
click at [276, 195] on div "Summer M [PERSON_NAME]" at bounding box center [320, 199] width 117 height 10
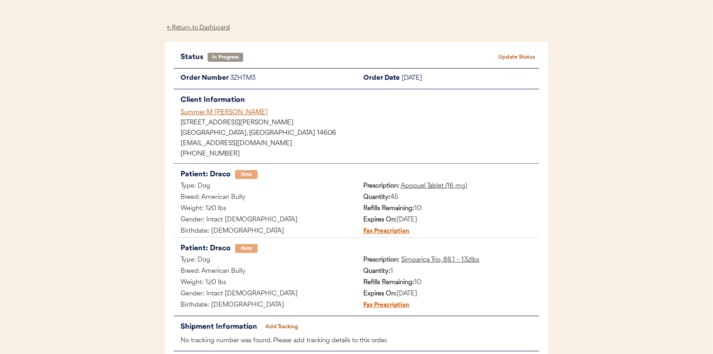
scroll to position [45, 0]
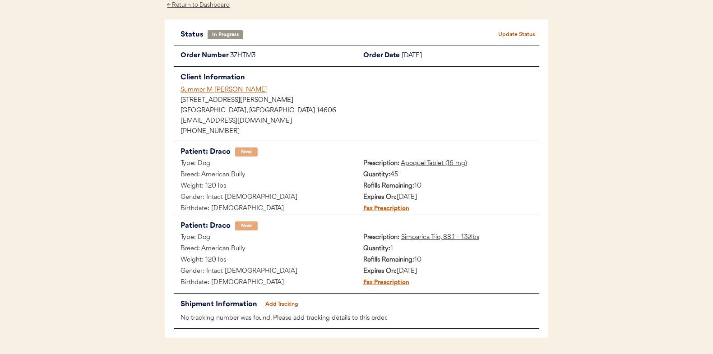
click at [278, 303] on button "Add Tracking" at bounding box center [281, 304] width 45 height 13
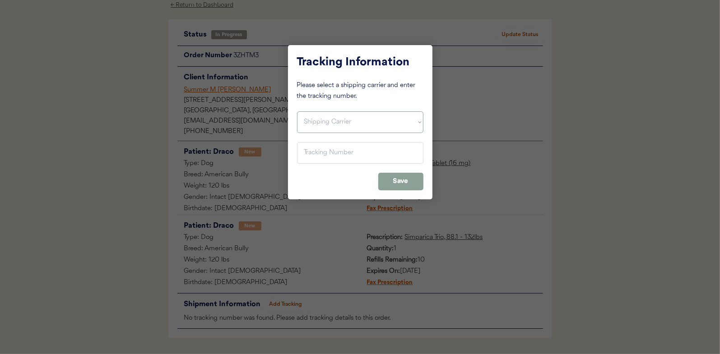
click at [310, 120] on select "Shipping Carrier FedEx FedEx Ground Economy UPS USPS" at bounding box center [360, 122] width 126 height 22
select select ""usps""
click at [297, 111] on select "Shipping Carrier FedEx FedEx Ground Economy UPS USPS" at bounding box center [360, 122] width 126 height 22
click at [306, 153] on input "input" at bounding box center [360, 153] width 126 height 22
paste input "9400150105497039593552"
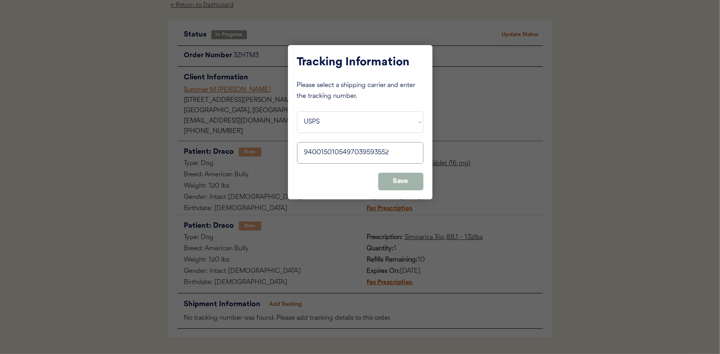
type input "9400150105497039593552"
click at [389, 178] on button "Save" at bounding box center [400, 182] width 45 height 18
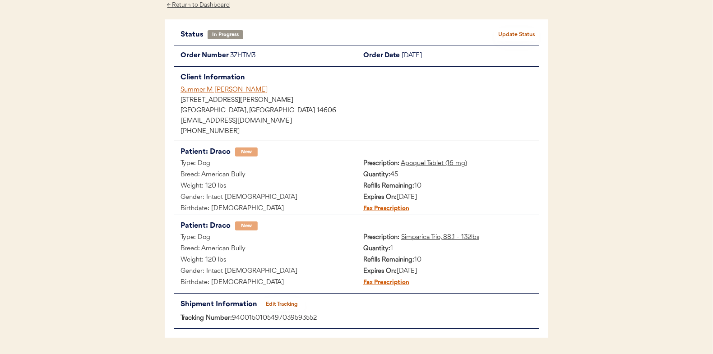
scroll to position [0, 0]
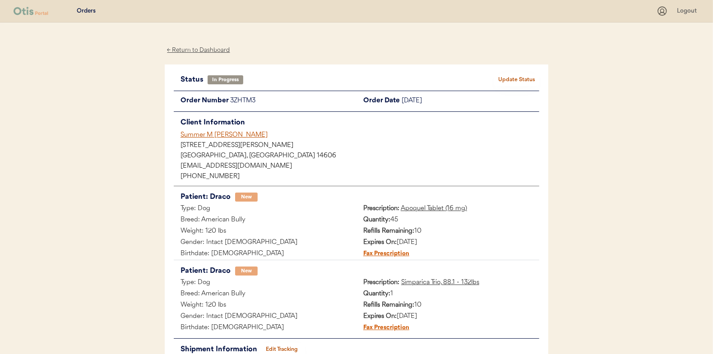
click at [505, 78] on button "Update Status" at bounding box center [516, 80] width 45 height 13
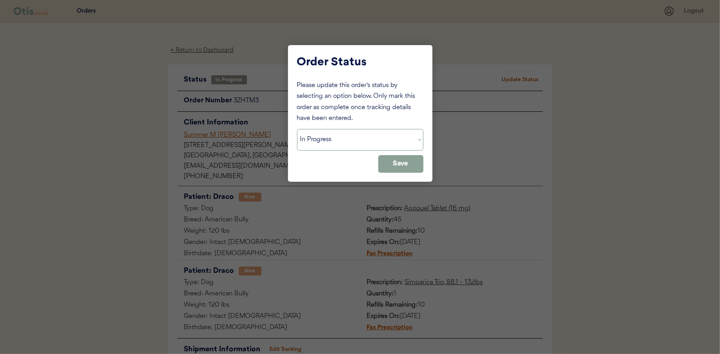
click at [342, 139] on select "Status On Hold New In Progress Complete Pending HW Consent Canceled" at bounding box center [360, 140] width 126 height 22
select select ""complete""
click at [297, 129] on select "Status On Hold New In Progress Complete Pending HW Consent Canceled" at bounding box center [360, 140] width 126 height 22
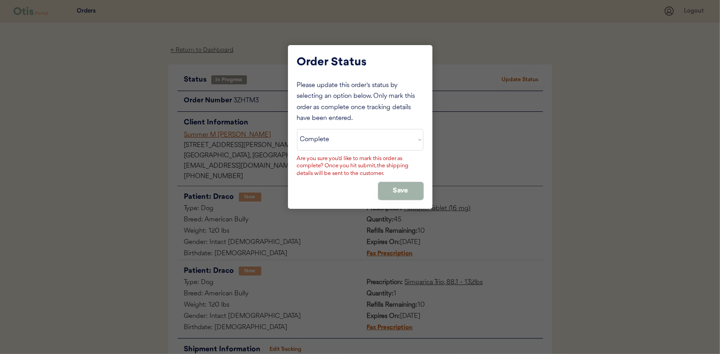
click at [402, 185] on button "Save" at bounding box center [400, 191] width 45 height 18
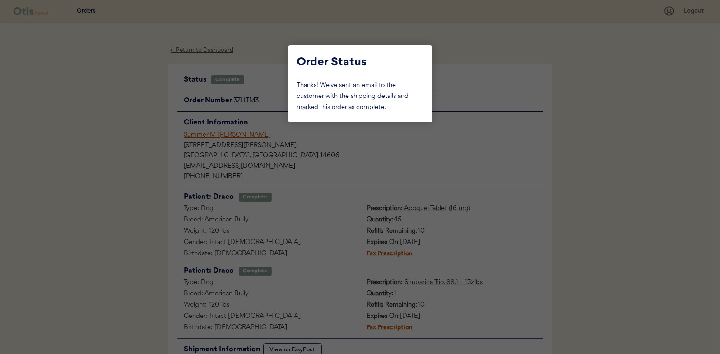
click at [120, 106] on div at bounding box center [360, 177] width 720 height 354
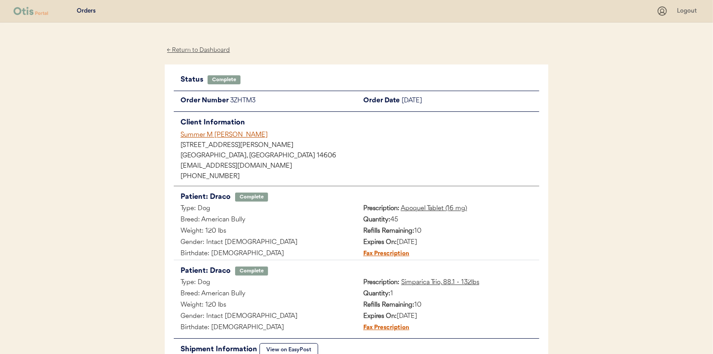
click at [200, 50] on div "← Return to Dashboard" at bounding box center [199, 50] width 68 height 10
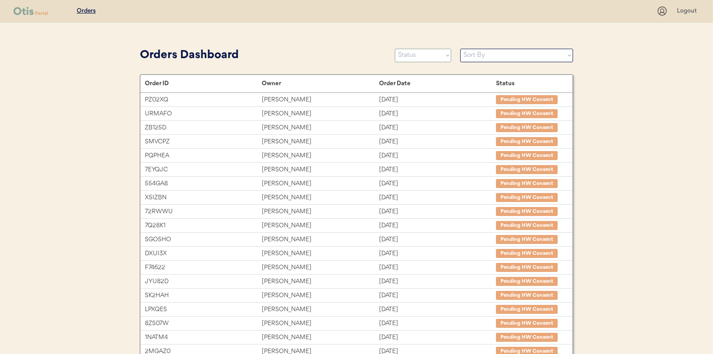
click at [430, 58] on select "Status On Hold New In Progress Complete Pending HW Consent Canceled" at bounding box center [423, 56] width 56 height 14
select select ""in_progress""
click at [395, 49] on select "Status On Hold New In Progress Complete Pending HW Consent Canceled" at bounding box center [423, 56] width 56 height 14
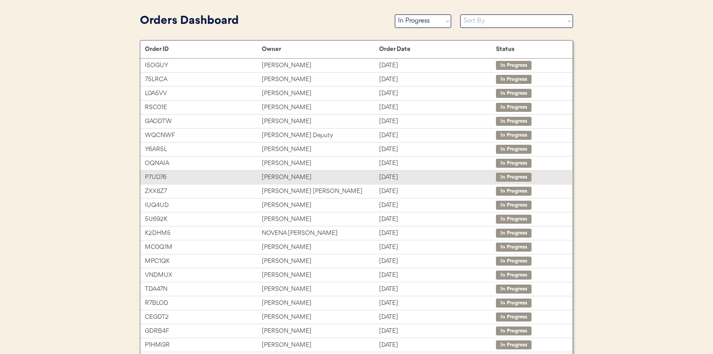
scroll to position [45, 0]
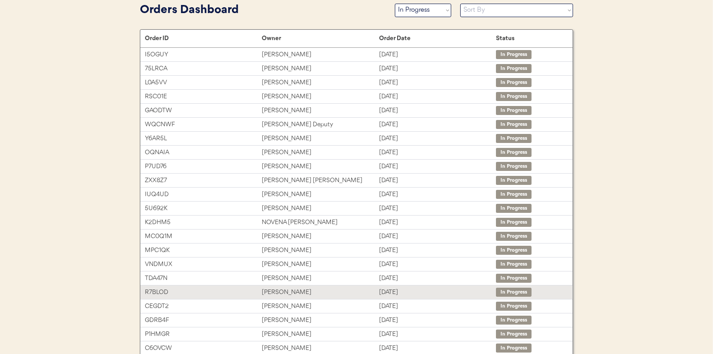
click at [270, 291] on div "[PERSON_NAME]" at bounding box center [320, 292] width 117 height 10
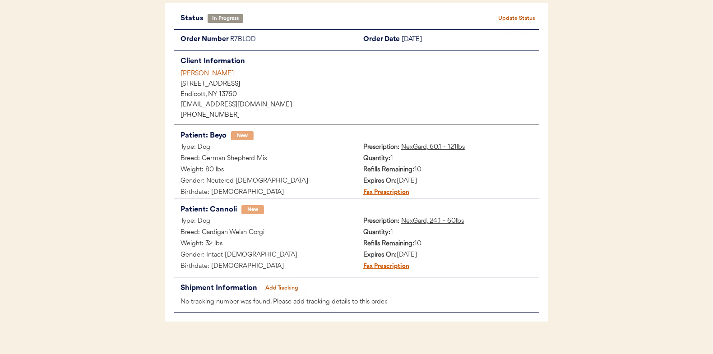
scroll to position [74, 0]
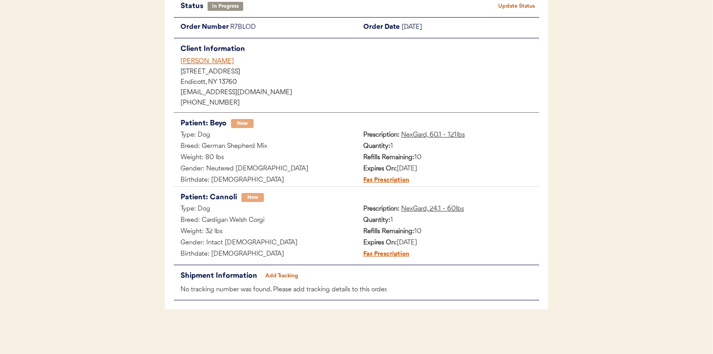
click at [283, 275] on button "Add Tracking" at bounding box center [281, 276] width 45 height 13
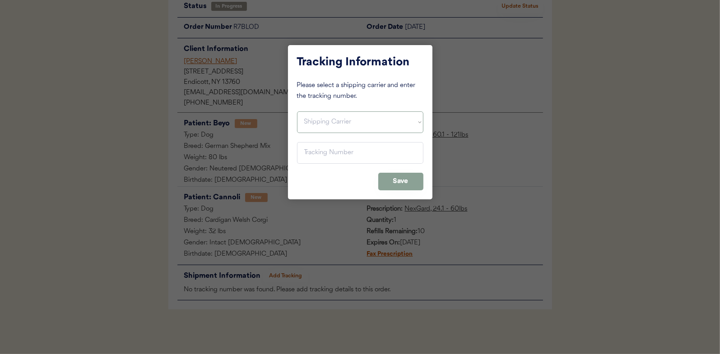
click at [308, 120] on select "Shipping Carrier FedEx FedEx Ground Economy UPS USPS" at bounding box center [360, 122] width 126 height 22
select select ""usps""
click at [297, 111] on select "Shipping Carrier FedEx FedEx Ground Economy UPS USPS" at bounding box center [360, 122] width 126 height 22
click at [315, 151] on input "input" at bounding box center [360, 153] width 126 height 22
paste input "9400150105496041053627"
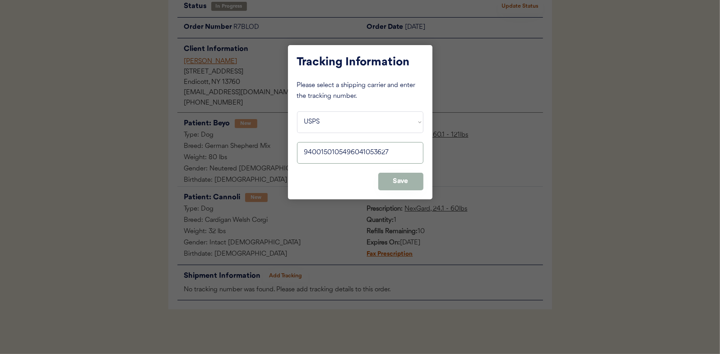
type input "9400150105496041053627"
click at [404, 176] on button "Save" at bounding box center [400, 182] width 45 height 18
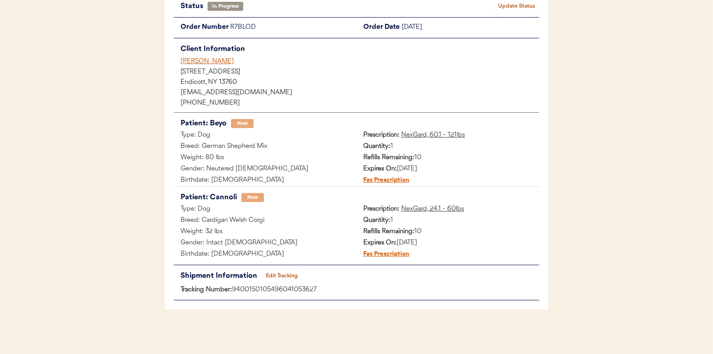
scroll to position [0, 0]
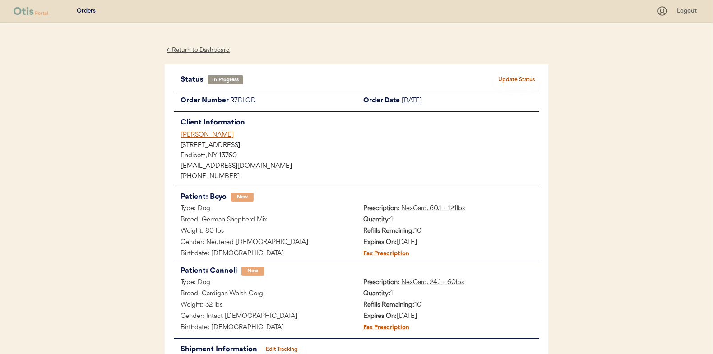
click at [513, 80] on button "Update Status" at bounding box center [516, 80] width 45 height 13
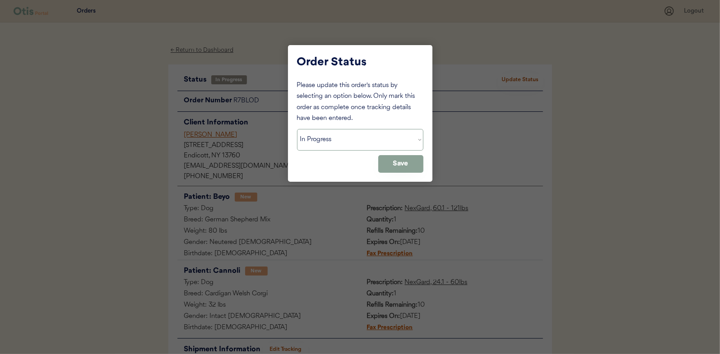
click at [329, 142] on select "Status On Hold New In Progress Complete Pending HW Consent Canceled" at bounding box center [360, 140] width 126 height 22
select select ""complete""
click at [297, 129] on select "Status On Hold New In Progress Complete Pending HW Consent Canceled" at bounding box center [360, 140] width 126 height 22
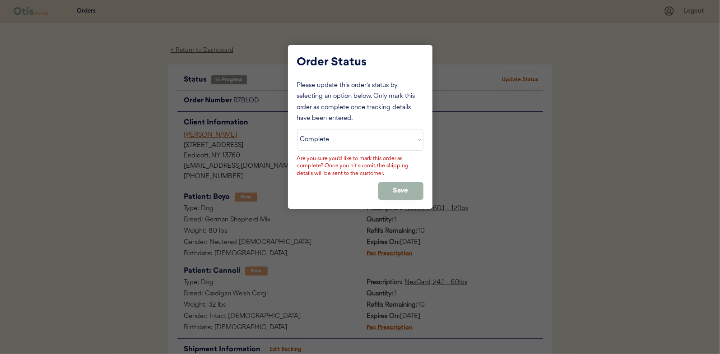
click at [414, 188] on button "Save" at bounding box center [400, 191] width 45 height 18
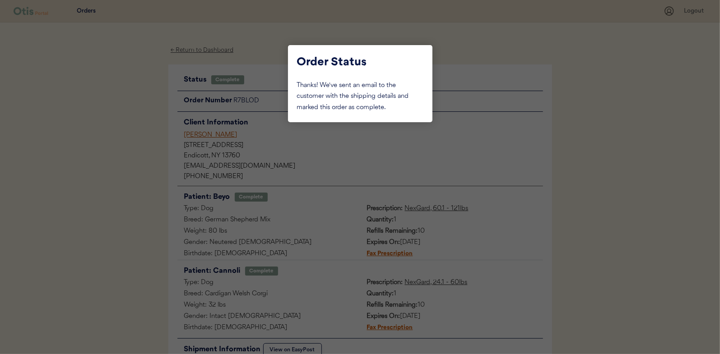
click at [125, 110] on div at bounding box center [360, 177] width 720 height 354
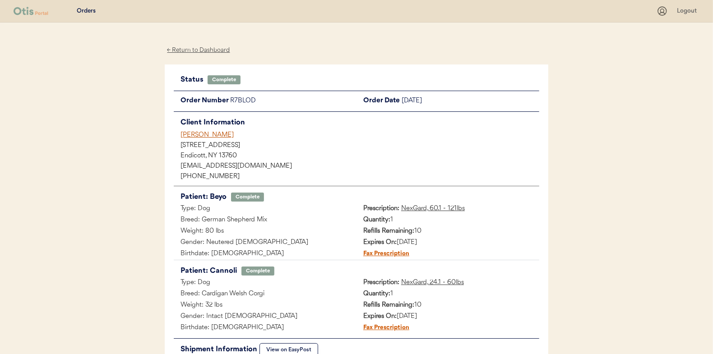
click at [201, 48] on div "← Return to Dashboard" at bounding box center [199, 50] width 68 height 10
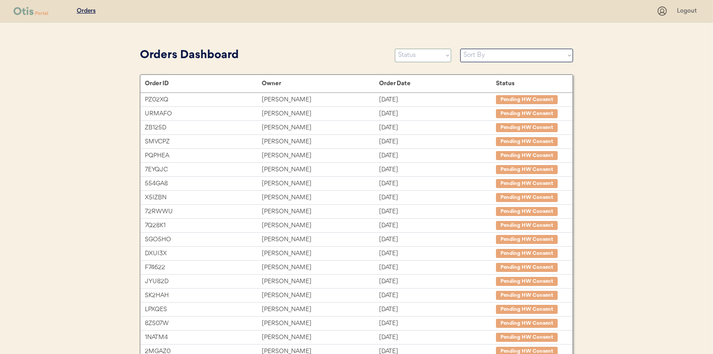
click at [408, 57] on select "Status On Hold New In Progress Complete Pending HW Consent Canceled" at bounding box center [423, 56] width 56 height 14
click at [395, 49] on select "Status On Hold New In Progress Complete Pending HW Consent Canceled" at bounding box center [423, 56] width 56 height 14
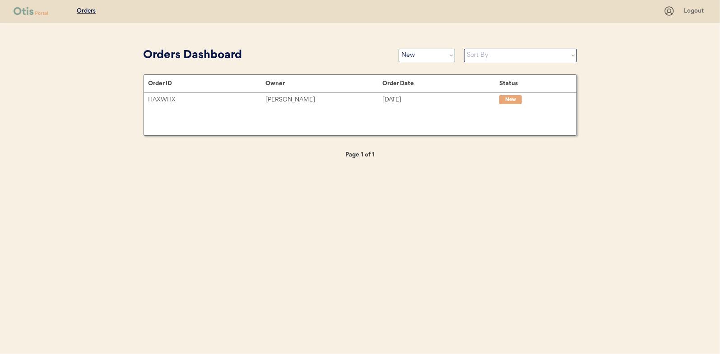
click at [408, 57] on select "Status On Hold New In Progress Complete Pending HW Consent Canceled" at bounding box center [426, 56] width 56 height 14
select select ""in_progress""
click at [398, 49] on select "Status On Hold New In Progress Complete Pending HW Consent Canceled" at bounding box center [426, 56] width 56 height 14
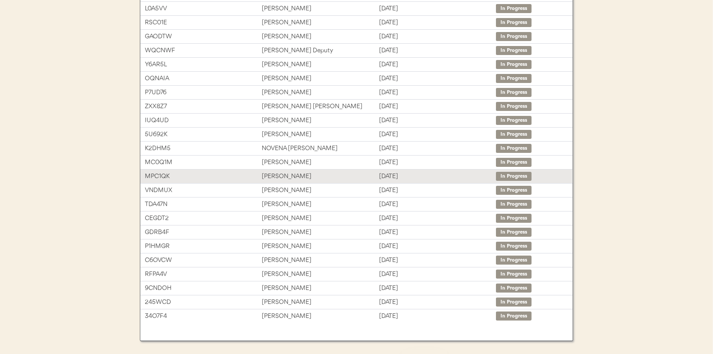
scroll to position [135, 0]
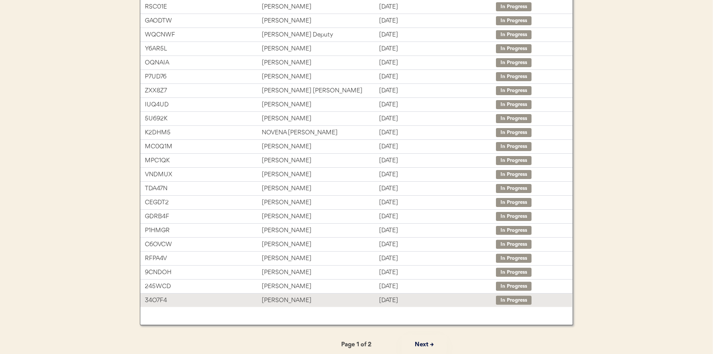
click at [274, 296] on div "[PERSON_NAME]" at bounding box center [320, 301] width 117 height 10
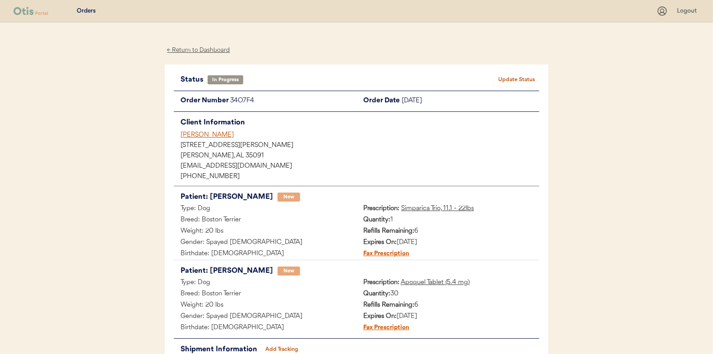
scroll to position [45, 0]
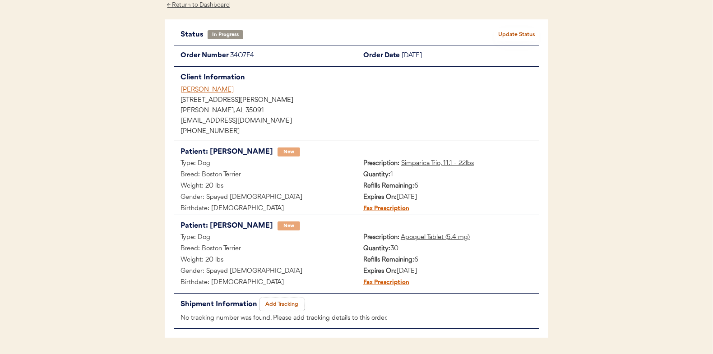
click at [300, 305] on button "Add Tracking" at bounding box center [281, 304] width 45 height 13
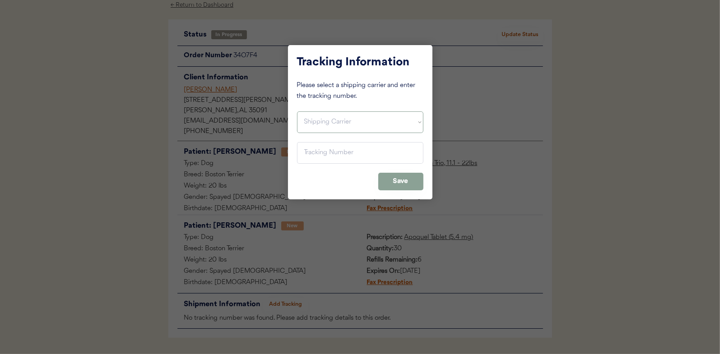
click at [333, 118] on select "Shipping Carrier FedEx FedEx Ground Economy UPS USPS" at bounding box center [360, 122] width 126 height 22
select select ""usps""
click at [297, 111] on select "Shipping Carrier FedEx FedEx Ground Economy UPS USPS" at bounding box center [360, 122] width 126 height 22
click at [313, 153] on input "input" at bounding box center [360, 153] width 126 height 22
paste input "9400150105800039332555"
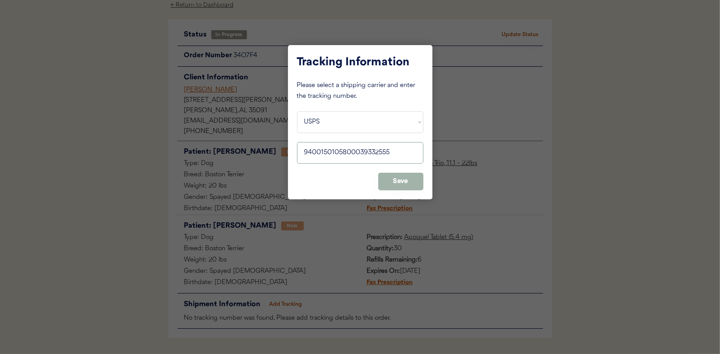
type input "9400150105800039332555"
click at [407, 180] on button "Save" at bounding box center [400, 182] width 45 height 18
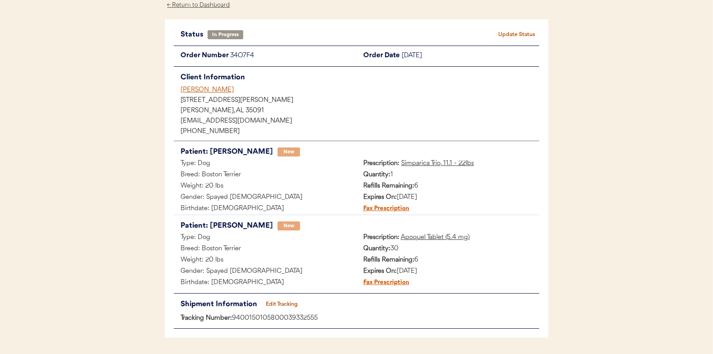
scroll to position [0, 0]
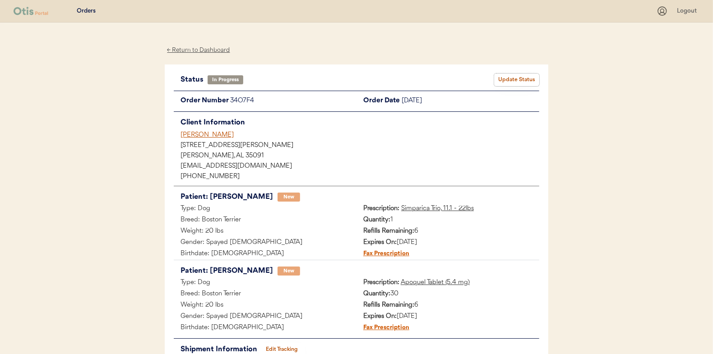
click at [517, 78] on button "Update Status" at bounding box center [516, 80] width 45 height 13
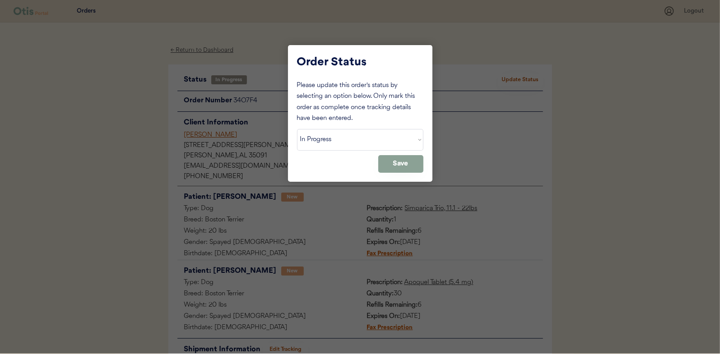
click at [333, 140] on select "Status On Hold New In Progress Complete Pending HW Consent Canceled" at bounding box center [360, 140] width 126 height 22
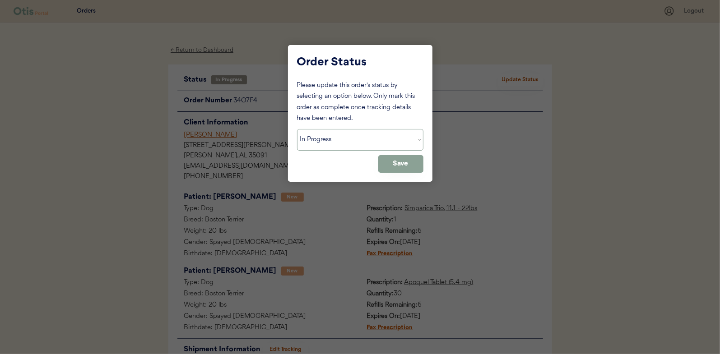
select select ""complete""
click at [297, 129] on select "Status On Hold New In Progress Complete Pending HW Consent Canceled" at bounding box center [360, 140] width 126 height 22
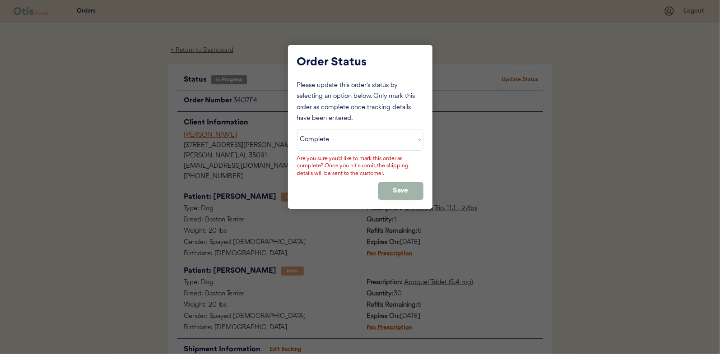
click at [394, 188] on button "Save" at bounding box center [400, 191] width 45 height 18
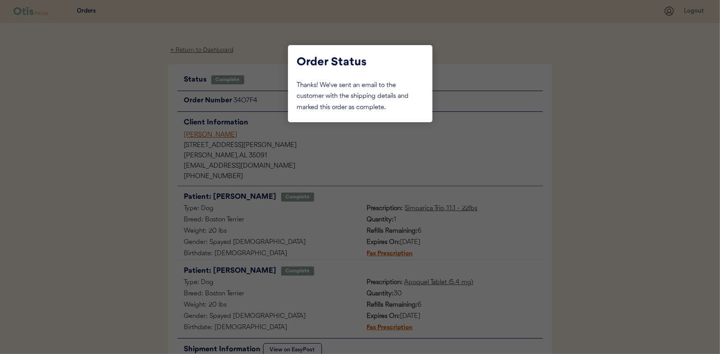
drag, startPoint x: 103, startPoint y: 124, endPoint x: 113, endPoint y: 120, distance: 10.7
click at [106, 123] on div at bounding box center [360, 177] width 720 height 354
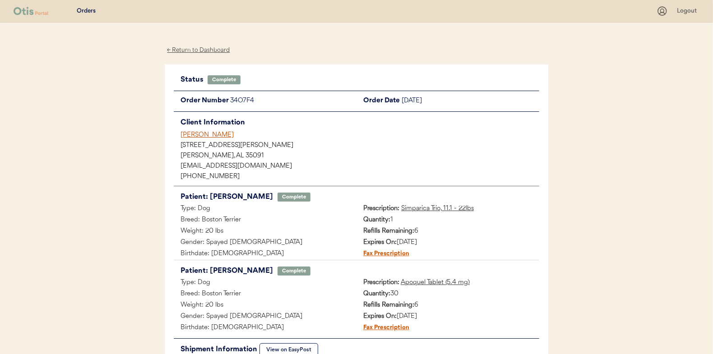
click at [184, 50] on div "← Return to Dashboard" at bounding box center [199, 50] width 68 height 10
